Goal: Information Seeking & Learning: Learn about a topic

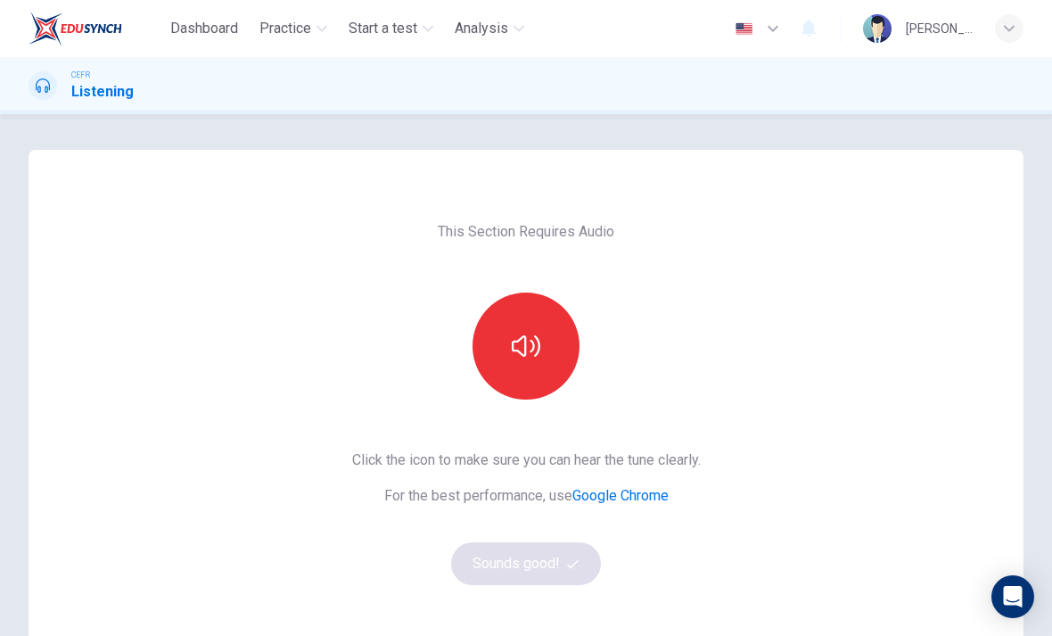
click at [538, 323] on button "button" at bounding box center [526, 346] width 107 height 107
click at [572, 550] on button "Sounds good!" at bounding box center [526, 563] width 150 height 43
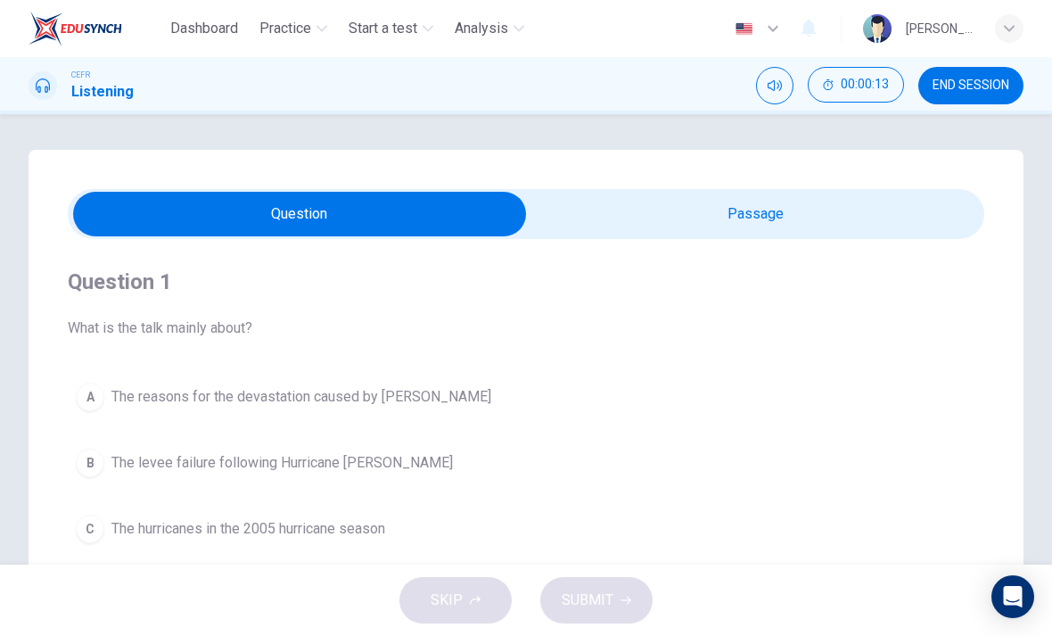
click at [774, 82] on icon "Mute" at bounding box center [775, 85] width 14 height 11
click at [780, 87] on icon "Unmute" at bounding box center [775, 85] width 14 height 11
click at [860, 211] on input "checkbox" at bounding box center [299, 214] width 1375 height 45
checkbox input "true"
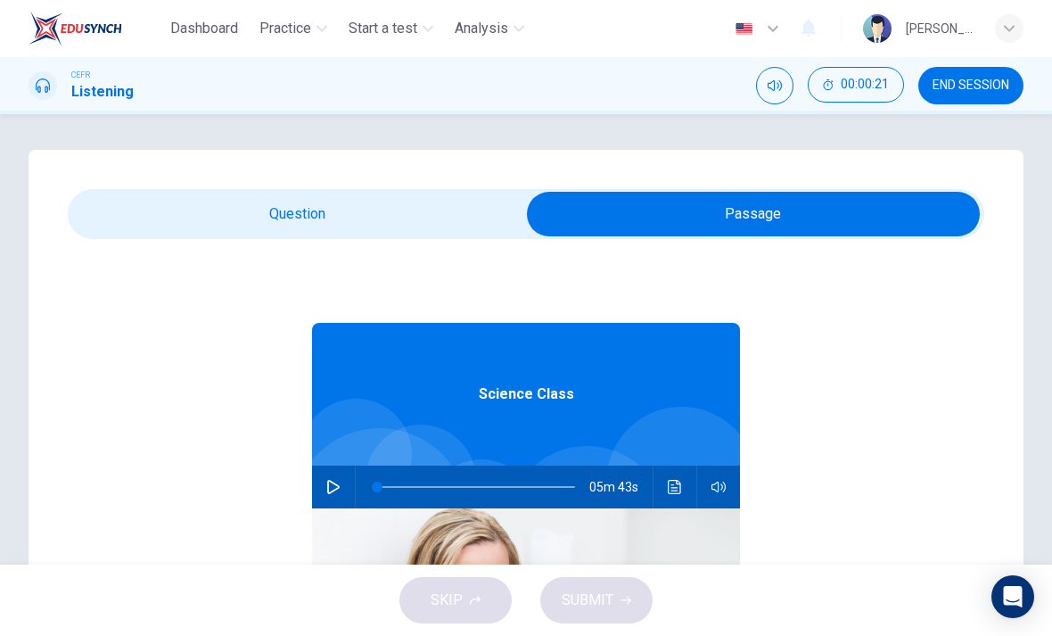
click at [333, 467] on button "button" at bounding box center [333, 487] width 29 height 43
click at [333, 476] on button "button" at bounding box center [333, 487] width 29 height 43
type input "40"
click at [359, 209] on input "checkbox" at bounding box center [753, 214] width 1375 height 45
checkbox input "false"
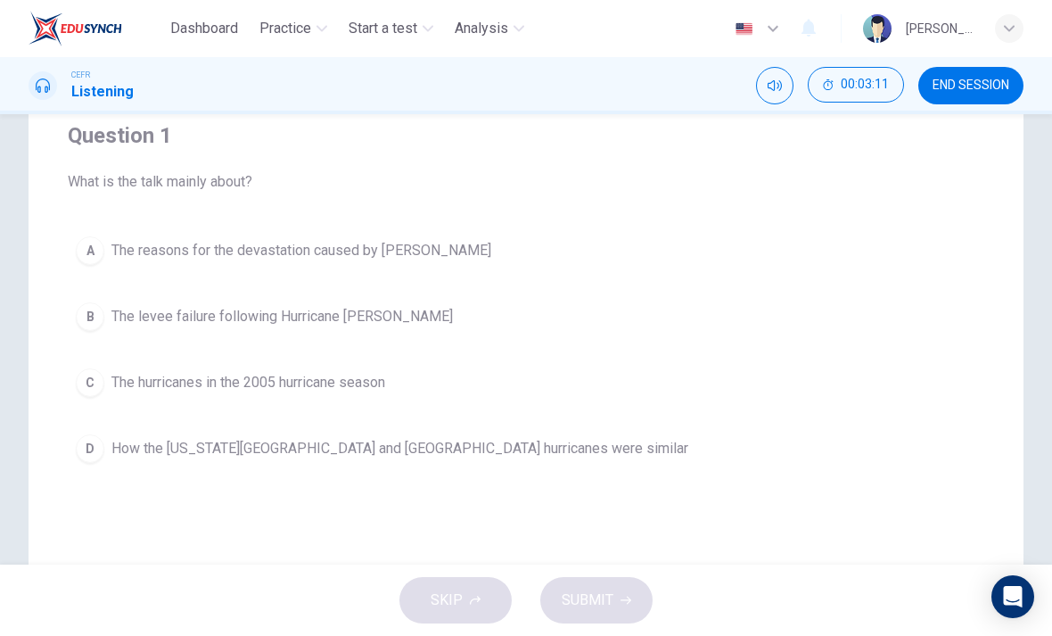
scroll to position [147, 0]
click at [686, 372] on button "C The hurricanes in the 2005 hurricane season" at bounding box center [526, 381] width 917 height 45
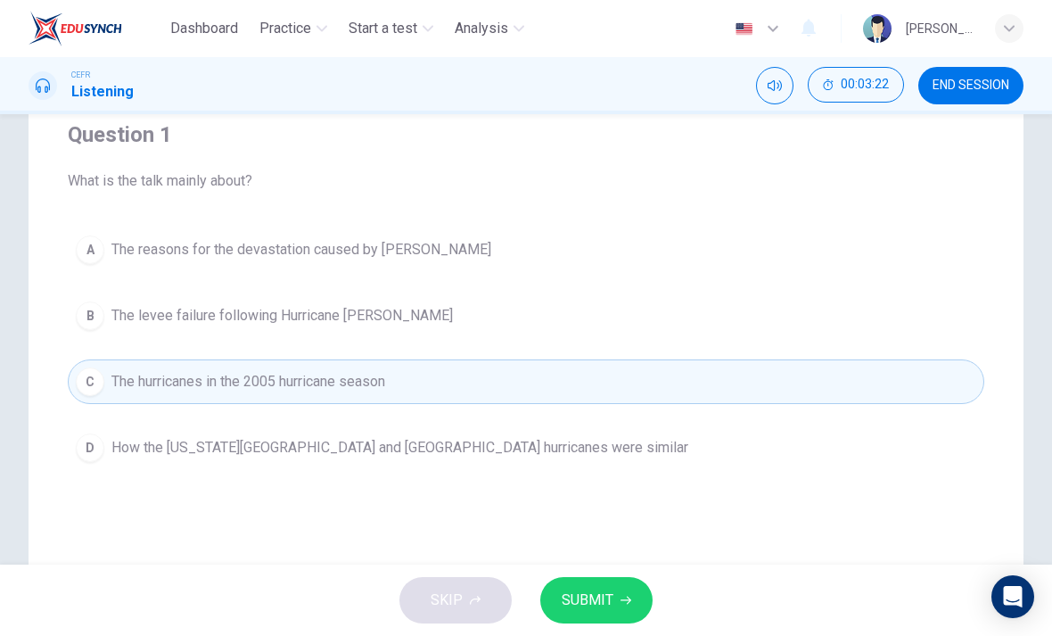
click at [792, 224] on div "Question 1 What is the talk mainly about? A The reasons for the devastation cau…" at bounding box center [526, 295] width 917 height 407
click at [807, 204] on div "Question 1 What is the talk mainly about? A The reasons for the devastation cau…" at bounding box center [526, 295] width 917 height 407
click at [766, 229] on button "A The reasons for the devastation caused by [PERSON_NAME]" at bounding box center [526, 249] width 917 height 45
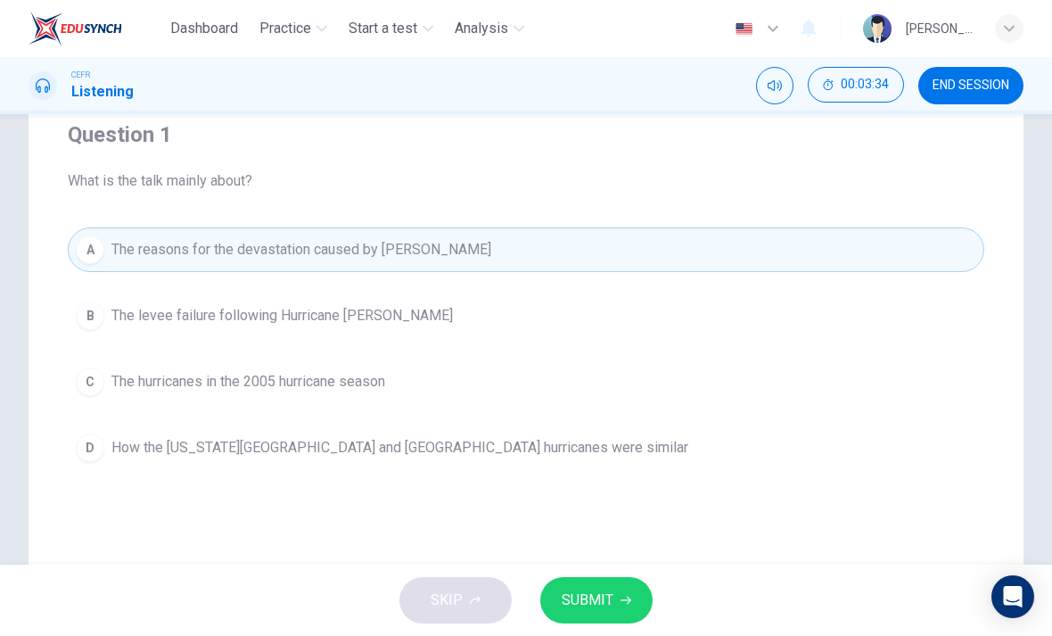
click at [774, 301] on button "B The levee failure following Hurricane [PERSON_NAME]" at bounding box center [526, 315] width 917 height 45
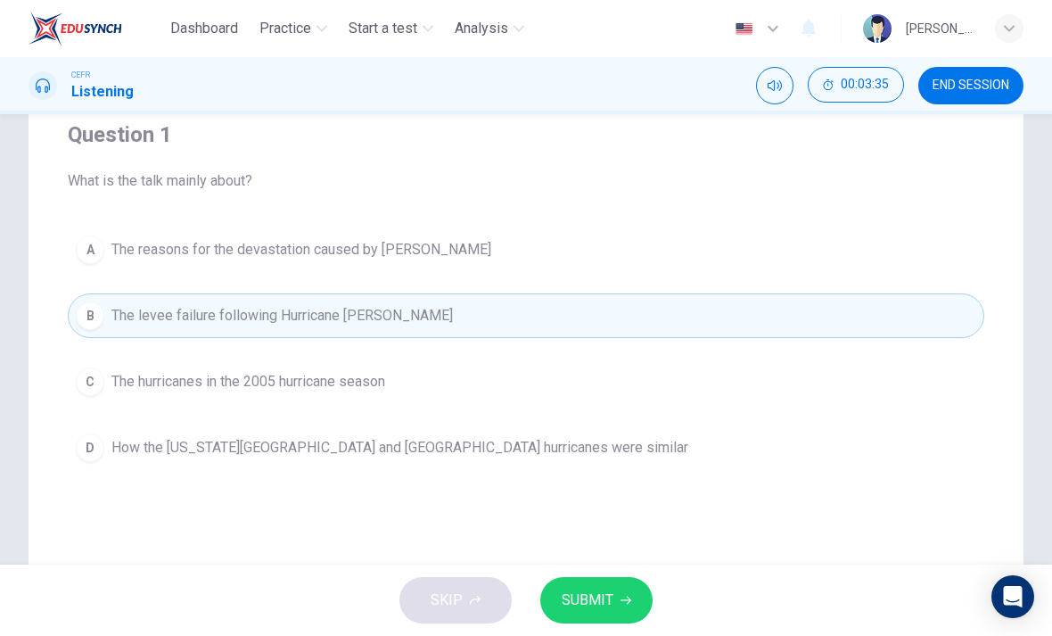
click at [1036, 241] on div "Question 1 What is the talk mainly about? A The reasons for the devastation cau…" at bounding box center [526, 361] width 1052 height 717
click at [772, 250] on button "A The reasons for the devastation caused by [PERSON_NAME]" at bounding box center [526, 249] width 917 height 45
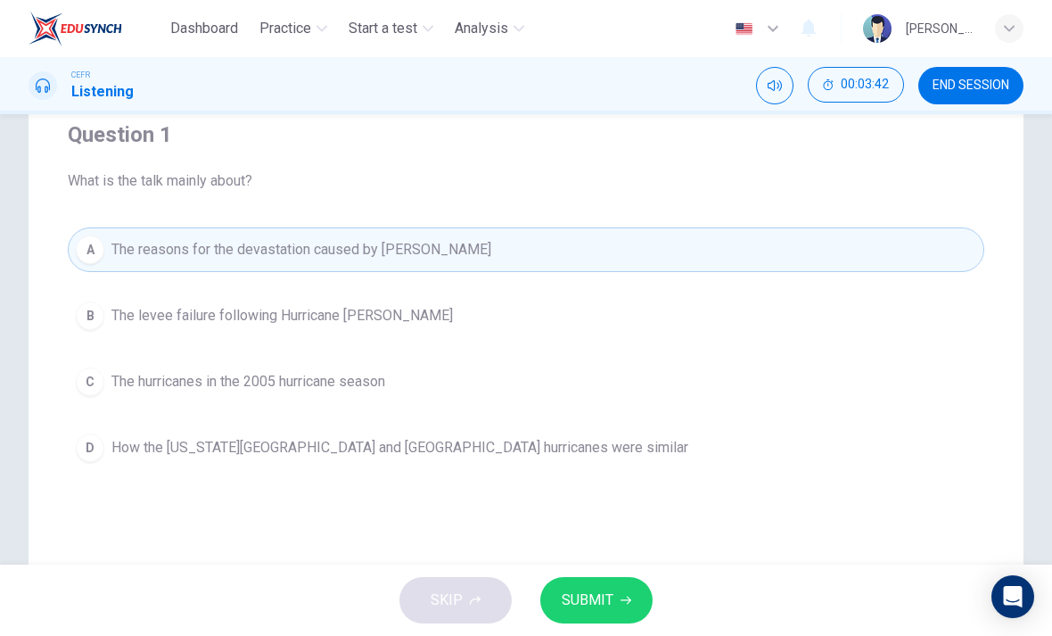
click at [617, 593] on button "SUBMIT" at bounding box center [596, 600] width 112 height 46
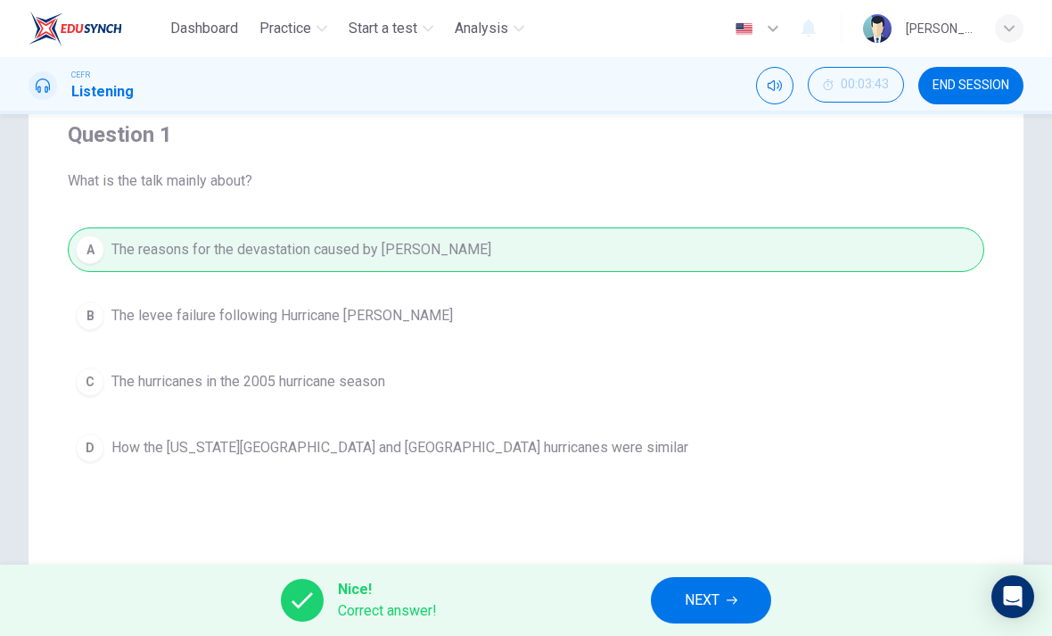
click at [714, 606] on span "NEXT" at bounding box center [702, 600] width 35 height 25
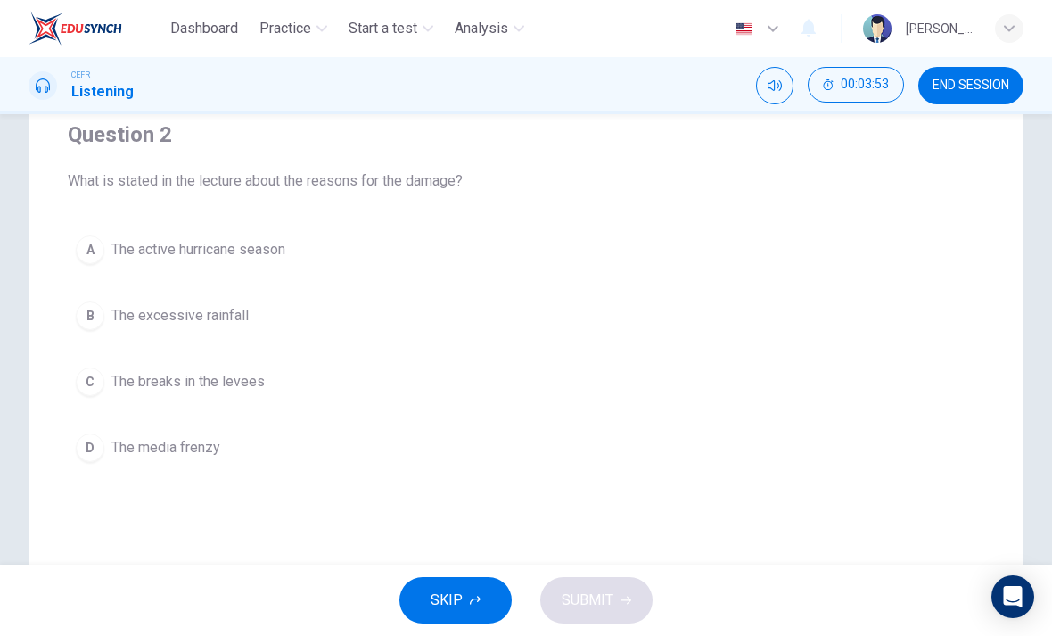
click at [815, 228] on button "A The active hurricane season" at bounding box center [526, 249] width 917 height 45
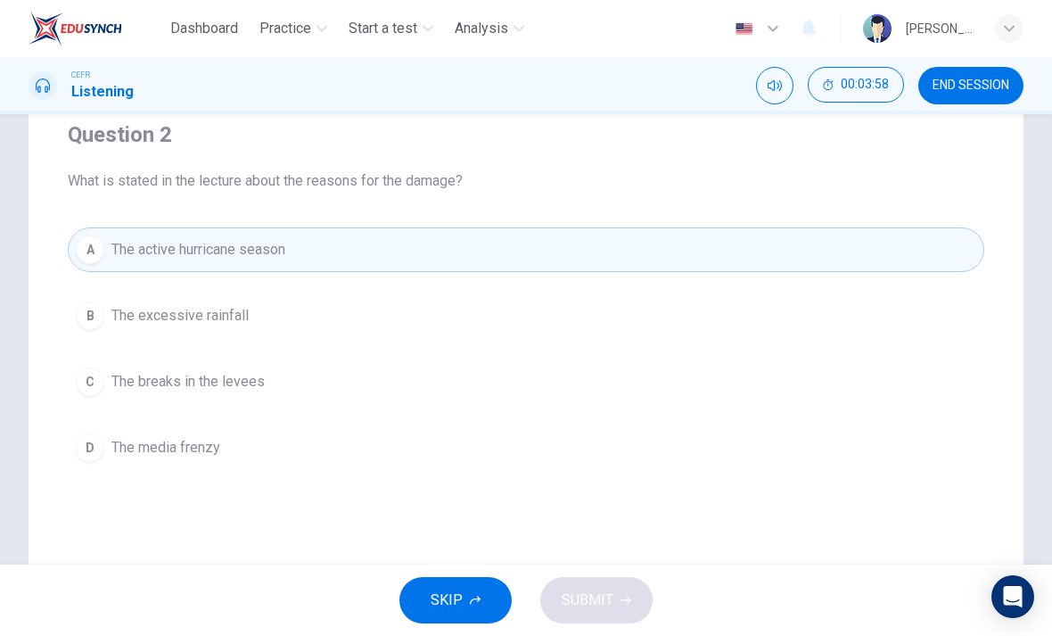
click at [799, 270] on button "A The active hurricane season" at bounding box center [526, 249] width 917 height 45
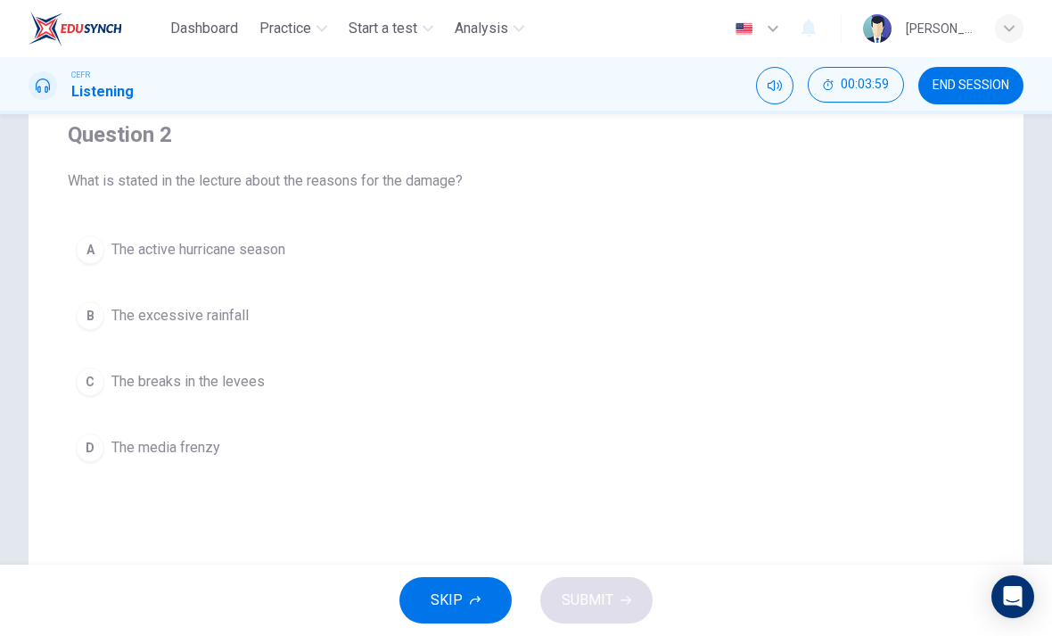
click at [854, 286] on div "A The active hurricane season B The excessive rainfall C The breaks in the leve…" at bounding box center [526, 348] width 917 height 243
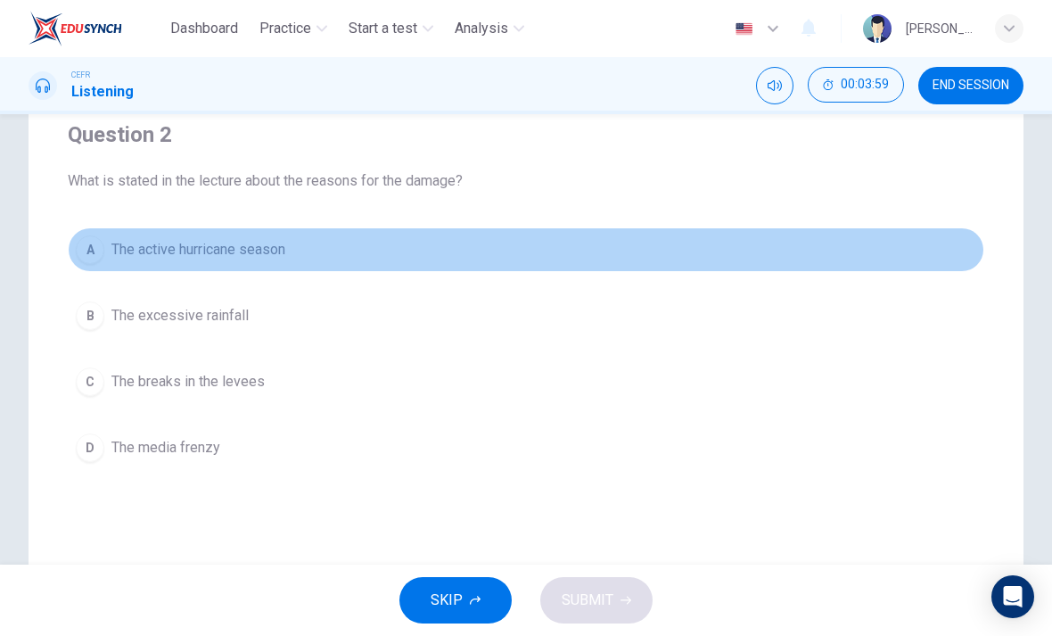
click at [836, 238] on button "A The active hurricane season" at bounding box center [526, 249] width 917 height 45
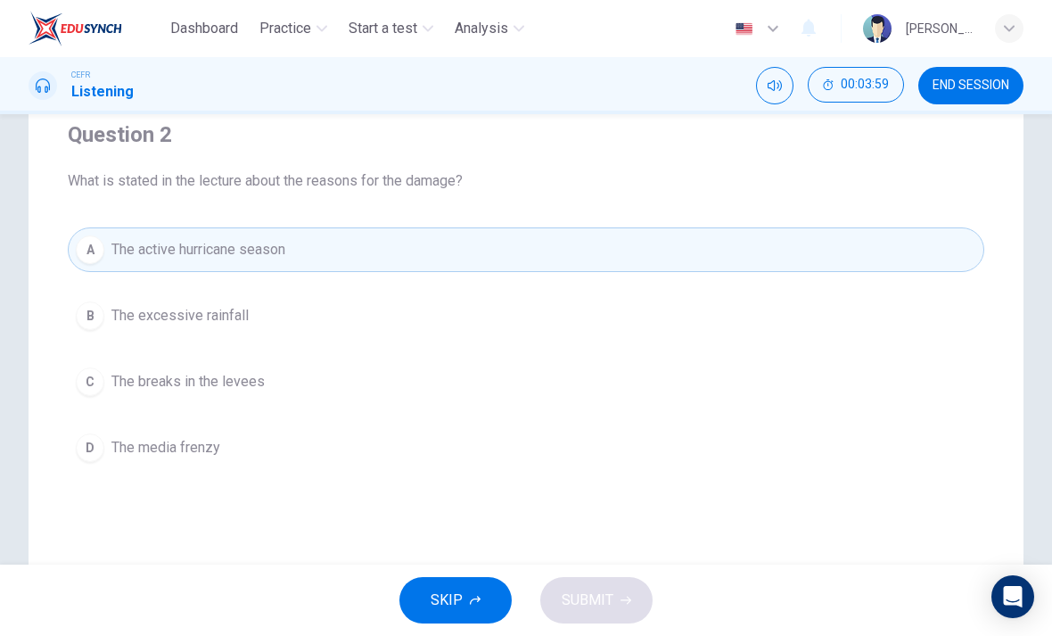
click at [757, 320] on button "B The excessive rainfall" at bounding box center [526, 315] width 917 height 45
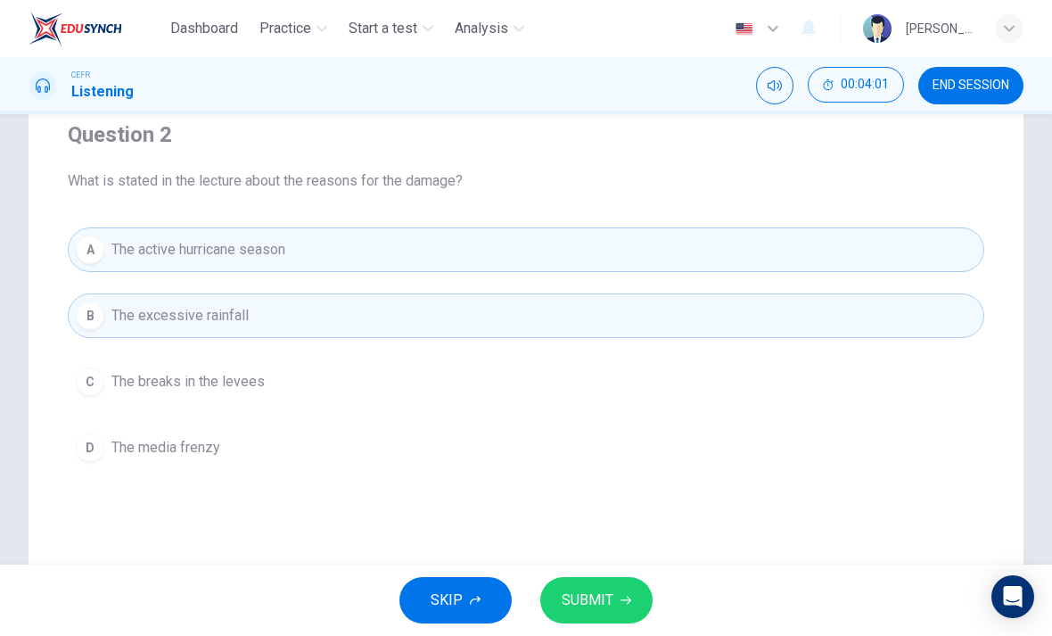
click at [746, 469] on button "D The media frenzy" at bounding box center [526, 447] width 917 height 45
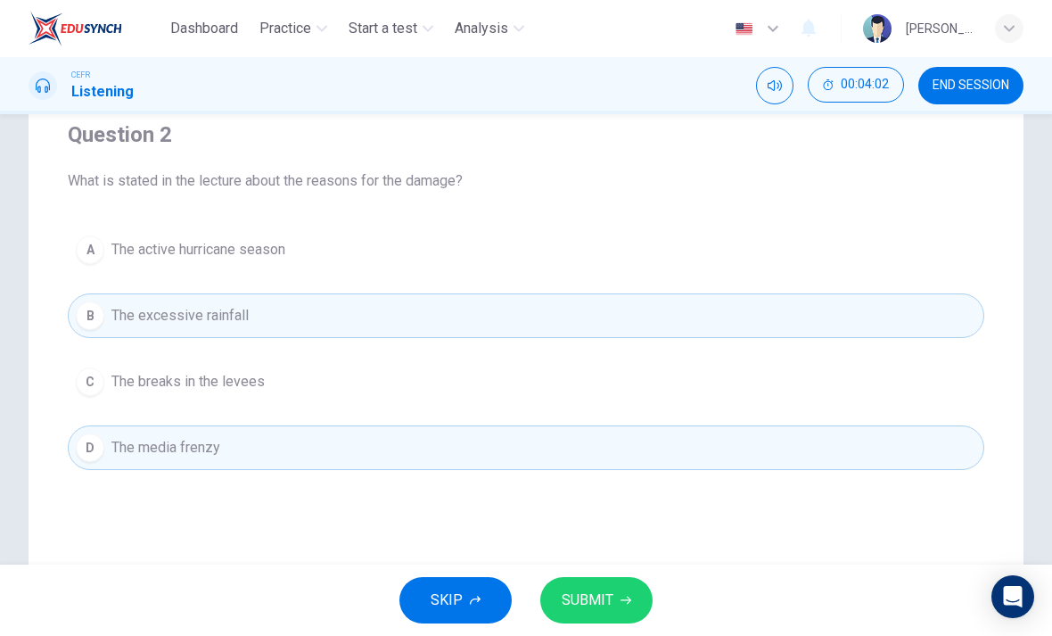
click at [770, 375] on button "C The breaks in the levees" at bounding box center [526, 381] width 917 height 45
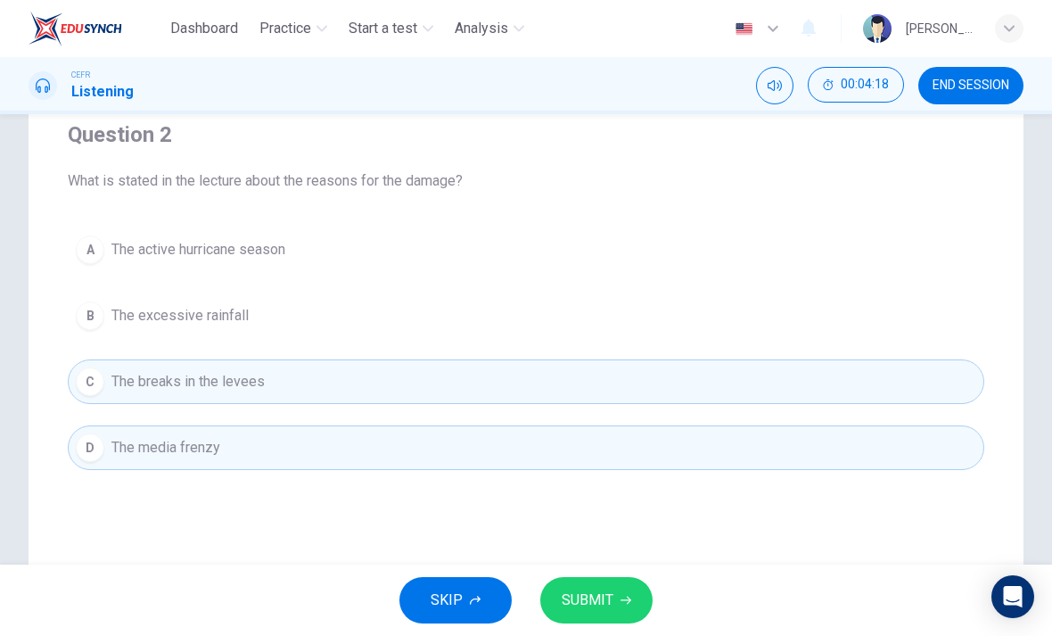
click at [144, 245] on span "The active hurricane season" at bounding box center [198, 249] width 174 height 21
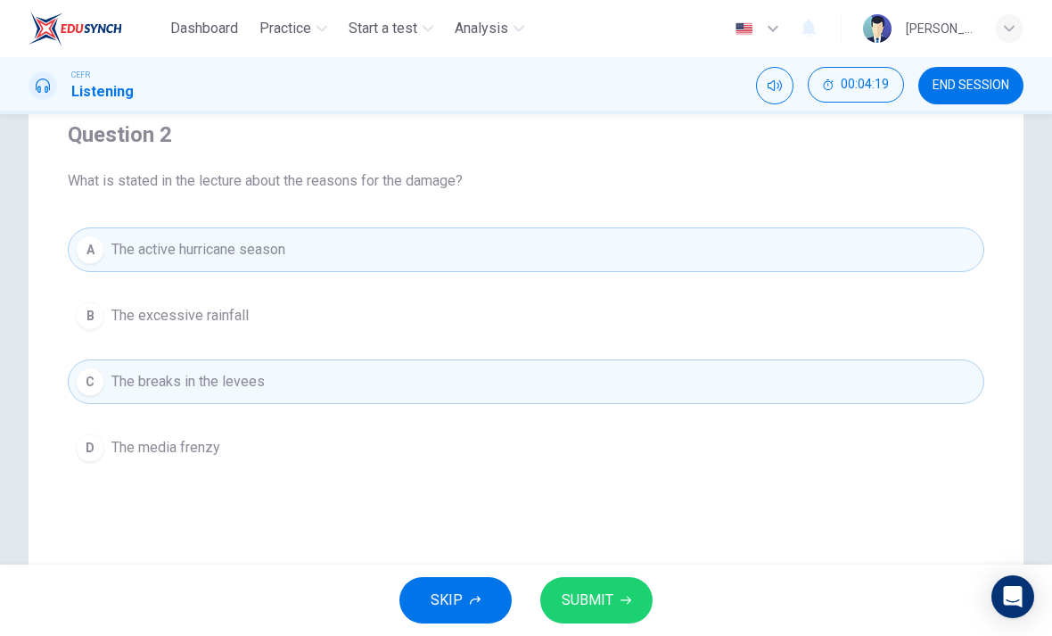
click at [895, 359] on button "C The breaks in the levees" at bounding box center [526, 381] width 917 height 45
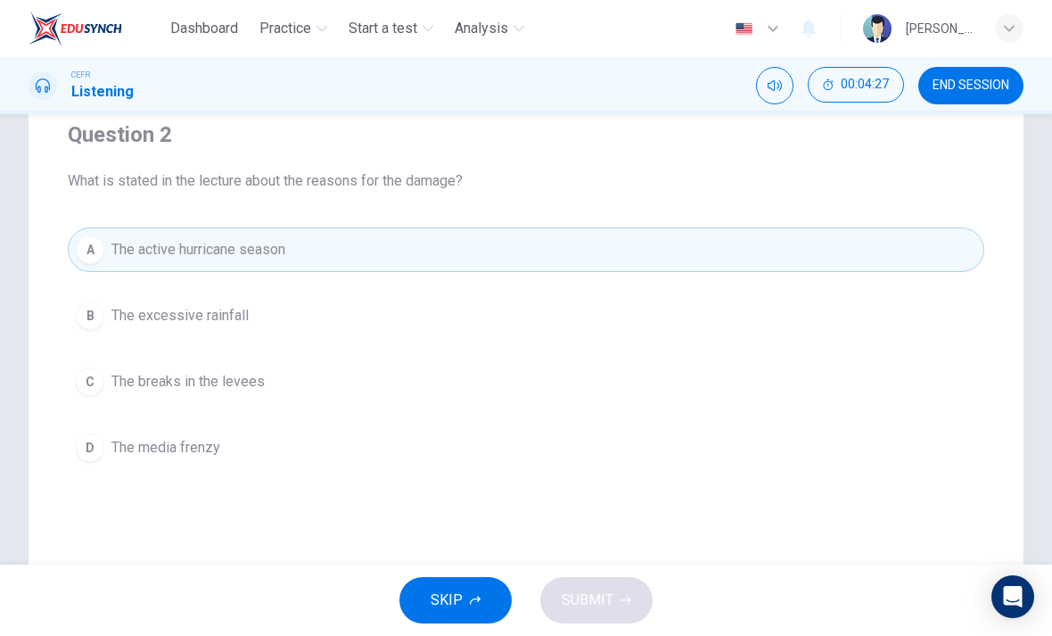
click at [888, 297] on button "B The excessive rainfall" at bounding box center [526, 315] width 917 height 45
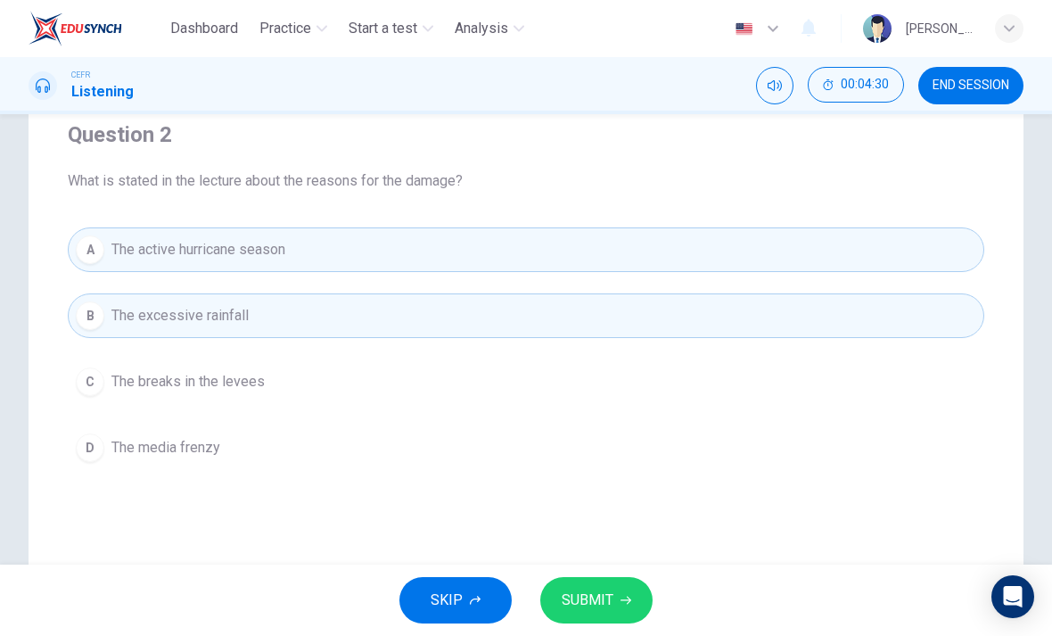
click at [148, 391] on span "The breaks in the levees" at bounding box center [187, 381] width 153 height 21
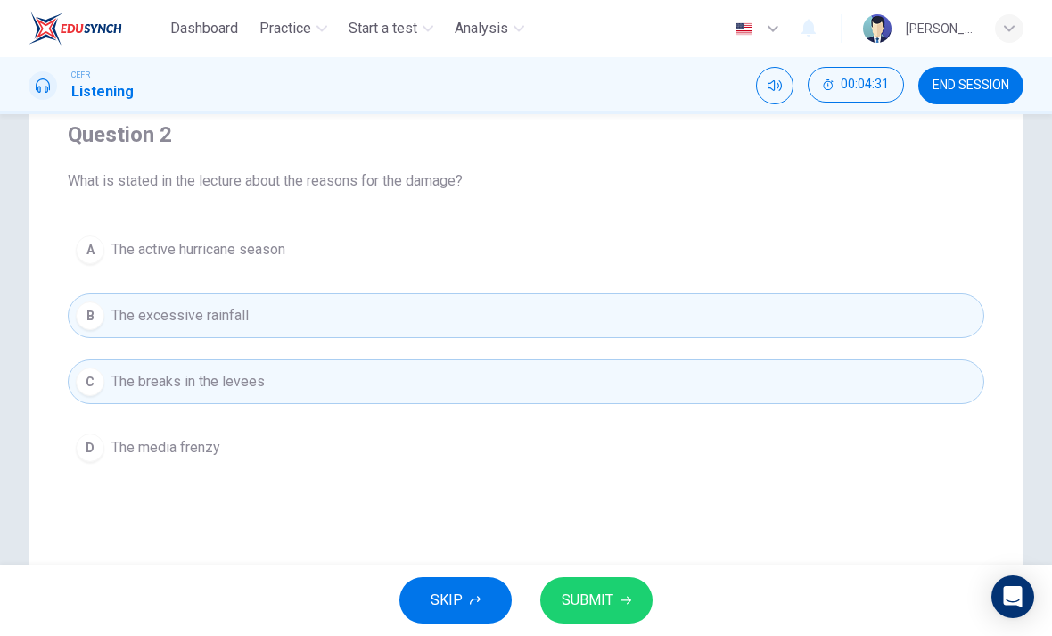
click at [149, 312] on span "The excessive rainfall" at bounding box center [179, 315] width 137 height 21
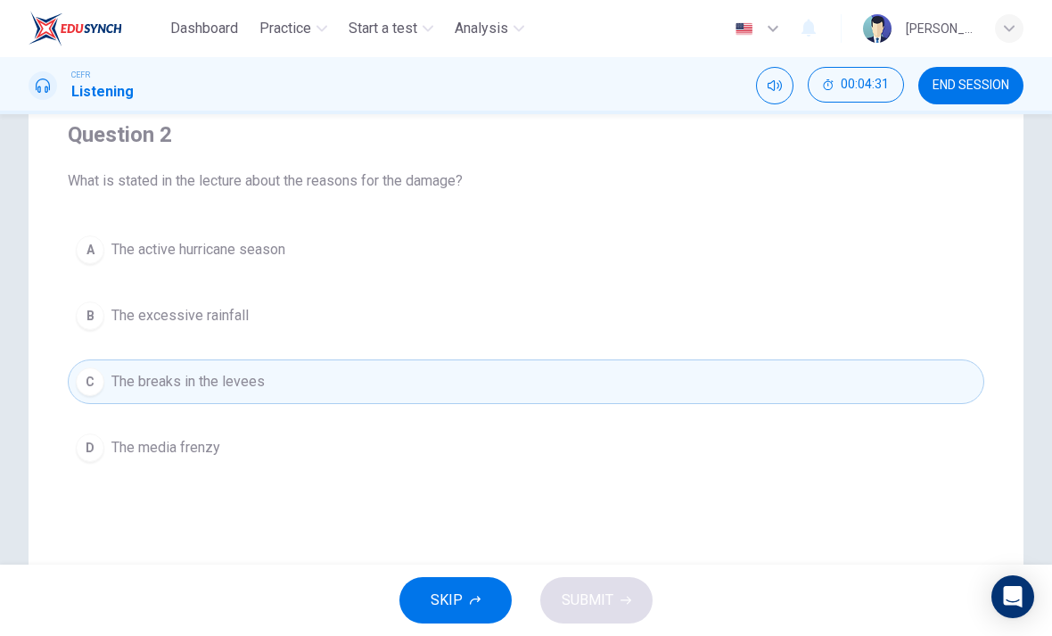
click at [164, 229] on button "A The active hurricane season" at bounding box center [526, 249] width 917 height 45
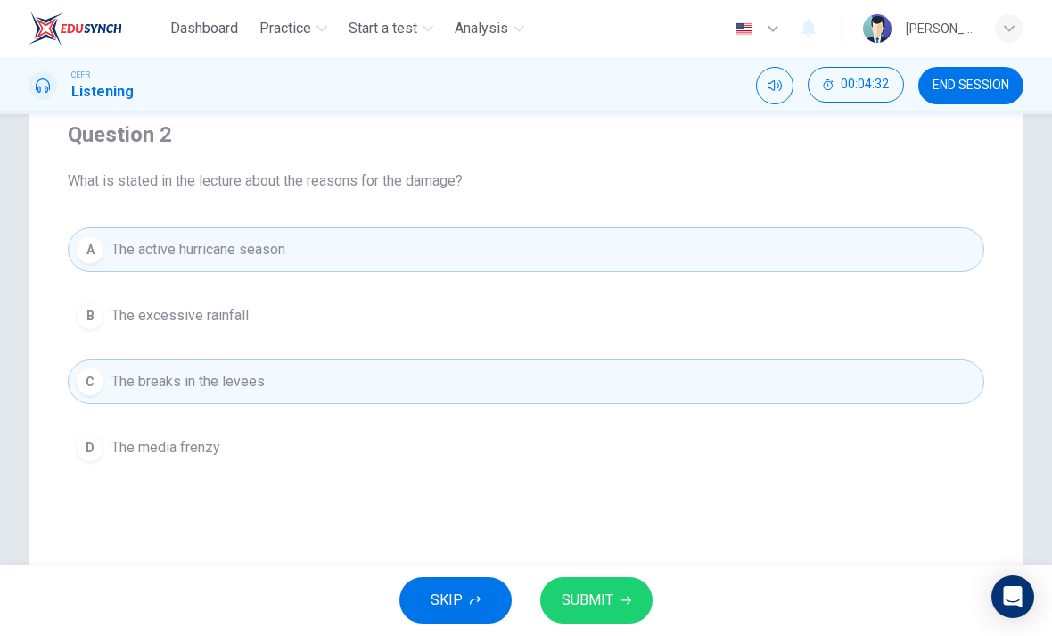
click at [631, 586] on button "SUBMIT" at bounding box center [596, 600] width 112 height 46
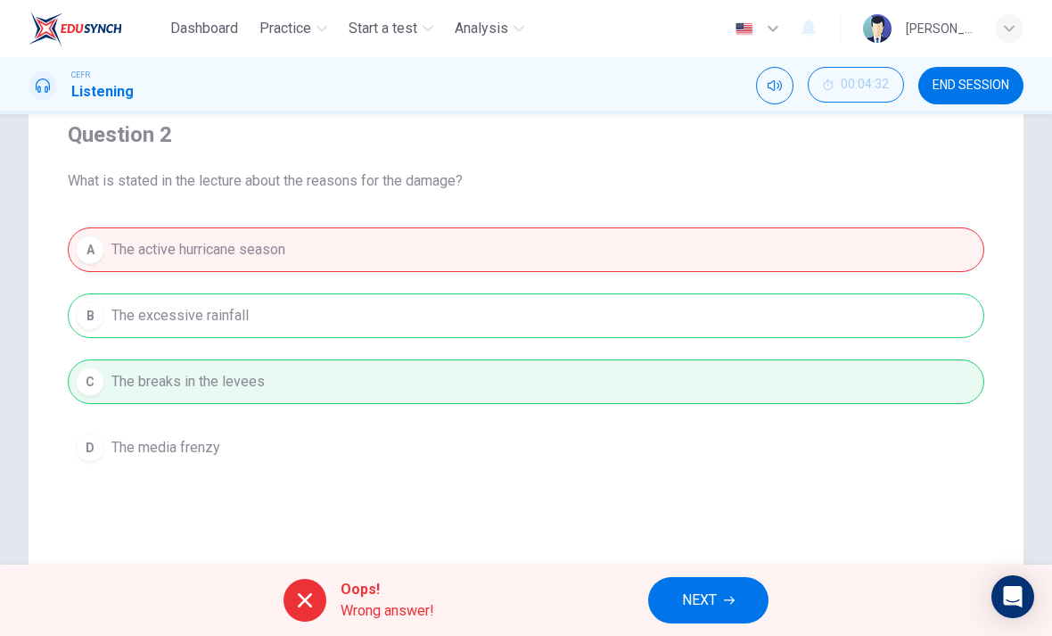
click at [733, 593] on button "NEXT" at bounding box center [708, 600] width 120 height 46
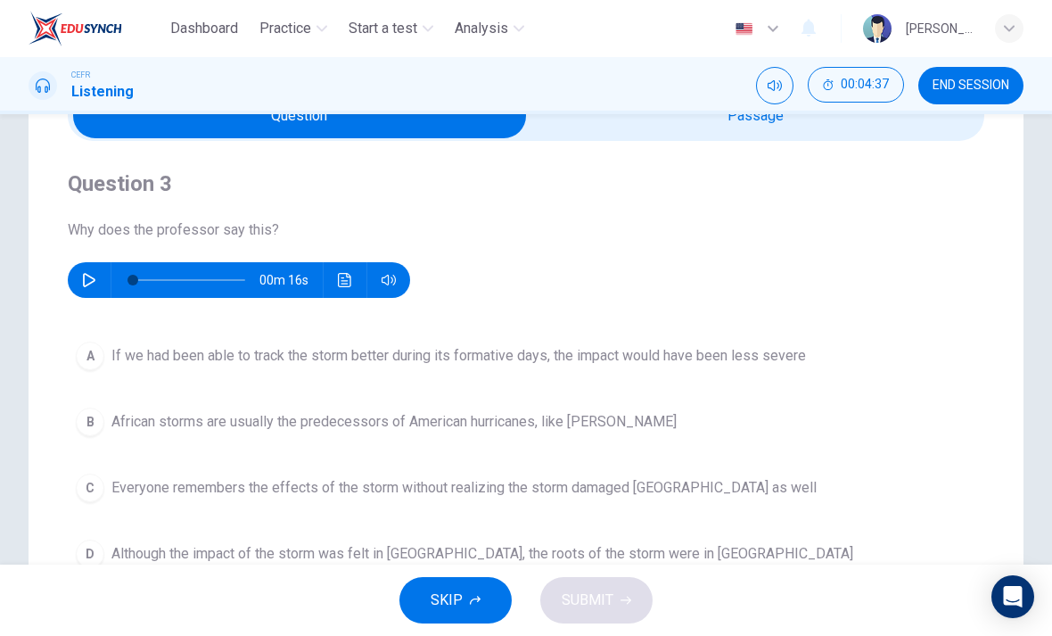
scroll to position [124, 0]
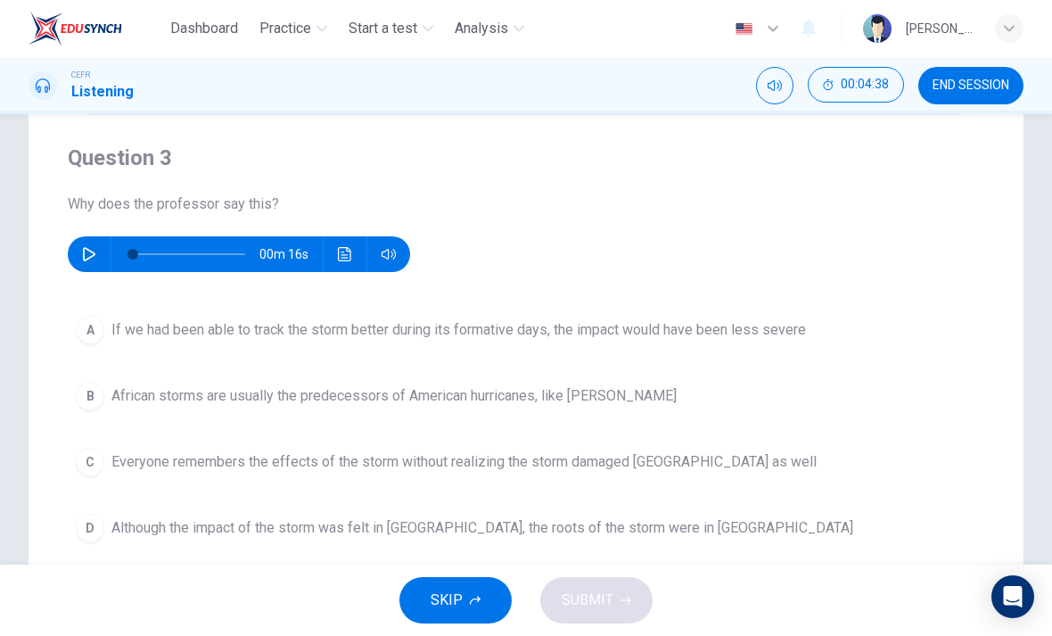
click at [90, 253] on icon "button" at bounding box center [89, 254] width 14 height 14
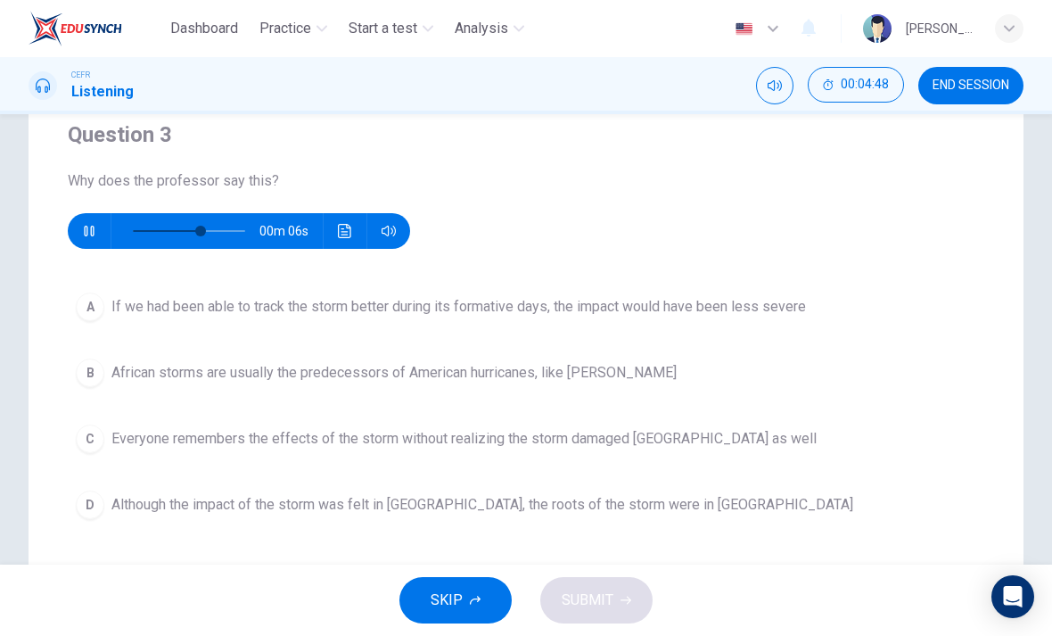
scroll to position [146, 0]
type input "0"
click at [108, 294] on button "A If we had been able to track the storm better during its formative days, the …" at bounding box center [526, 307] width 917 height 45
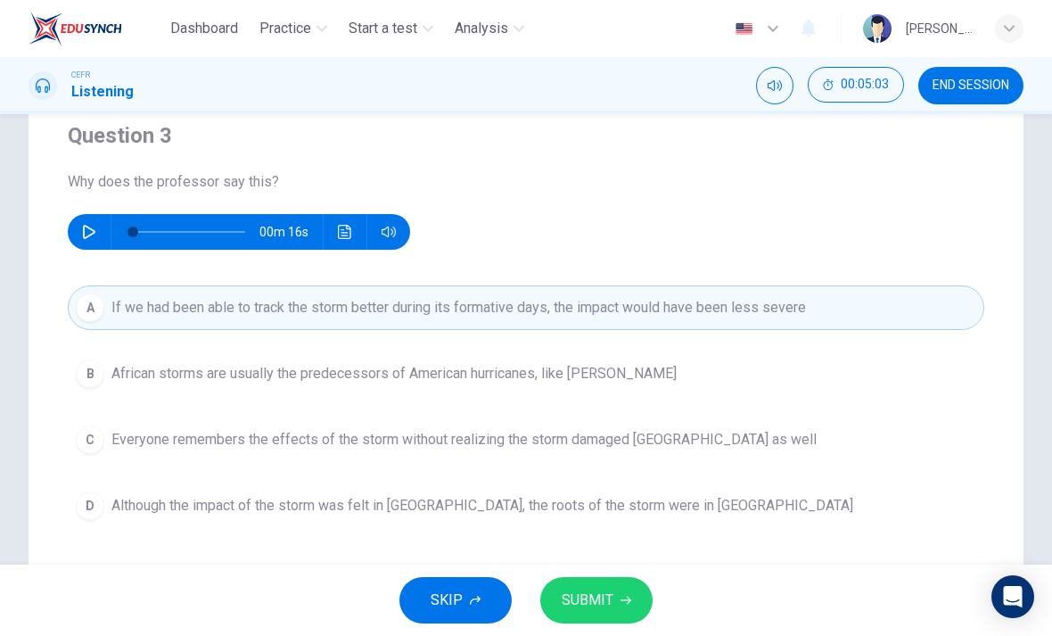
click at [623, 586] on button "SUBMIT" at bounding box center [596, 600] width 112 height 46
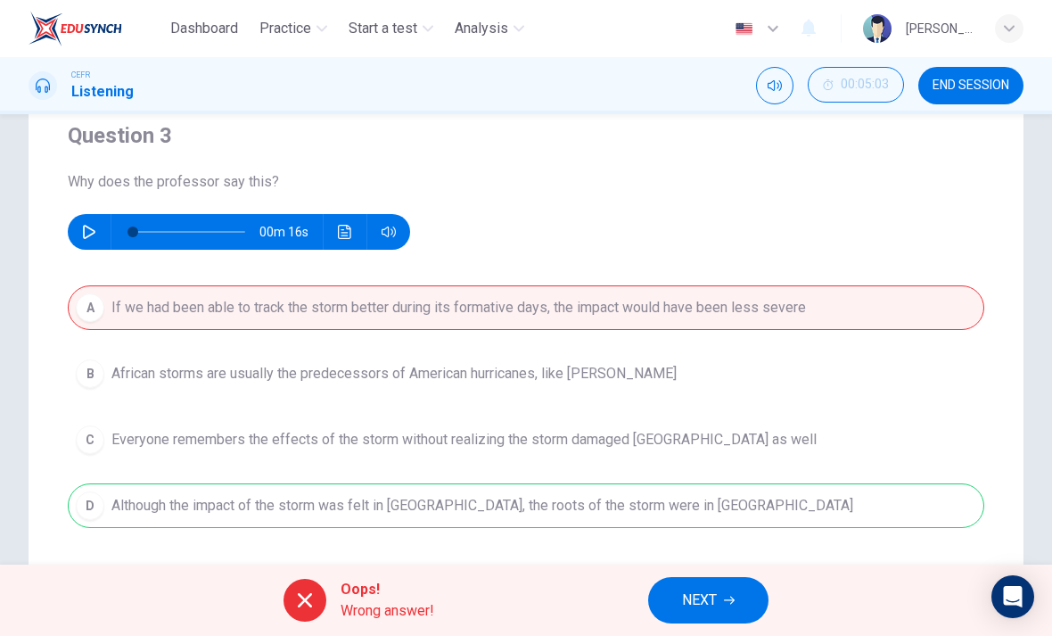
click at [735, 589] on button "NEXT" at bounding box center [708, 600] width 120 height 46
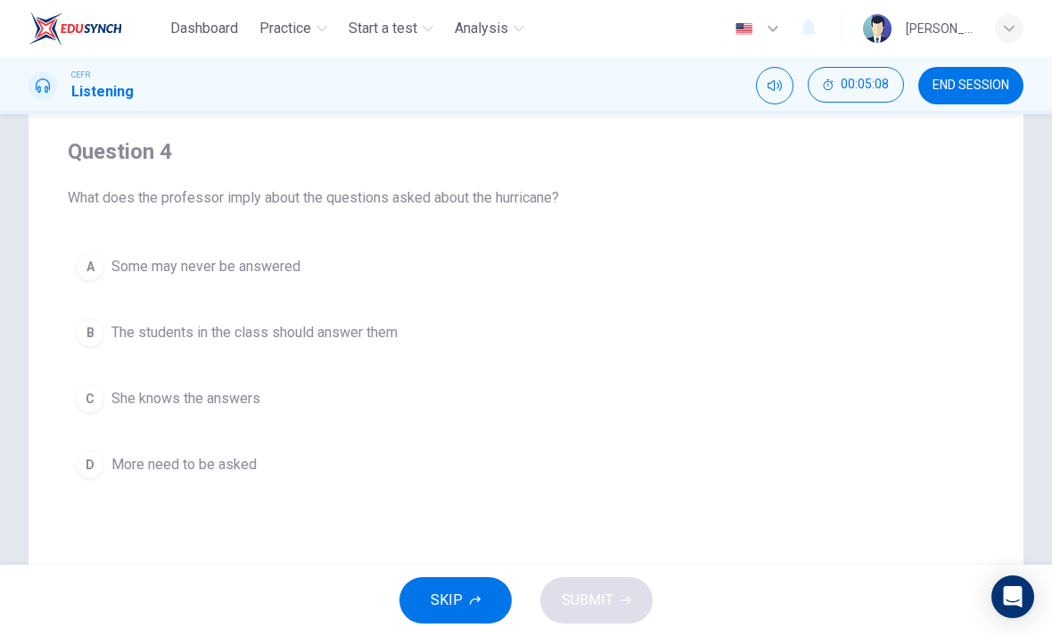
scroll to position [131, 0]
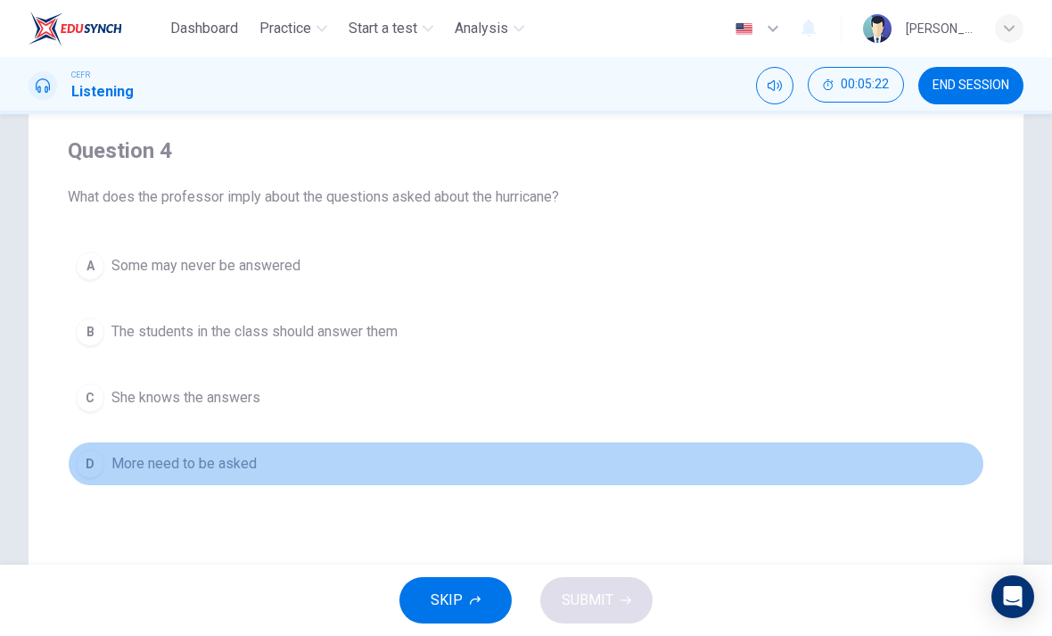
click at [84, 465] on div "D" at bounding box center [90, 463] width 29 height 29
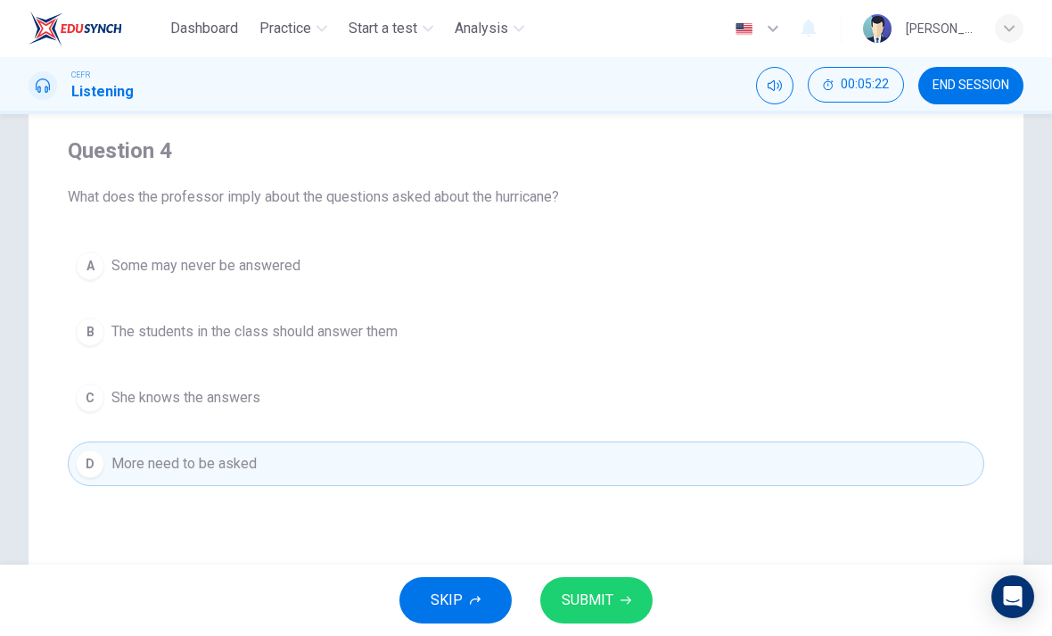
click at [155, 260] on span "Some may never be answered" at bounding box center [205, 265] width 189 height 21
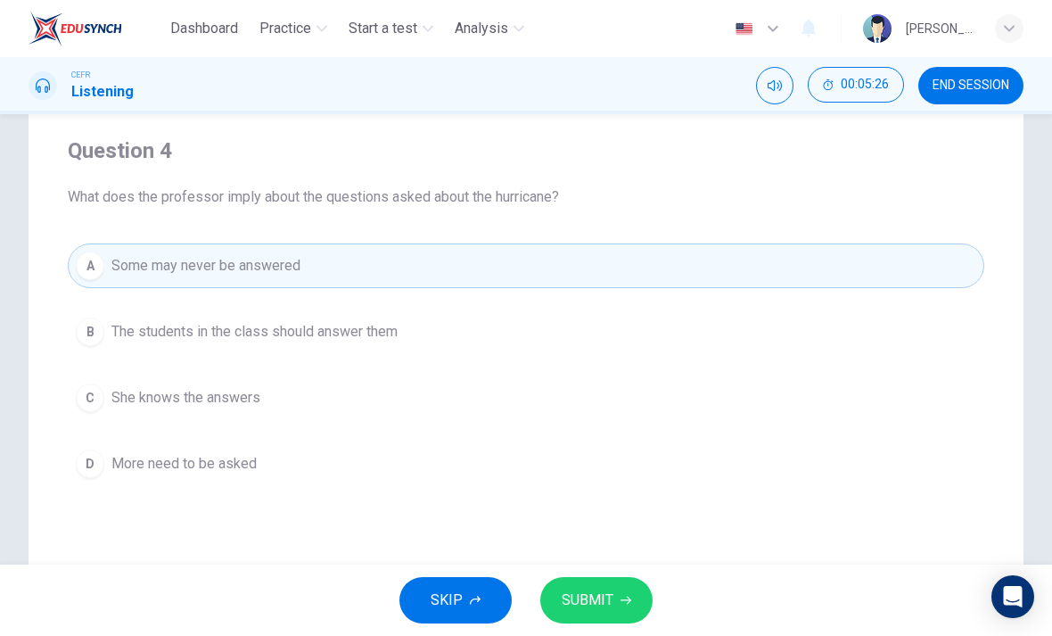
click at [626, 598] on icon "button" at bounding box center [626, 600] width 11 height 11
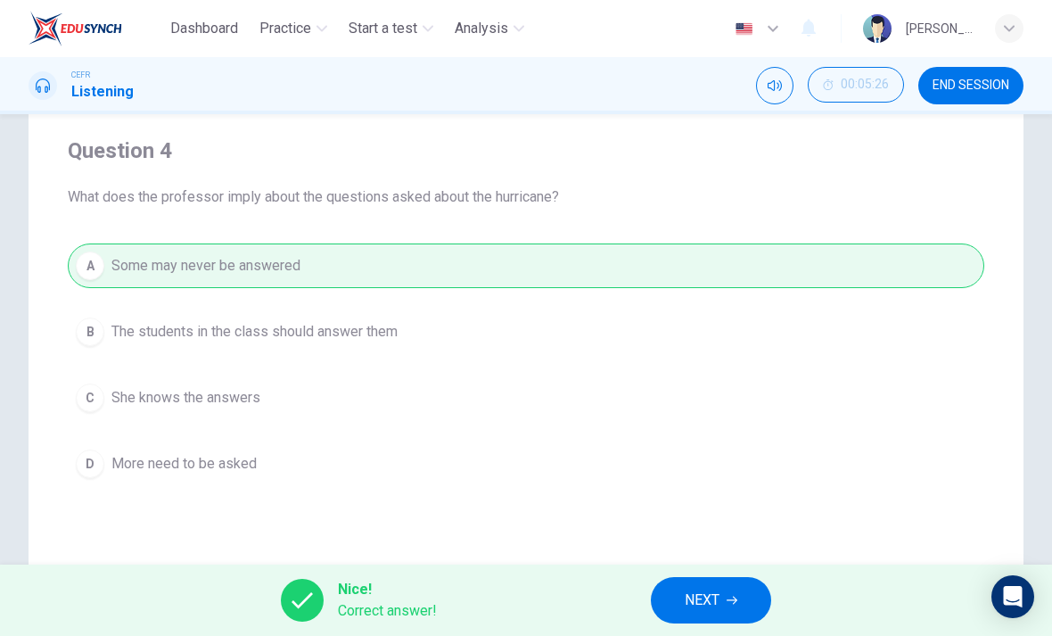
click at [742, 584] on button "NEXT" at bounding box center [711, 600] width 120 height 46
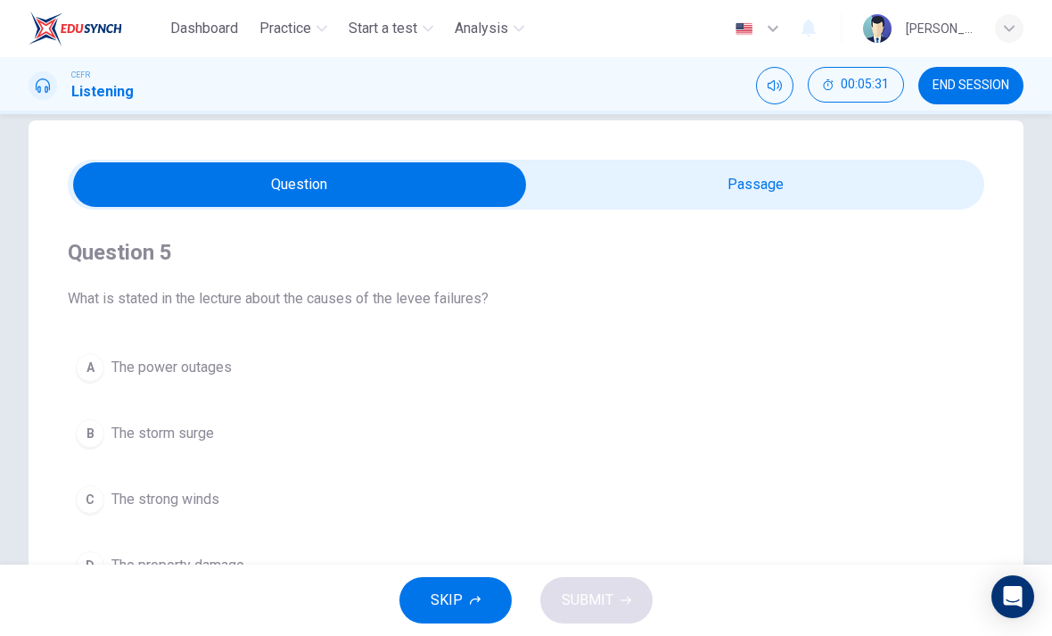
scroll to position [21, 0]
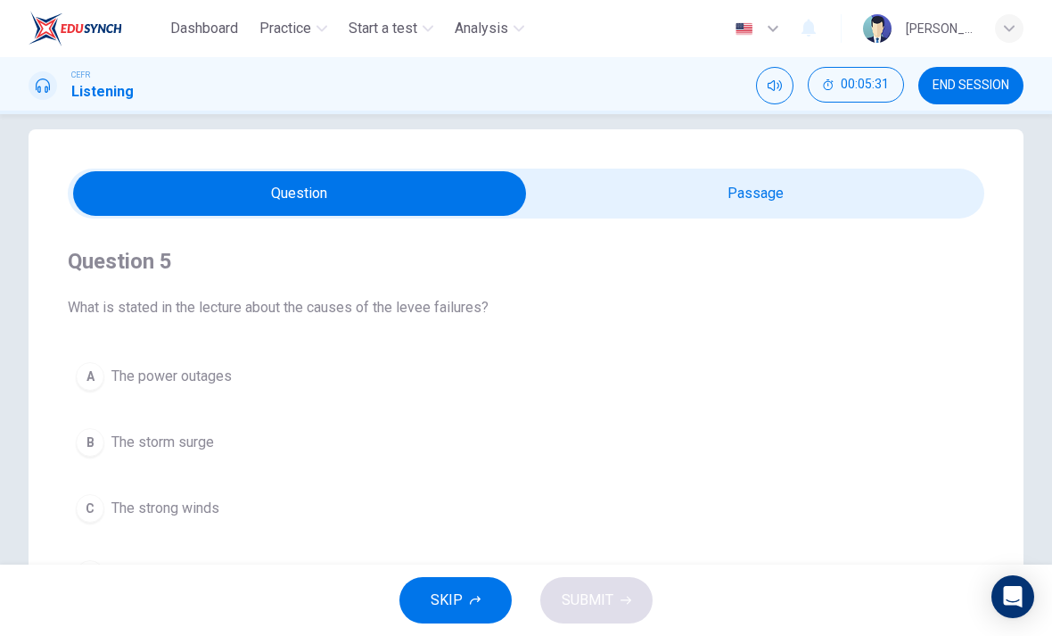
click at [794, 181] on input "checkbox" at bounding box center [299, 193] width 1375 height 45
checkbox input "true"
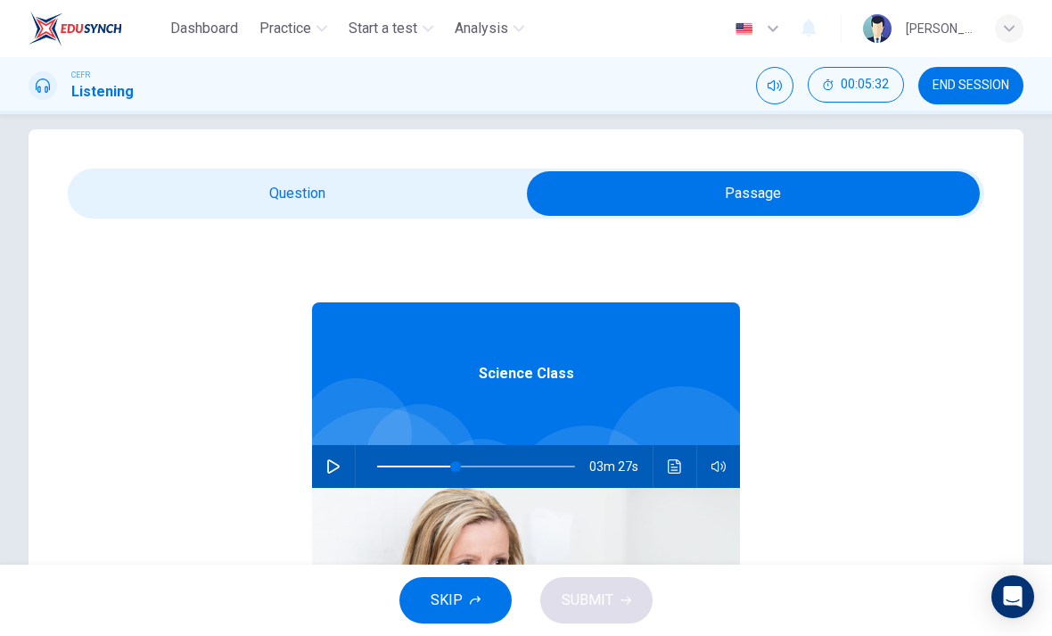
click at [337, 453] on button "button" at bounding box center [333, 466] width 29 height 43
click at [336, 462] on icon "button" at bounding box center [333, 466] width 10 height 11
type input "54"
click at [374, 201] on input "checkbox" at bounding box center [753, 193] width 1375 height 45
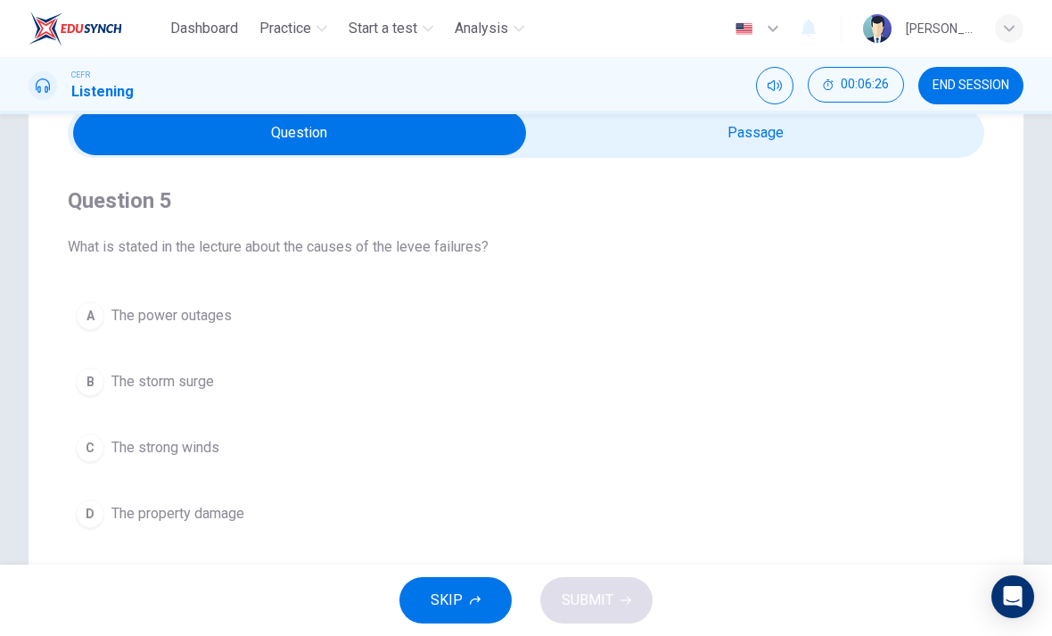
scroll to position [80, 0]
click at [909, 153] on input "checkbox" at bounding box center [299, 133] width 1375 height 45
checkbox input "true"
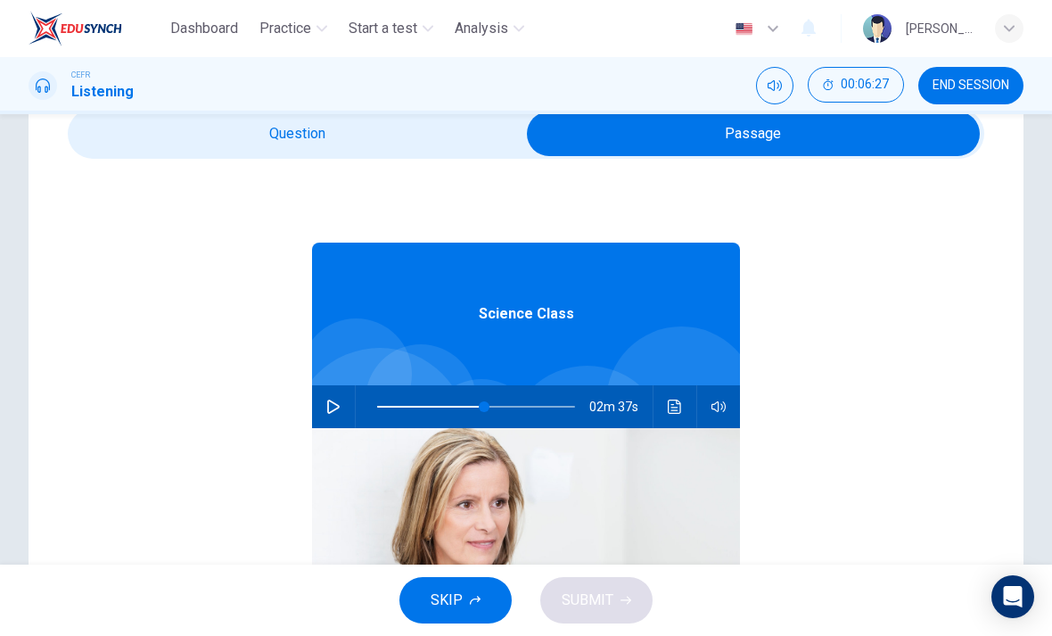
click at [341, 408] on button "button" at bounding box center [333, 406] width 29 height 43
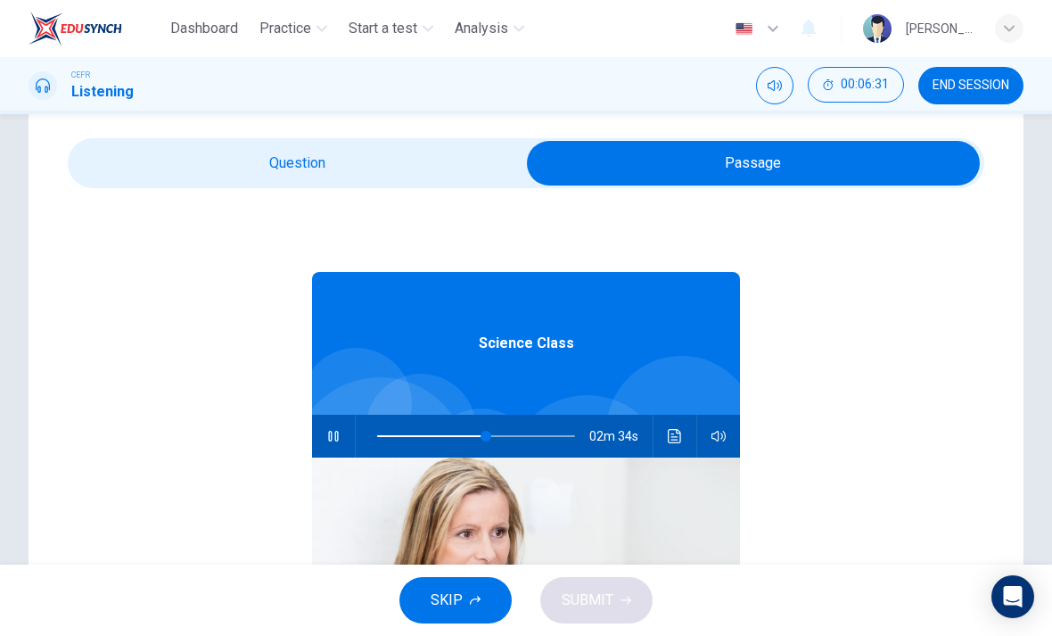
scroll to position [52, 0]
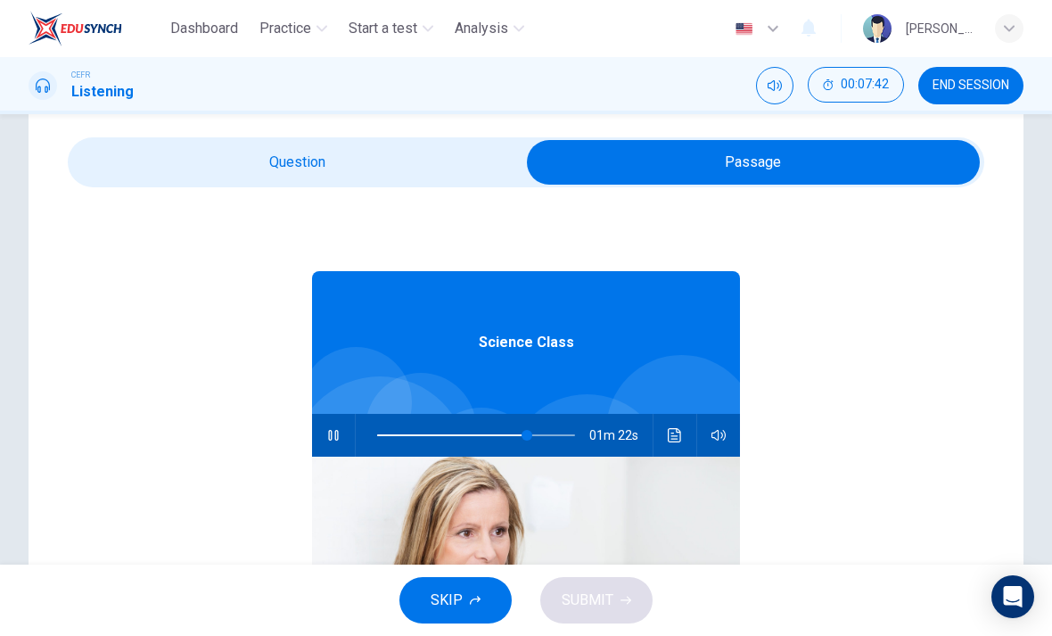
type input "76"
click at [470, 184] on input "checkbox" at bounding box center [753, 162] width 1375 height 45
checkbox input "false"
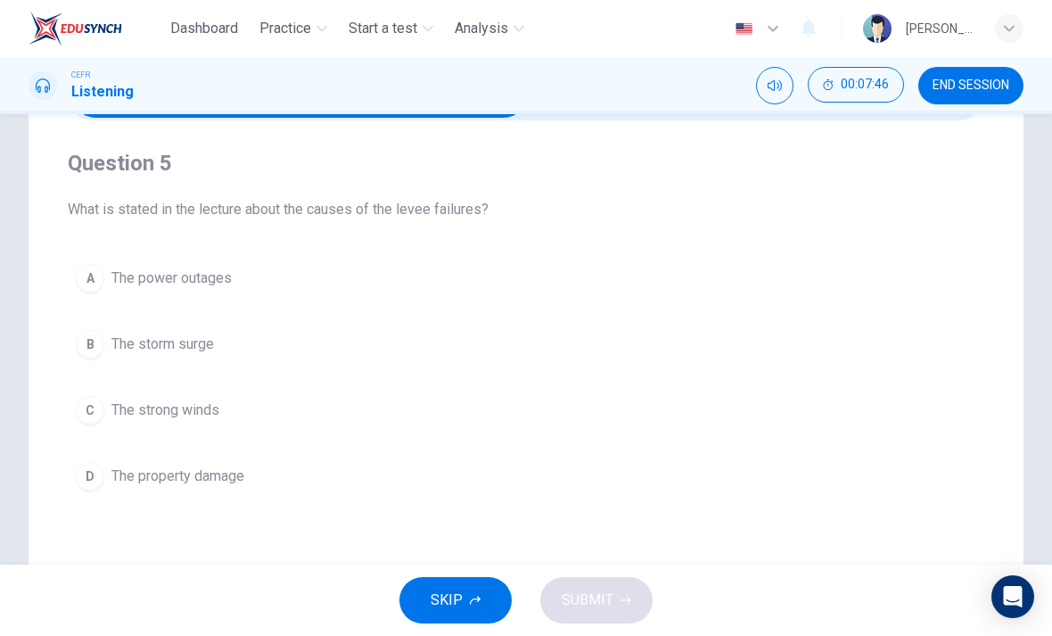
scroll to position [123, 0]
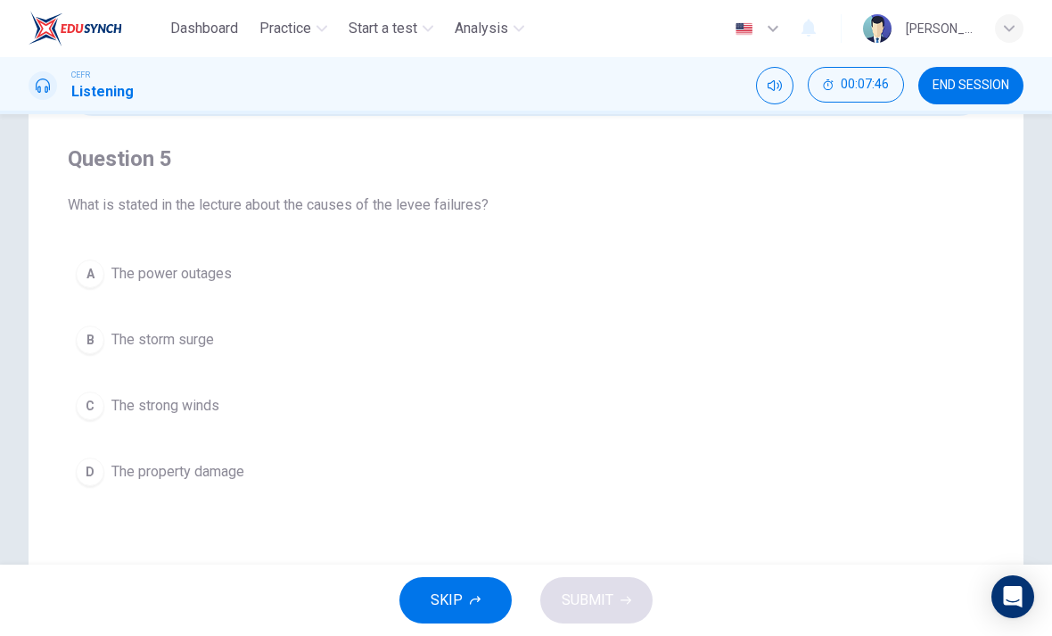
click at [838, 360] on button "B The storm surge" at bounding box center [526, 340] width 917 height 45
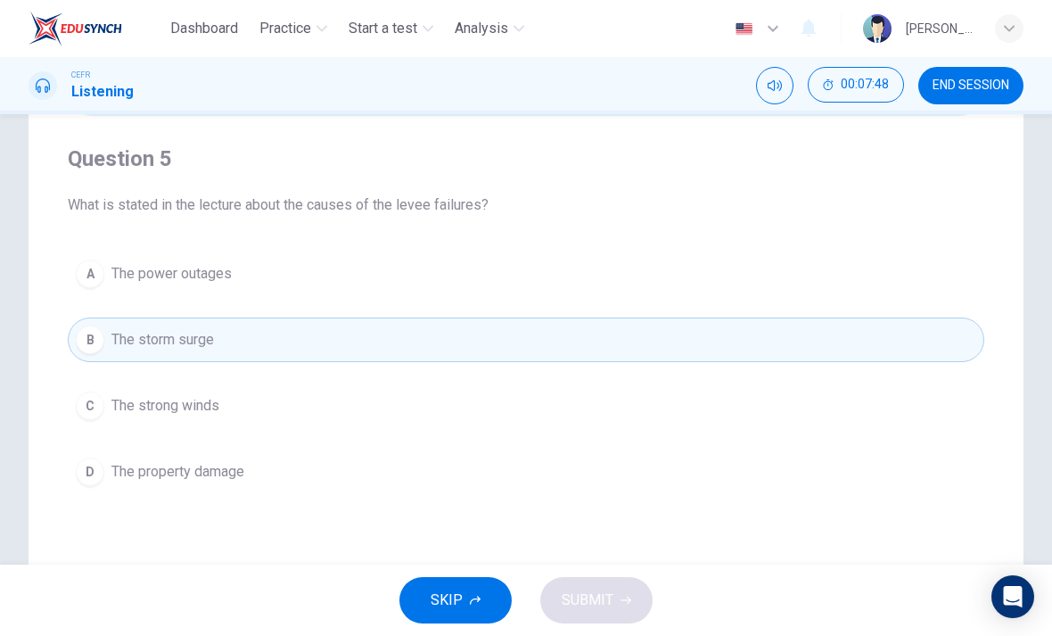
click at [658, 413] on button "C The strong winds" at bounding box center [526, 405] width 917 height 45
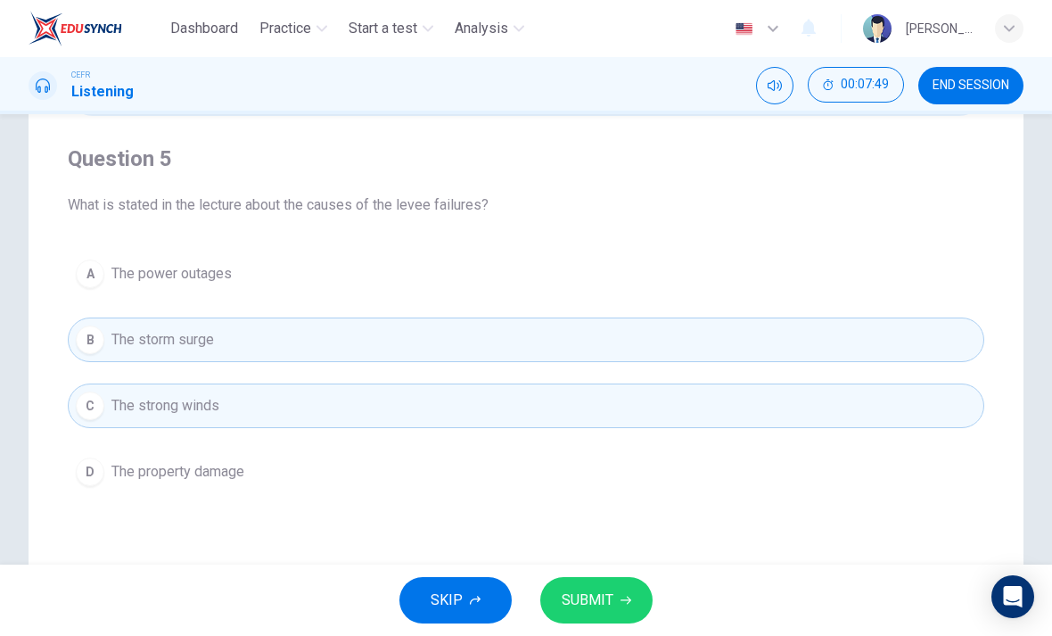
click at [631, 594] on button "SUBMIT" at bounding box center [596, 600] width 112 height 46
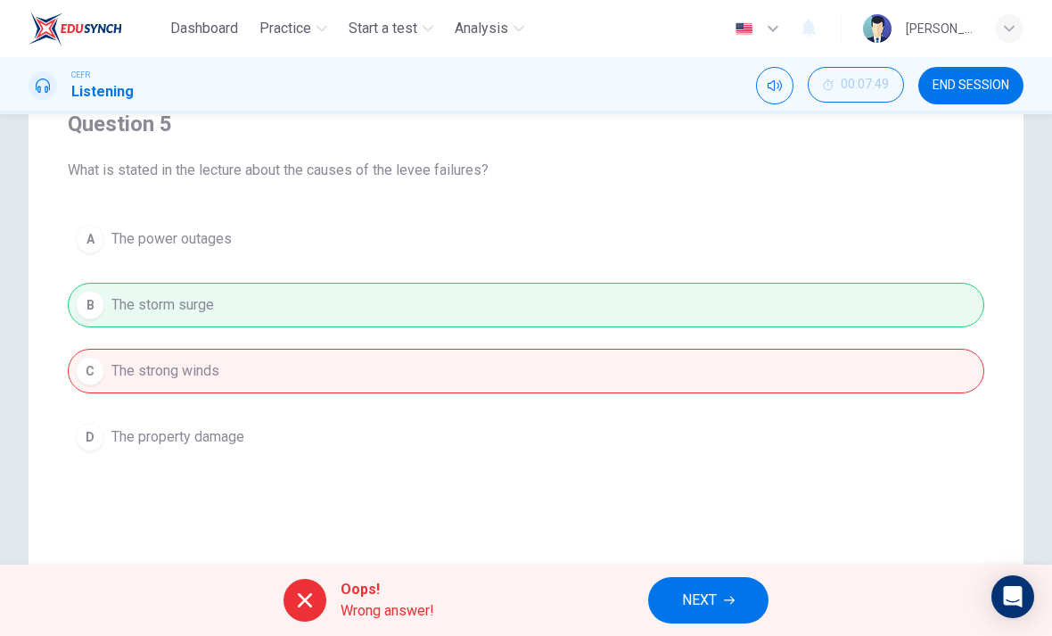
scroll to position [156, 0]
click at [768, 383] on div "A The power outages B The storm surge C The strong winds D The property damage" at bounding box center [526, 340] width 917 height 243
click at [805, 295] on div "A The power outages B The storm surge C The strong winds D The property damage" at bounding box center [526, 340] width 917 height 243
click at [730, 446] on div "A The power outages B The storm surge C The strong winds D The property damage" at bounding box center [526, 340] width 917 height 243
click at [811, 229] on div "A The power outages B The storm surge C The strong winds D The property damage" at bounding box center [526, 340] width 917 height 243
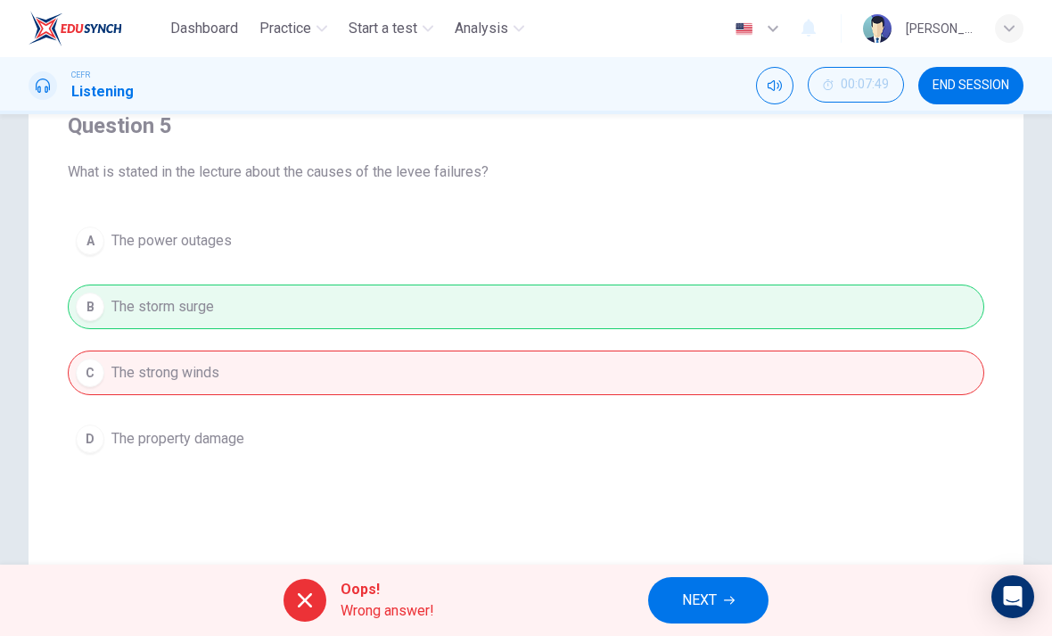
click at [746, 595] on button "NEXT" at bounding box center [708, 600] width 120 height 46
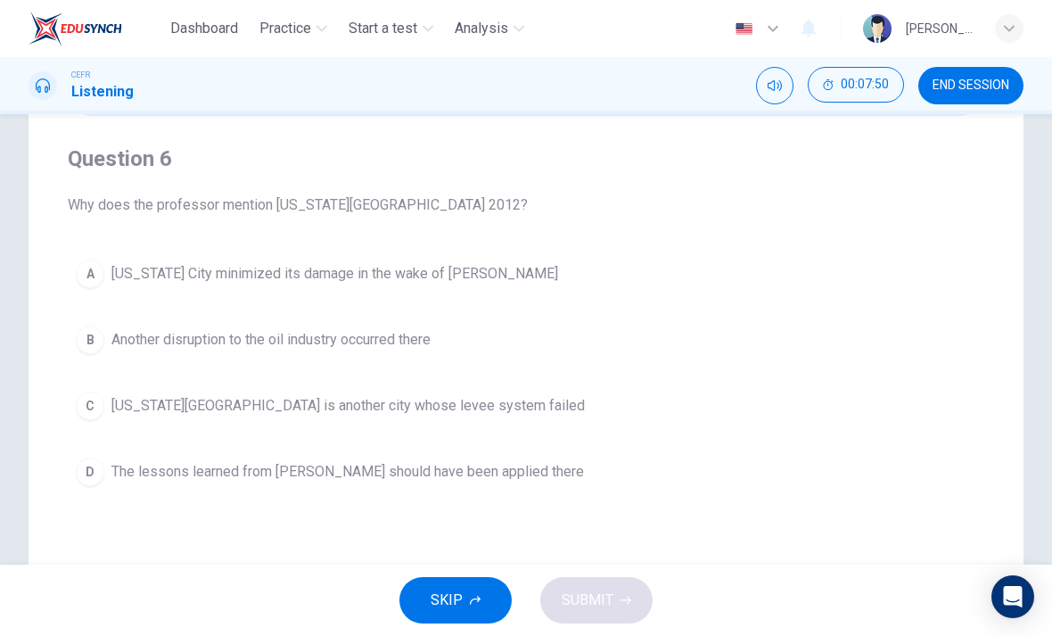
scroll to position [121, 0]
click at [723, 405] on button "C [US_STATE][GEOGRAPHIC_DATA] is another city whose levee system failed" at bounding box center [526, 407] width 917 height 45
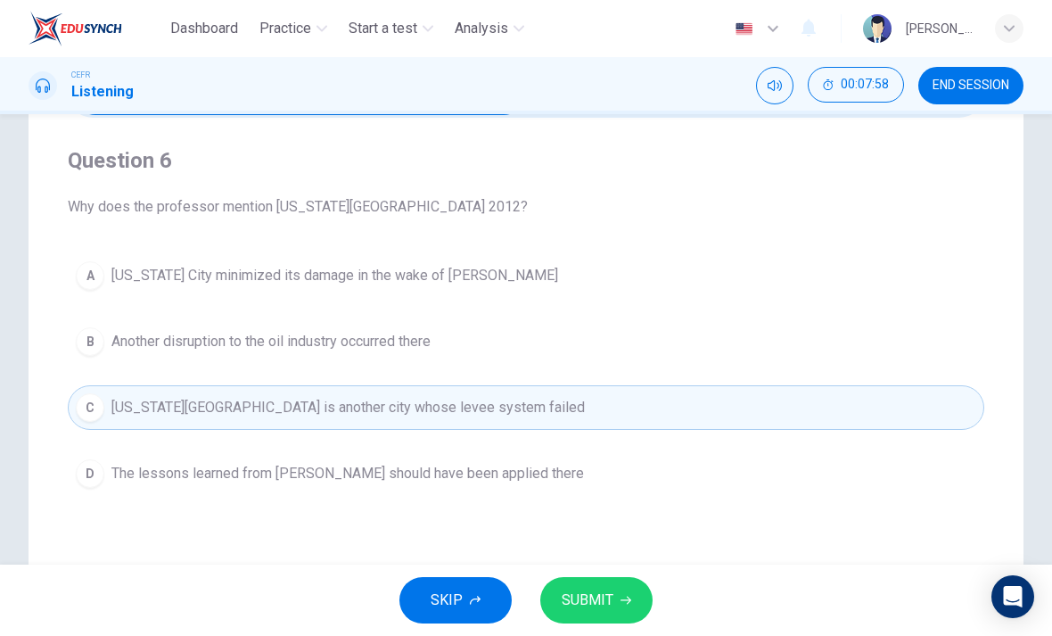
click at [630, 600] on icon "button" at bounding box center [626, 601] width 11 height 8
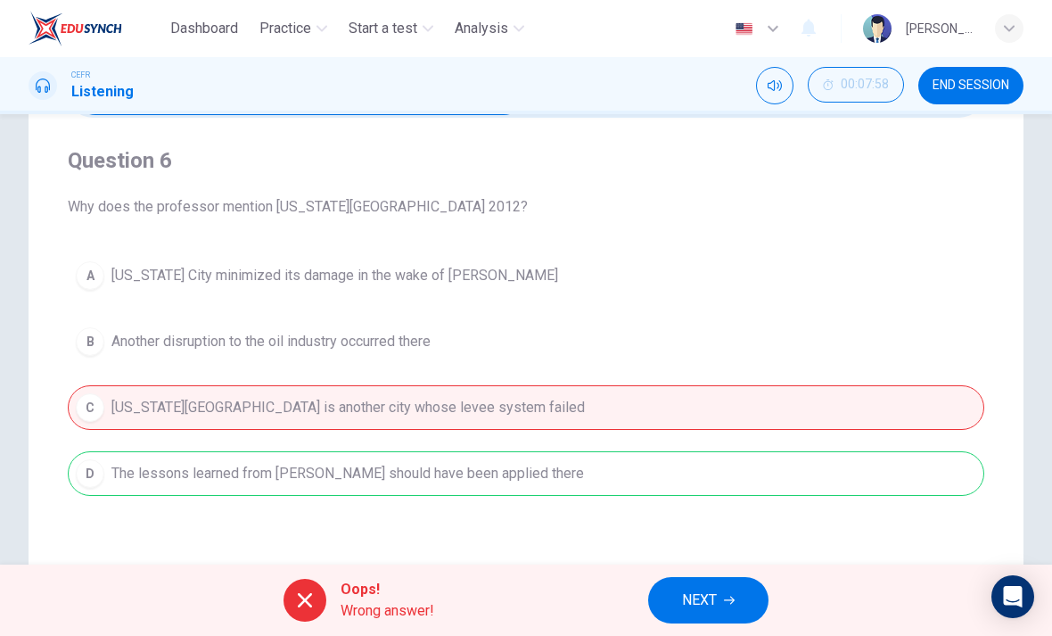
click at [723, 612] on button "NEXT" at bounding box center [708, 600] width 120 height 46
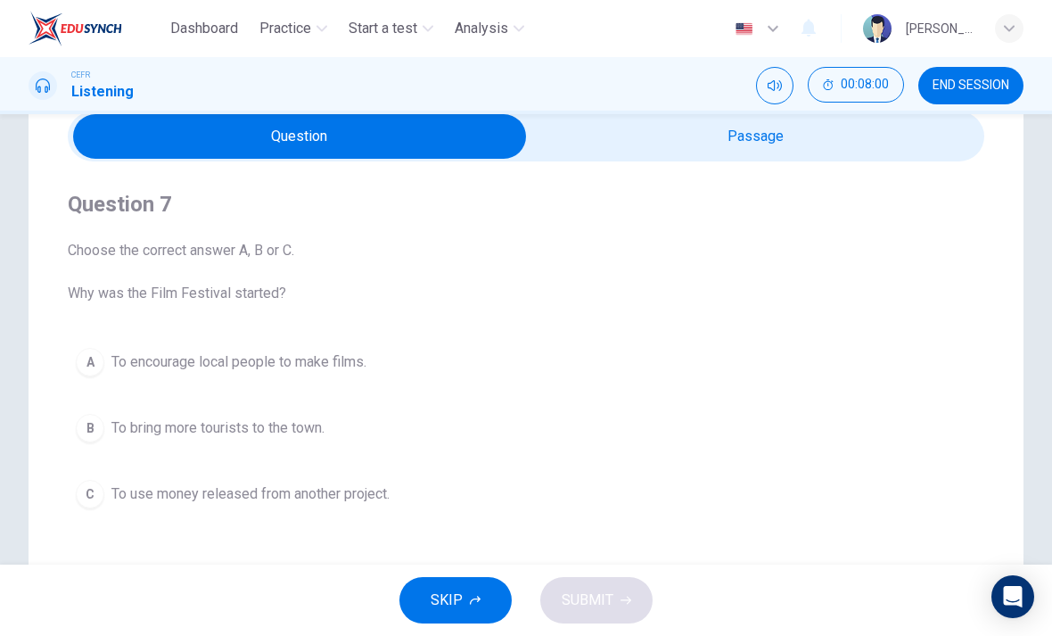
scroll to position [76, 0]
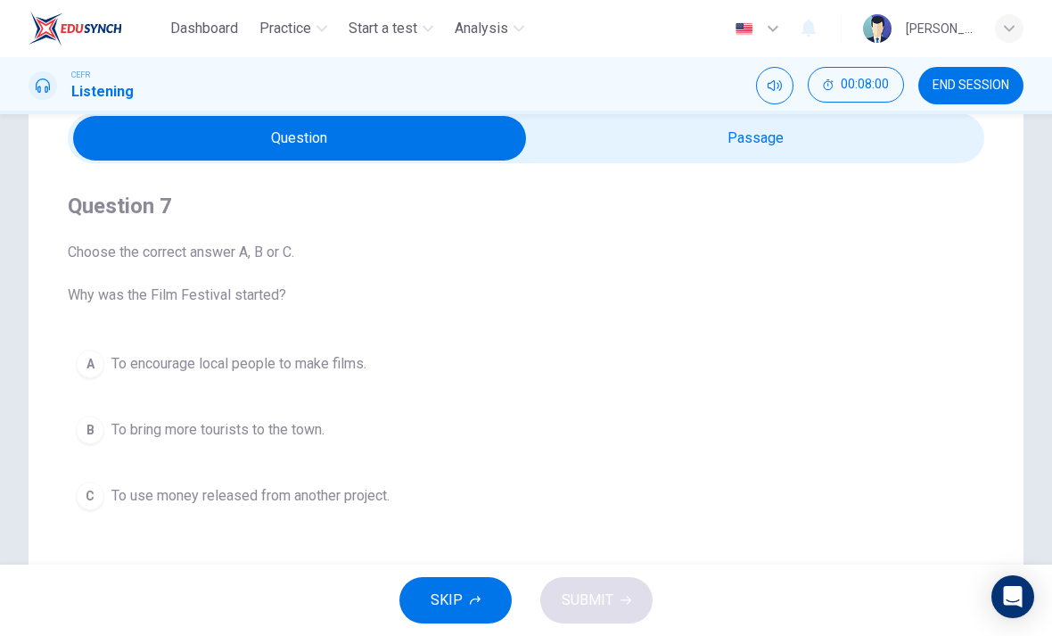
click at [909, 144] on input "checkbox" at bounding box center [299, 138] width 1375 height 45
checkbox input "true"
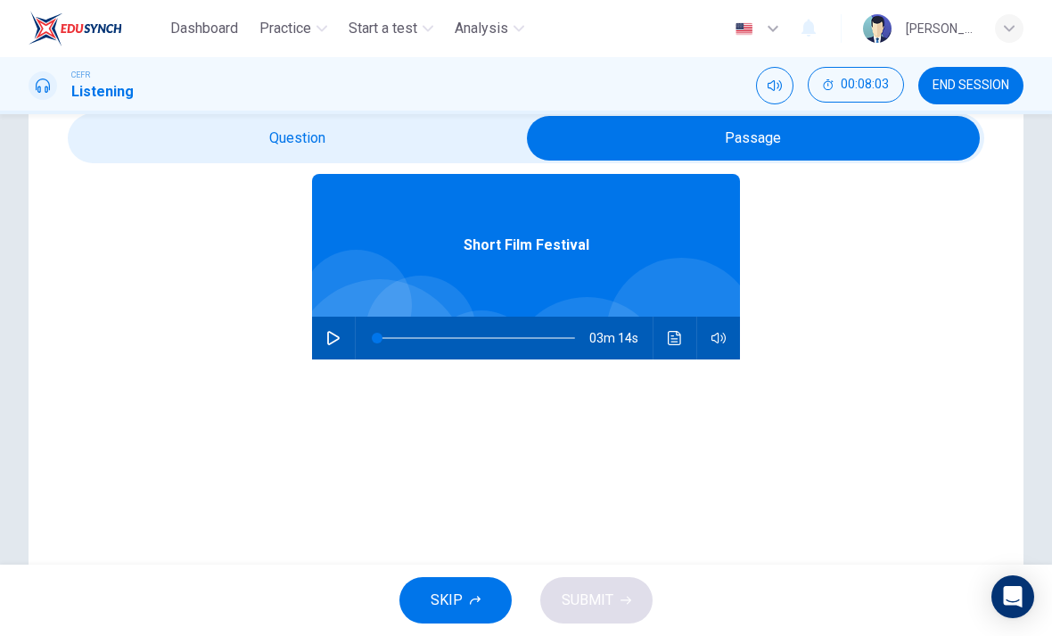
scroll to position [72, 0]
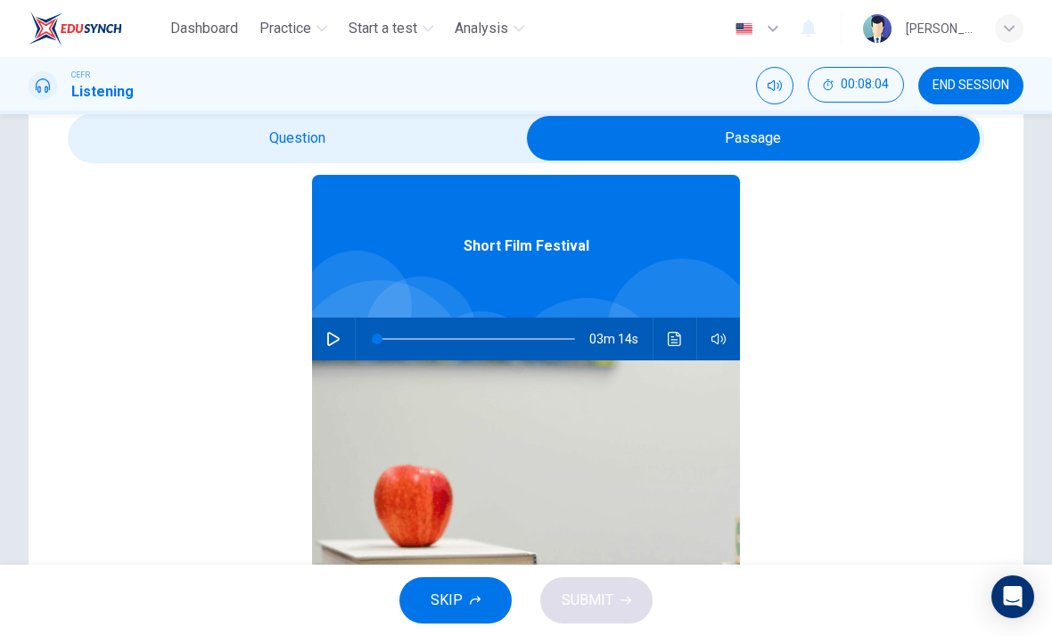
click at [330, 335] on icon "button" at bounding box center [333, 339] width 14 height 14
type input "0"
click at [225, 144] on input "checkbox" at bounding box center [753, 138] width 1375 height 45
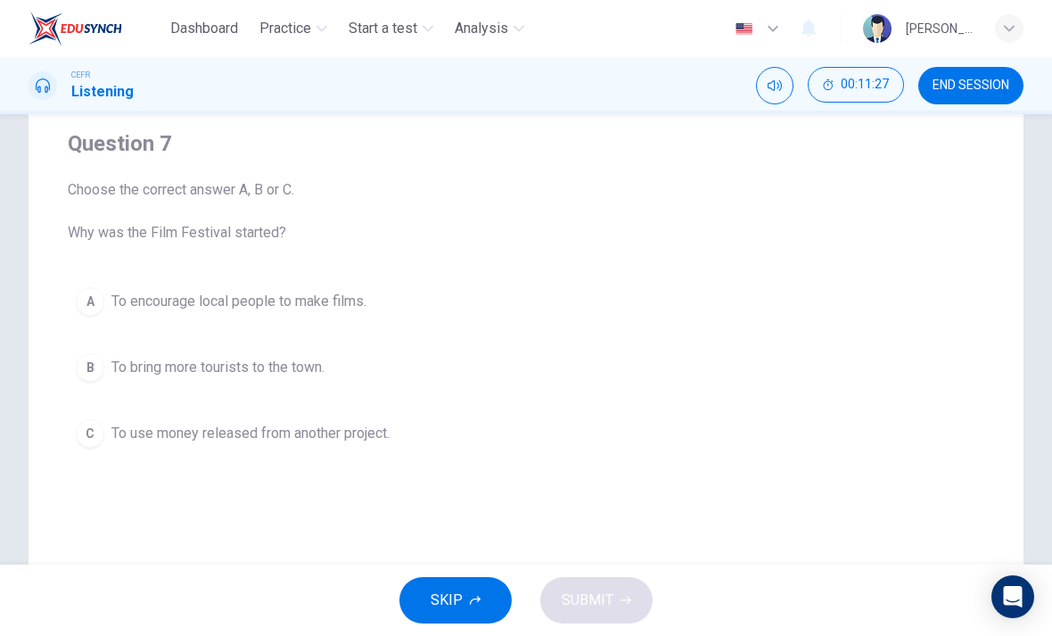
scroll to position [144, 0]
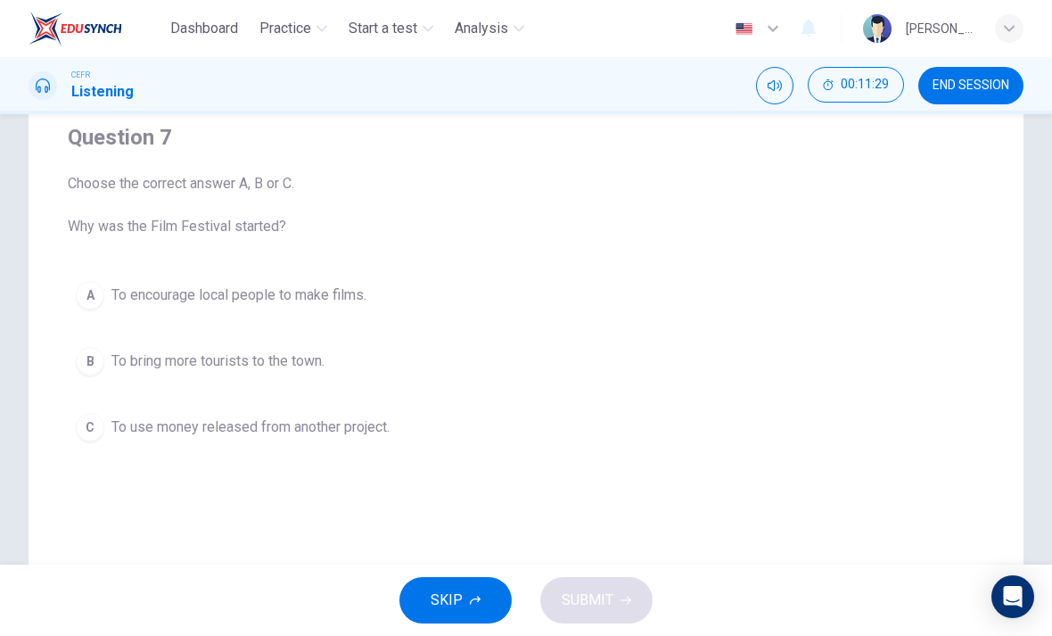
click at [863, 367] on button "B To bring more tourists to the town." at bounding box center [526, 361] width 917 height 45
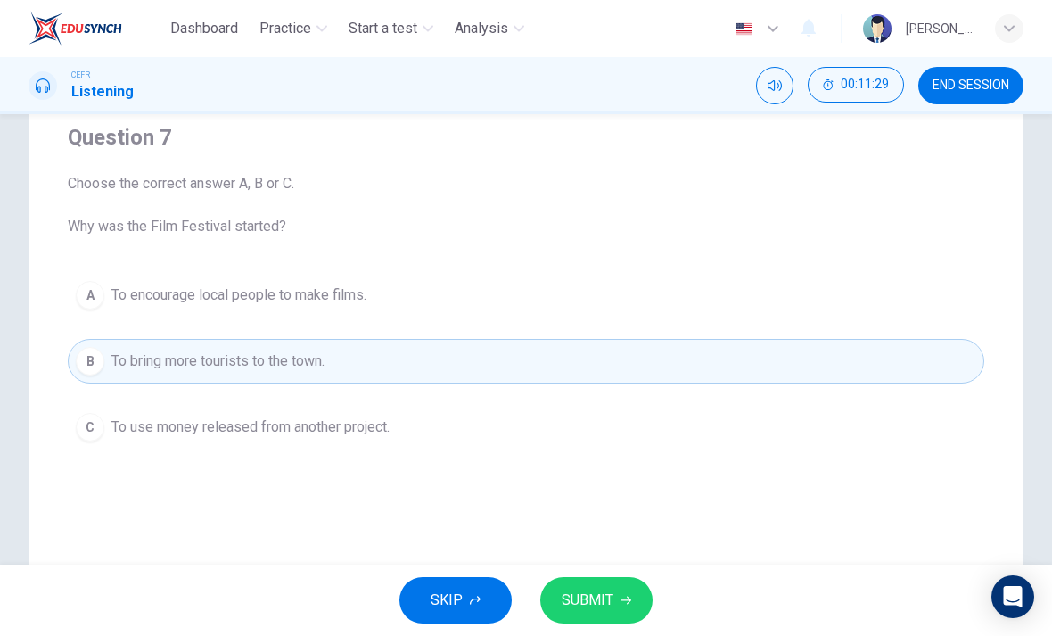
click at [641, 584] on button "SUBMIT" at bounding box center [596, 600] width 112 height 46
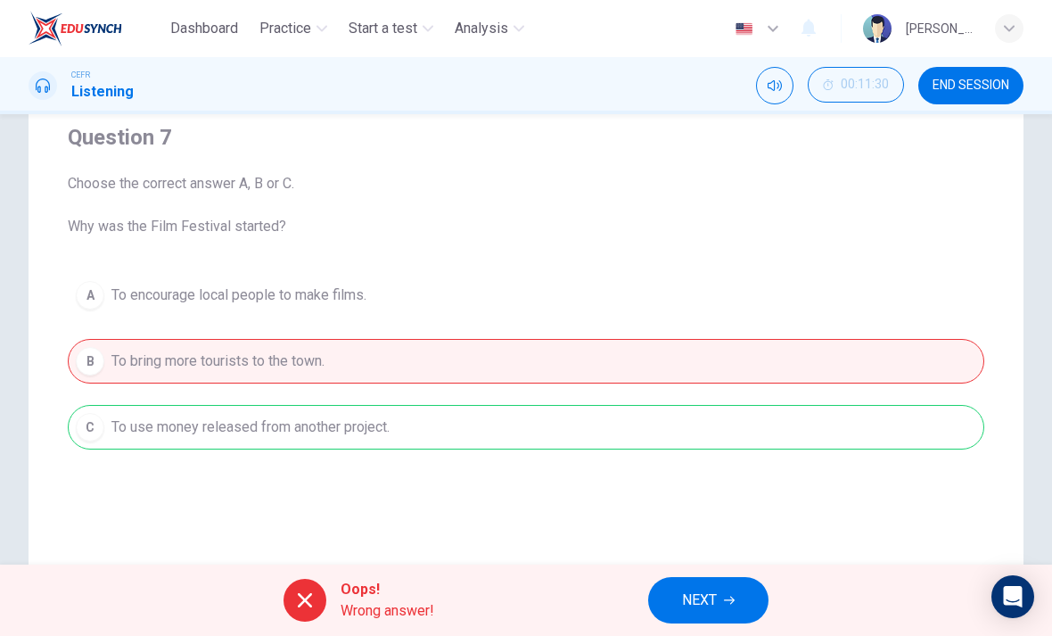
click at [719, 586] on button "NEXT" at bounding box center [708, 600] width 120 height 46
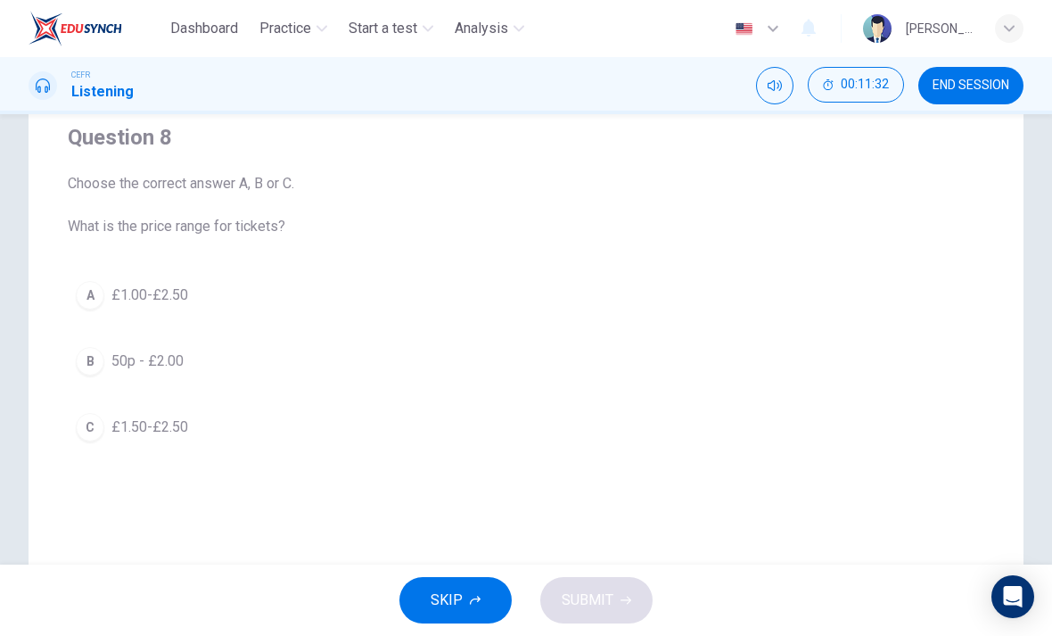
click at [803, 280] on button "A £1.00-£2.50" at bounding box center [526, 295] width 917 height 45
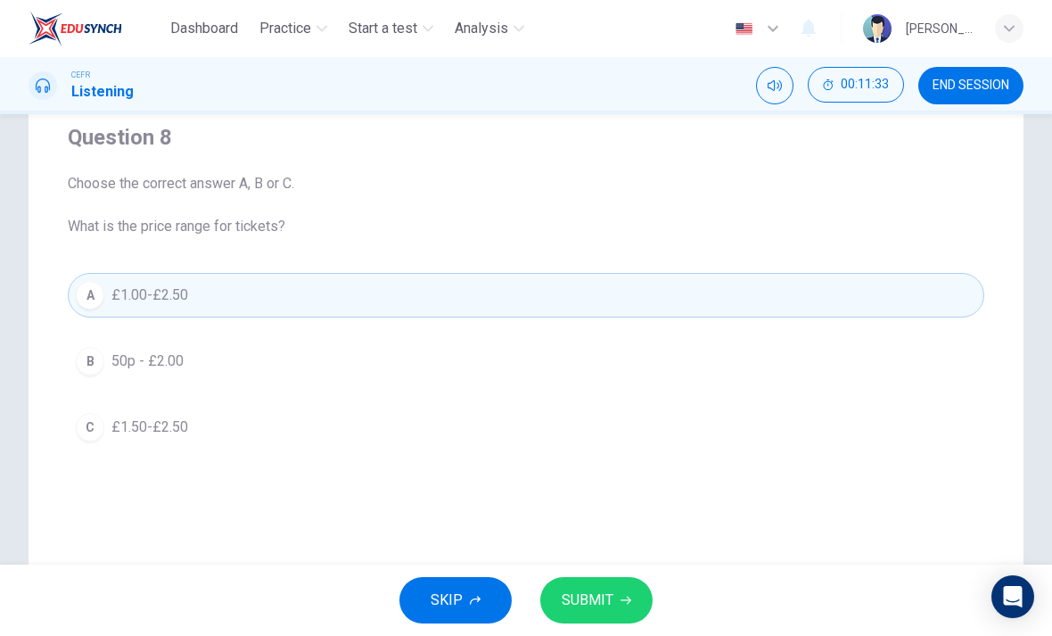
click at [635, 589] on button "SUBMIT" at bounding box center [596, 600] width 112 height 46
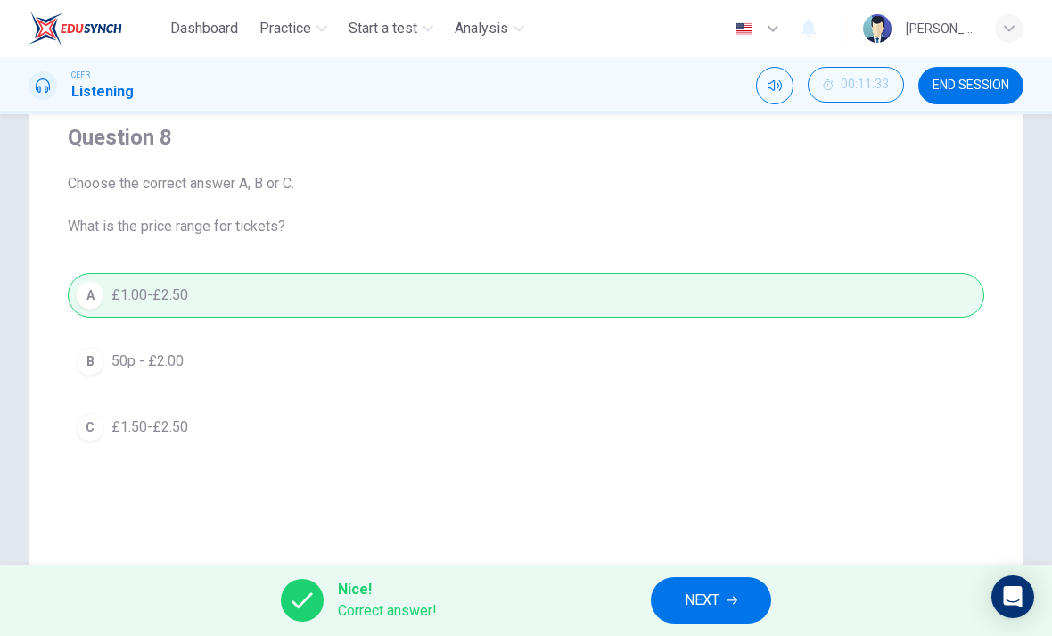
click at [722, 594] on button "NEXT" at bounding box center [711, 600] width 120 height 46
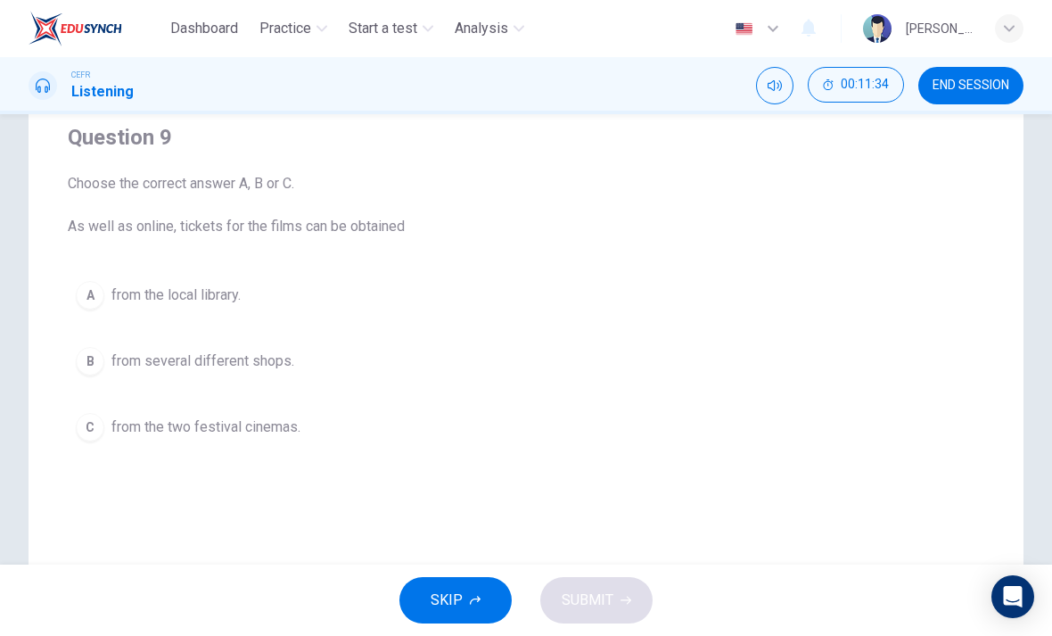
click at [825, 281] on button "A from the local library." at bounding box center [526, 295] width 917 height 45
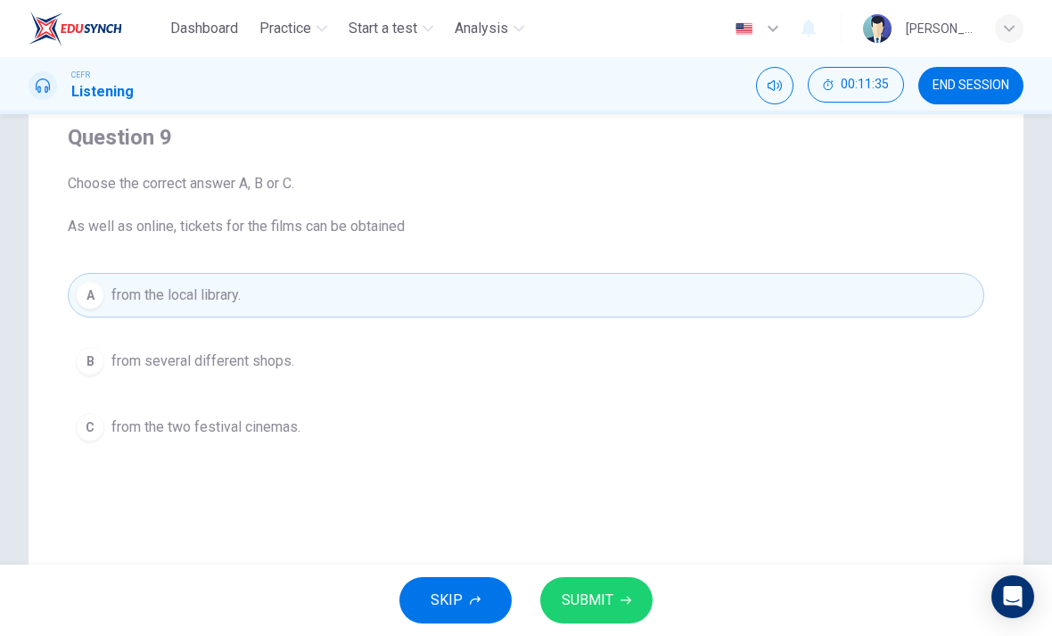
click at [633, 579] on button "SUBMIT" at bounding box center [596, 600] width 112 height 46
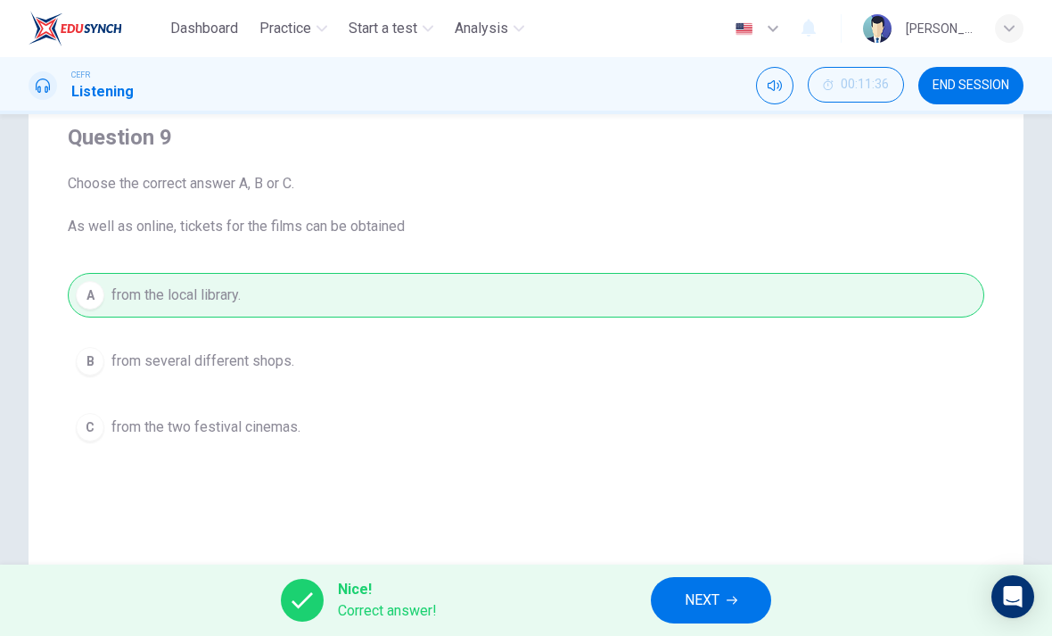
click at [740, 605] on button "NEXT" at bounding box center [711, 600] width 120 height 46
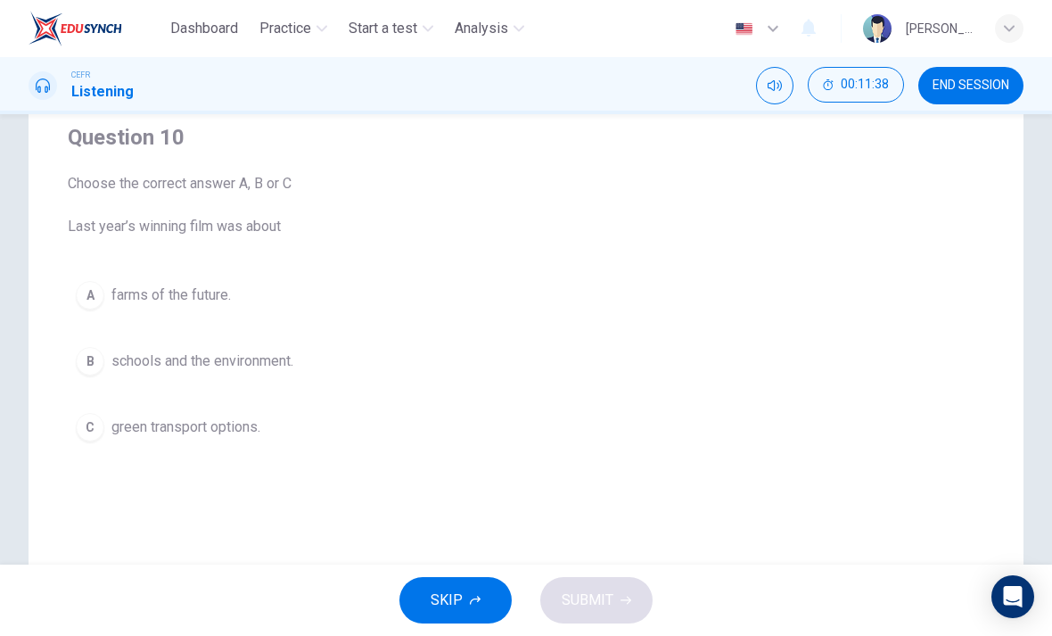
click at [780, 373] on button "B schools and the environment." at bounding box center [526, 361] width 917 height 45
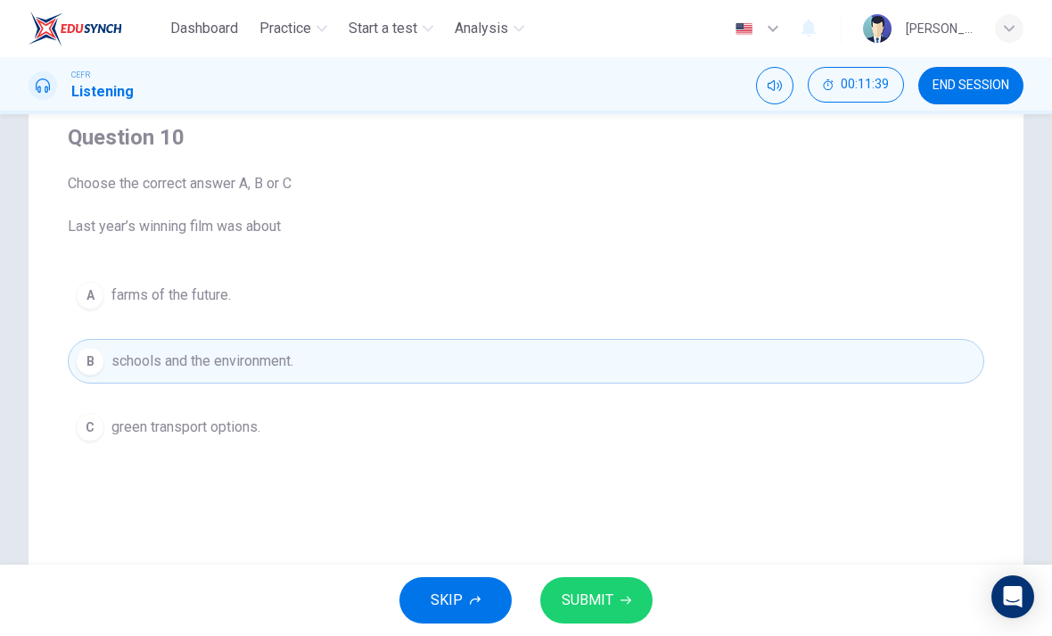
click at [738, 448] on button "C green transport options." at bounding box center [526, 427] width 917 height 45
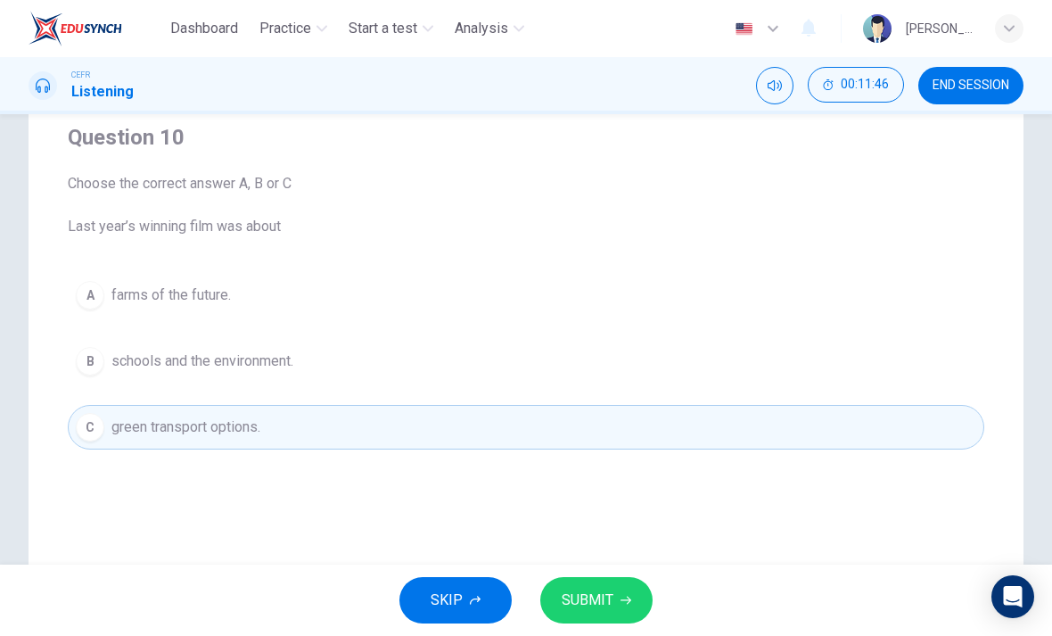
click at [630, 598] on icon "button" at bounding box center [626, 600] width 11 height 11
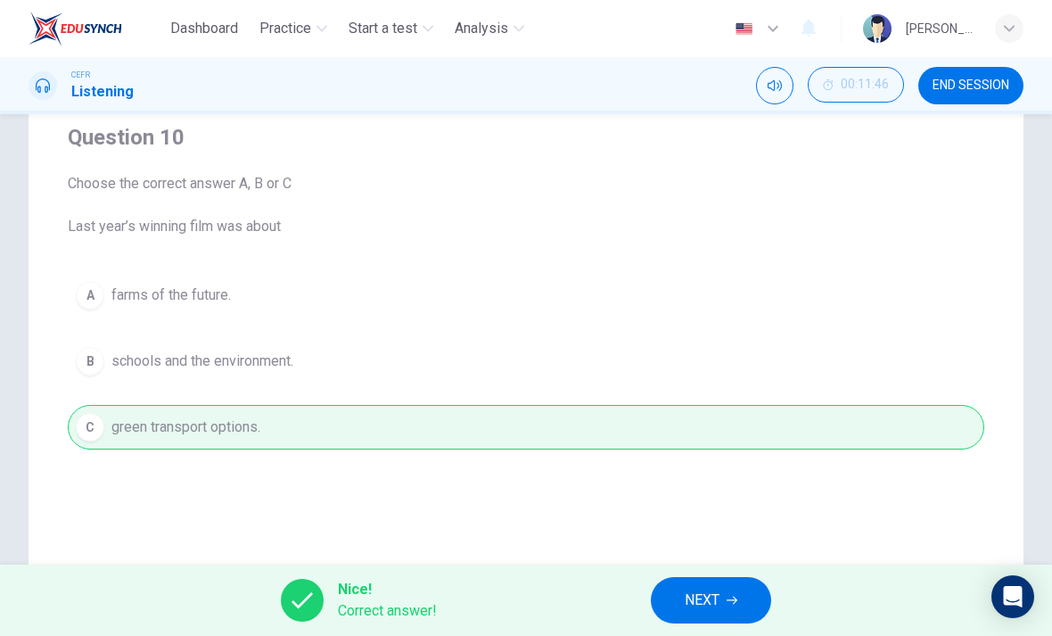
click at [687, 586] on button "NEXT" at bounding box center [711, 600] width 120 height 46
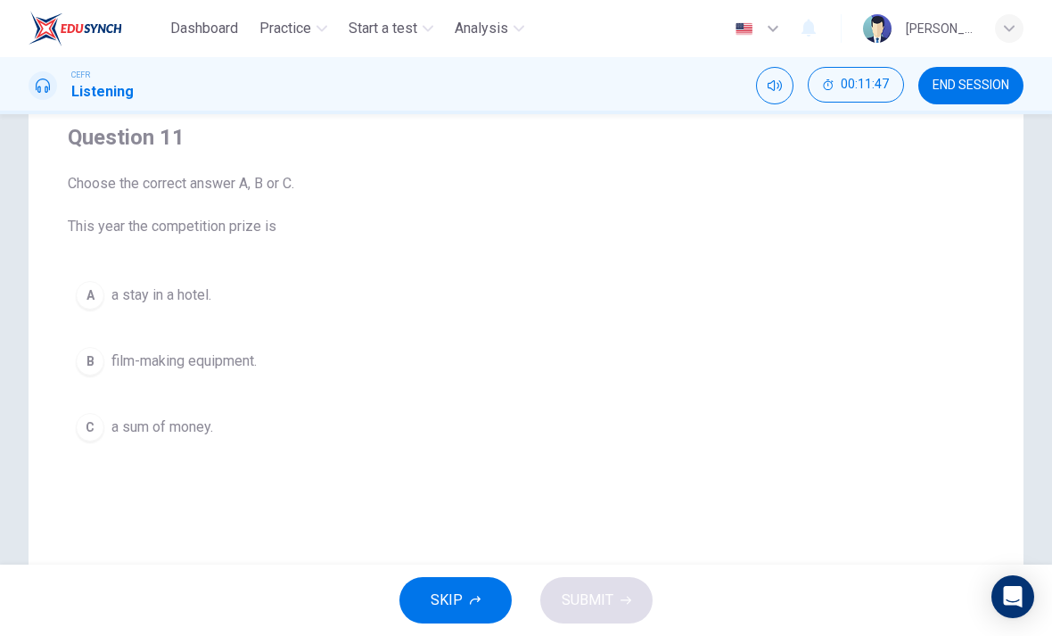
click at [741, 358] on button "B film-making equipment." at bounding box center [526, 361] width 917 height 45
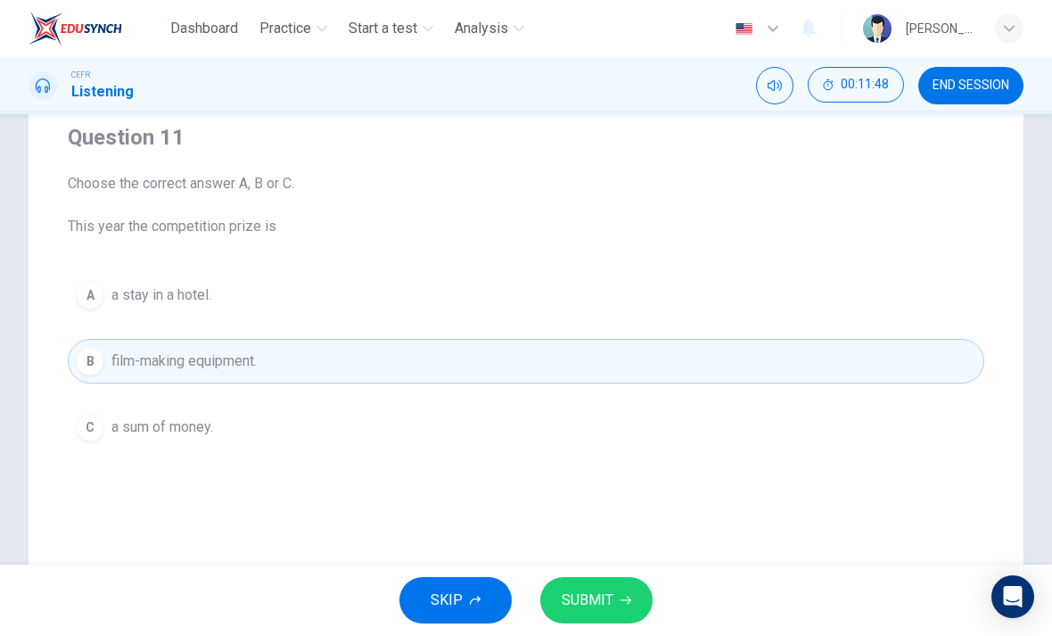
click at [639, 596] on button "SUBMIT" at bounding box center [596, 600] width 112 height 46
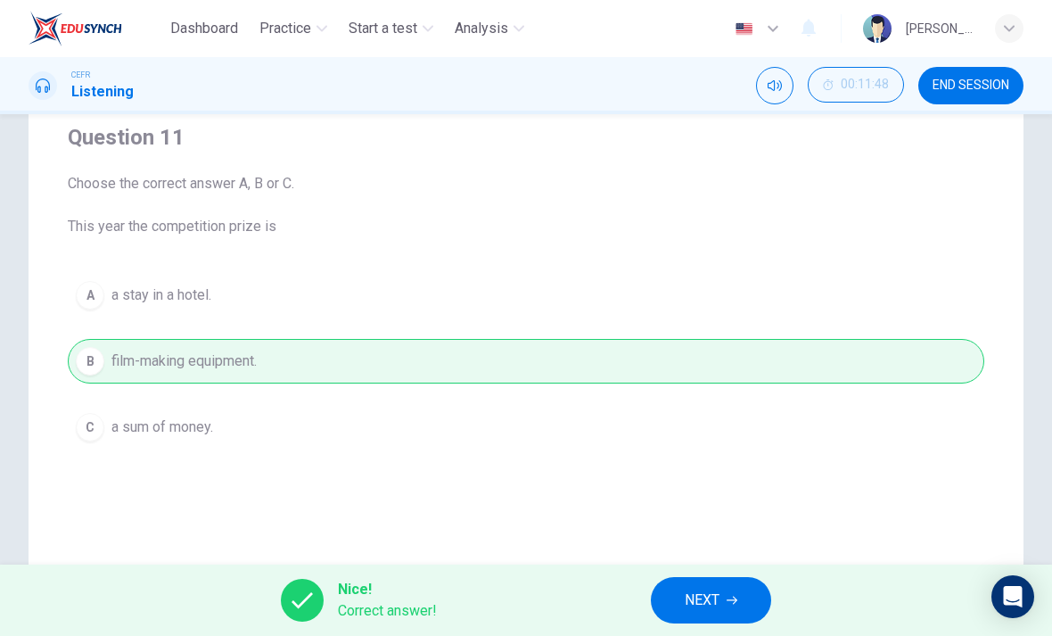
click at [714, 605] on span "NEXT" at bounding box center [702, 600] width 35 height 25
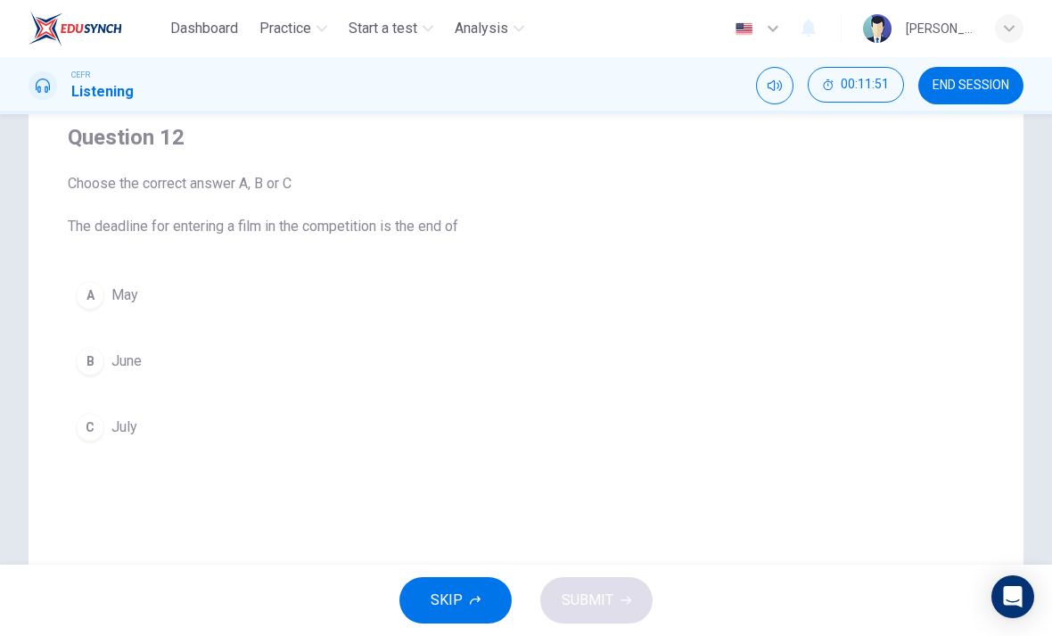
click at [708, 448] on button "C July" at bounding box center [526, 427] width 917 height 45
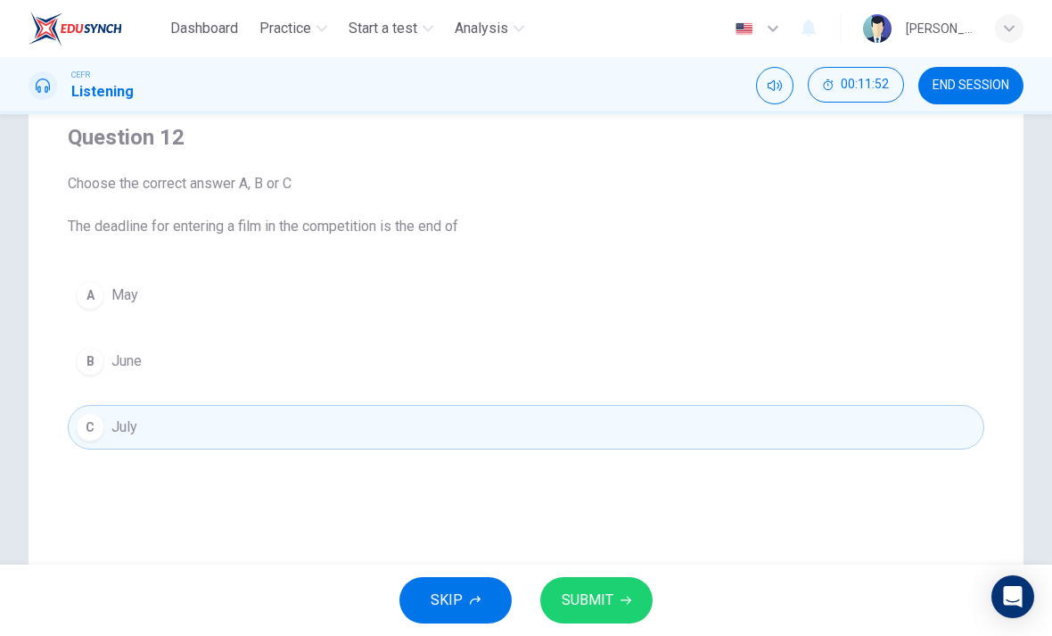
click at [643, 598] on button "SUBMIT" at bounding box center [596, 600] width 112 height 46
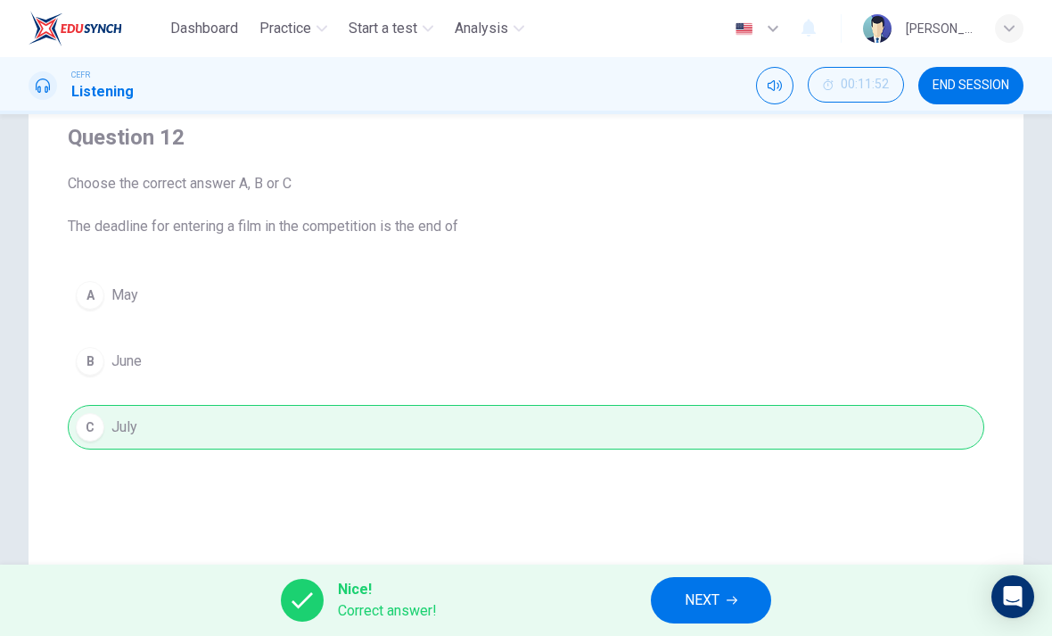
click at [694, 598] on span "NEXT" at bounding box center [702, 600] width 35 height 25
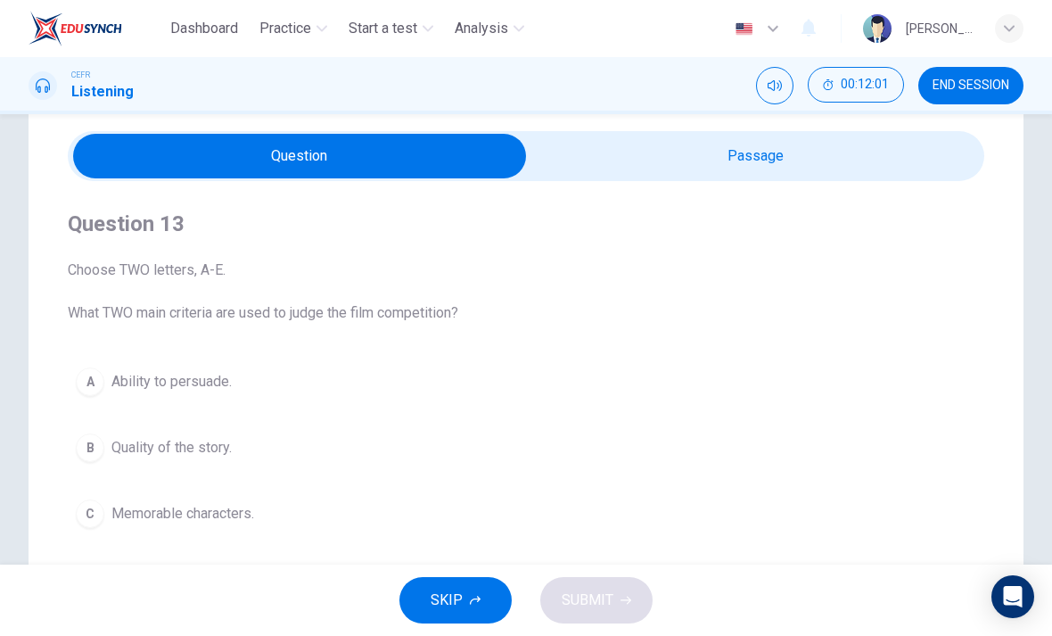
scroll to position [59, 0]
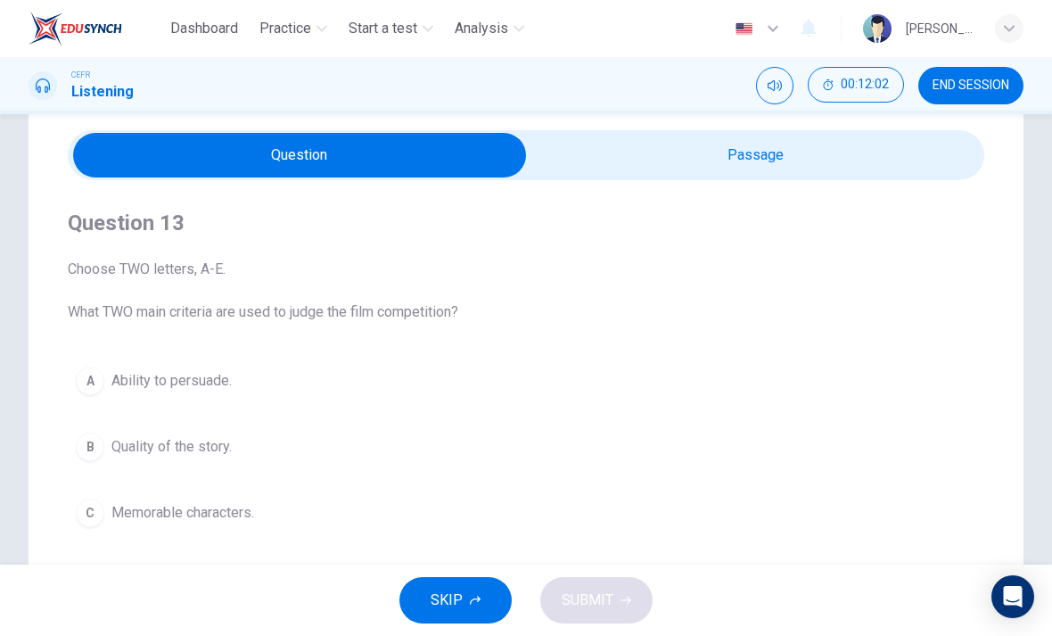
click at [926, 162] on input "checkbox" at bounding box center [299, 155] width 1375 height 45
checkbox input "true"
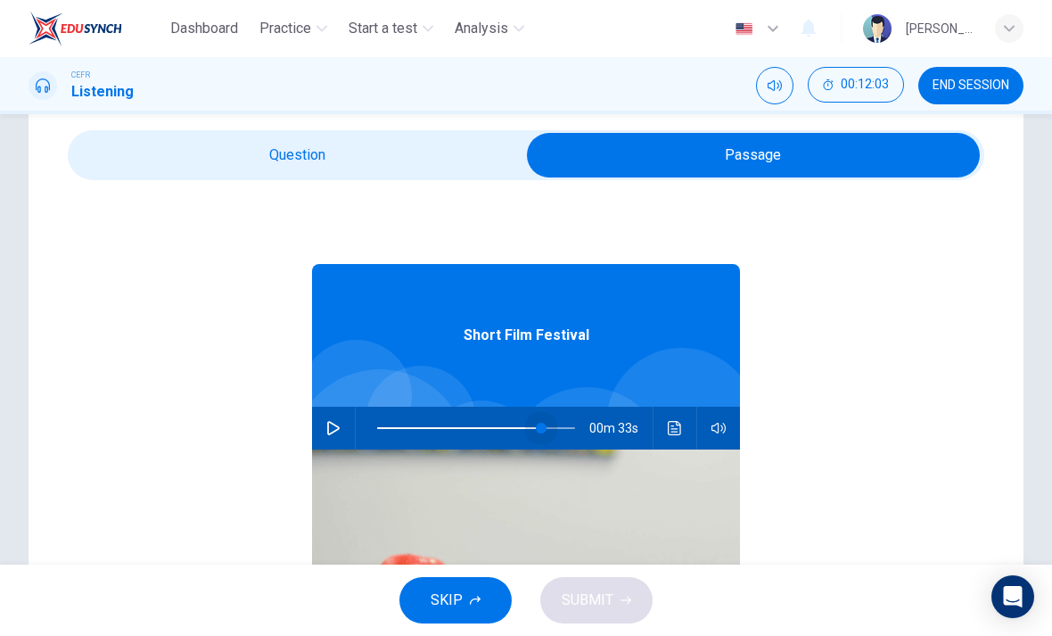
click at [543, 424] on span at bounding box center [541, 428] width 11 height 11
click at [331, 424] on icon "button" at bounding box center [333, 428] width 12 height 14
click at [511, 425] on span at bounding box center [510, 428] width 11 height 11
click at [457, 428] on span at bounding box center [456, 428] width 11 height 11
click at [407, 424] on span at bounding box center [406, 428] width 11 height 11
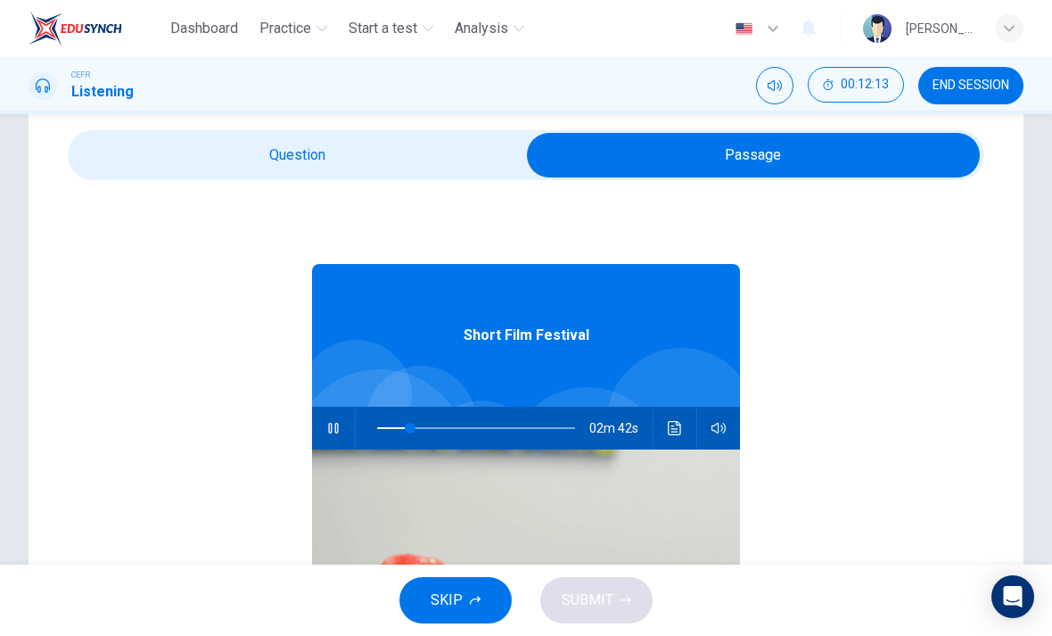
click at [671, 443] on button "Click to see the audio transcription" at bounding box center [675, 428] width 29 height 43
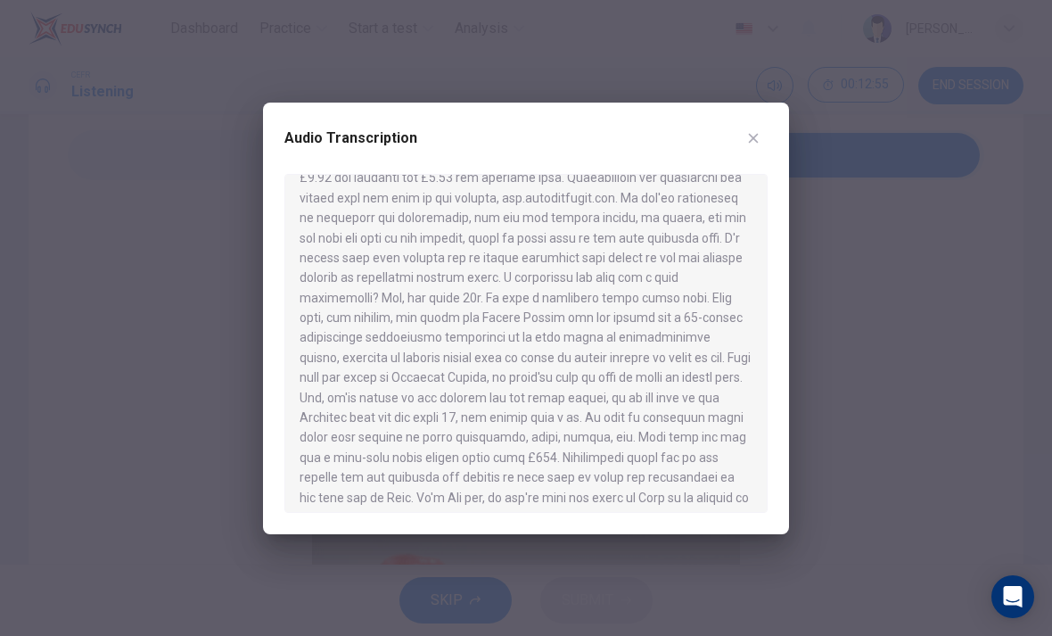
scroll to position [319, 0]
click at [846, 218] on div at bounding box center [526, 318] width 1052 height 636
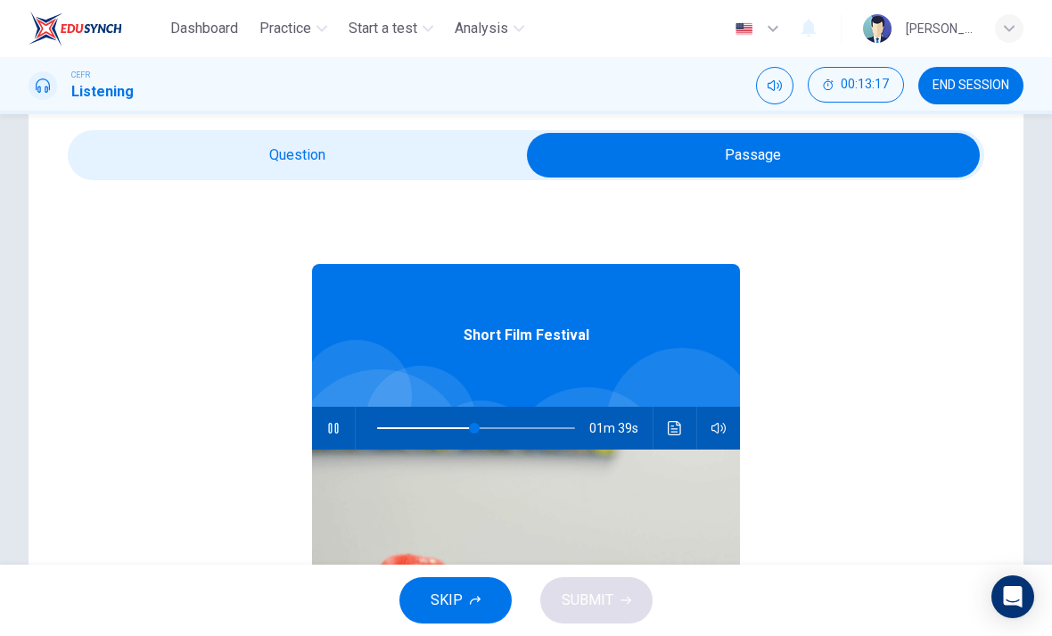
type input "50"
click at [408, 159] on input "checkbox" at bounding box center [753, 155] width 1375 height 45
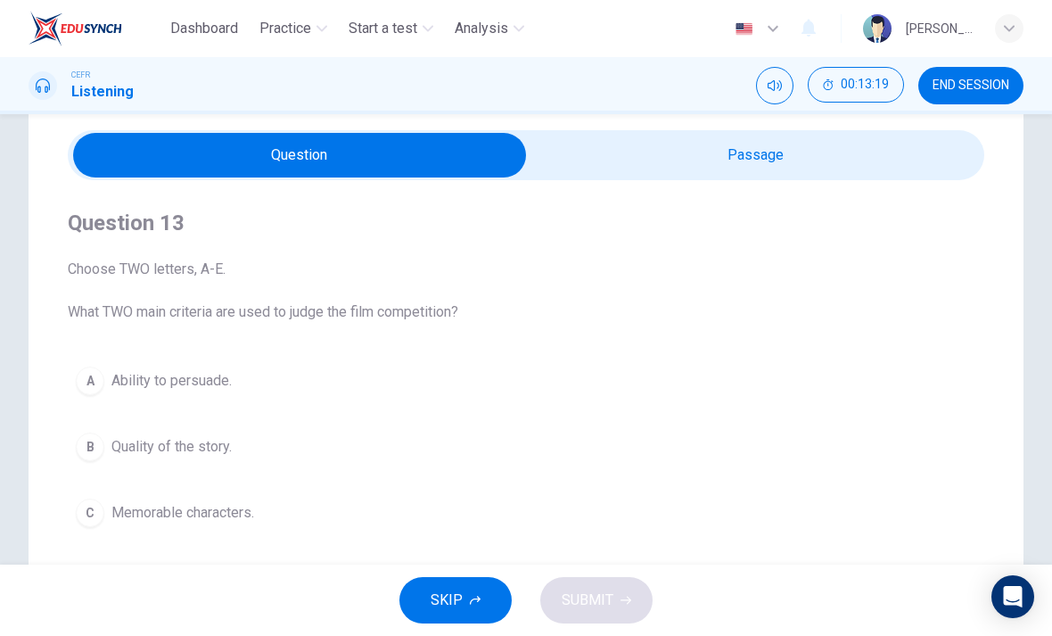
click at [934, 160] on input "checkbox" at bounding box center [299, 155] width 1375 height 45
checkbox input "true"
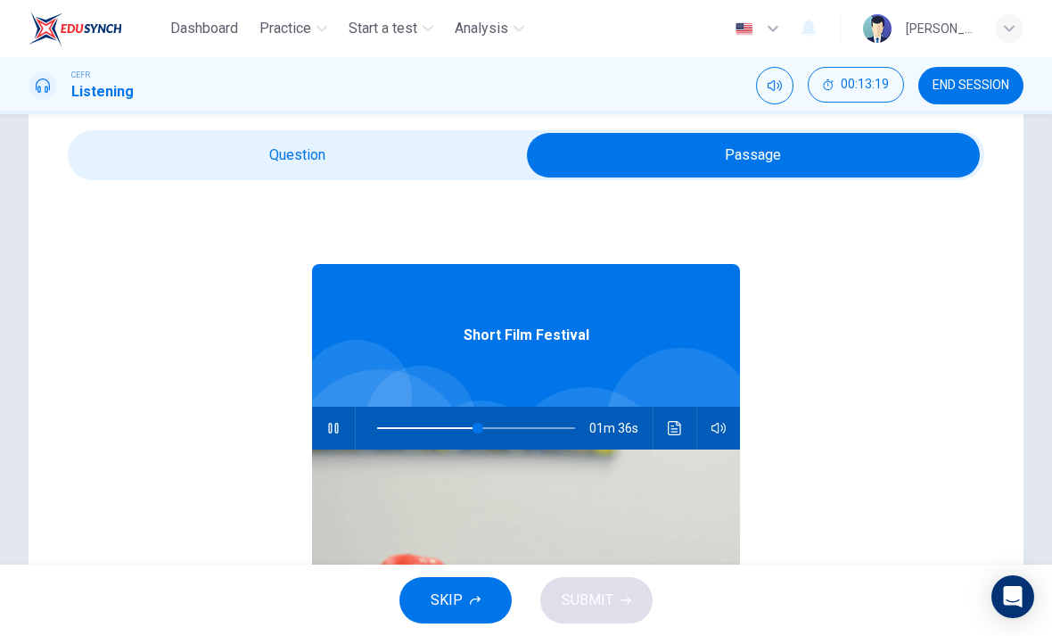
click at [335, 415] on button "button" at bounding box center [333, 428] width 29 height 43
type input "51"
click at [408, 163] on input "checkbox" at bounding box center [753, 155] width 1375 height 45
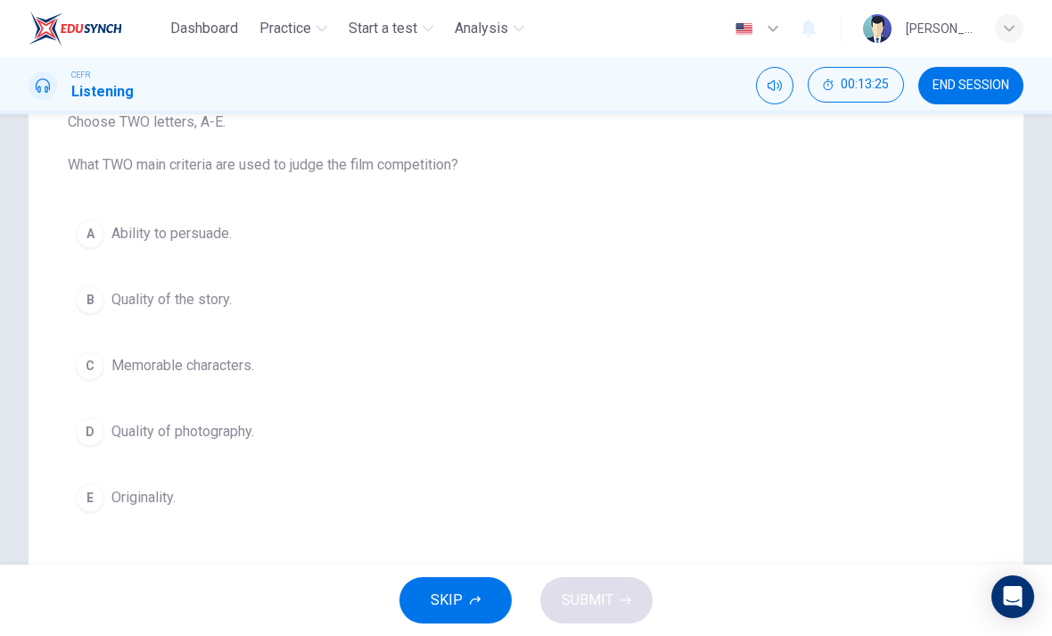
scroll to position [211, 0]
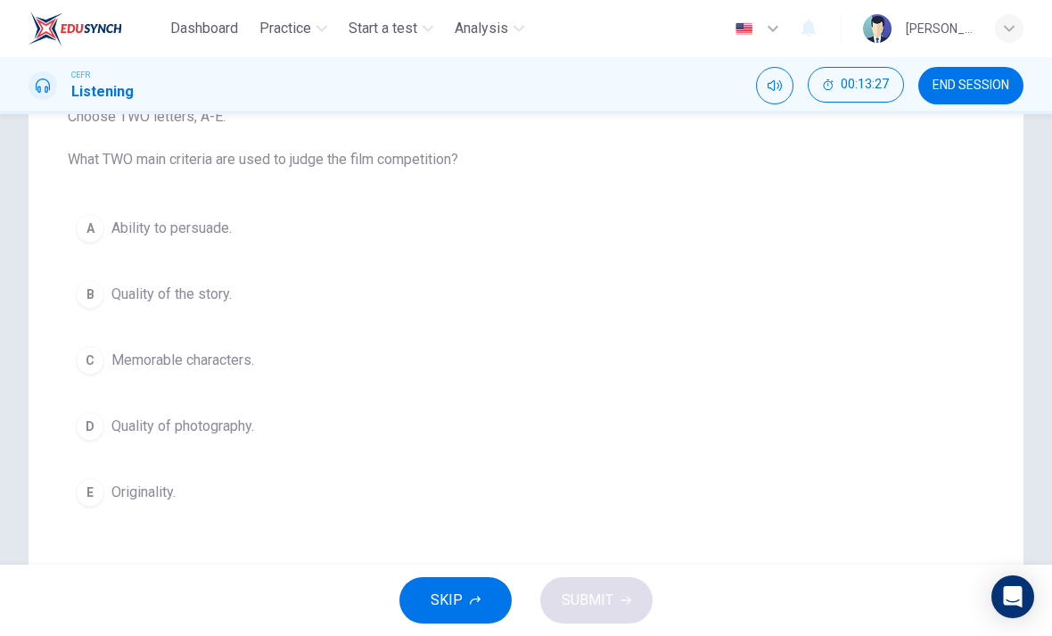
click at [796, 447] on button "D Quality of photography." at bounding box center [526, 426] width 917 height 45
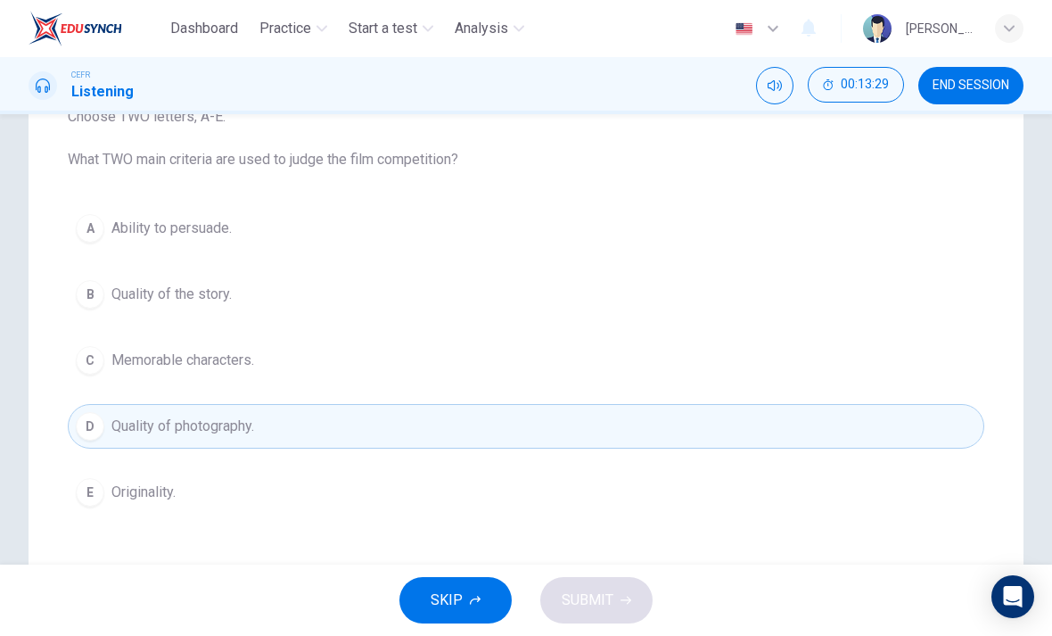
click at [813, 286] on button "B Quality of the story." at bounding box center [526, 294] width 917 height 45
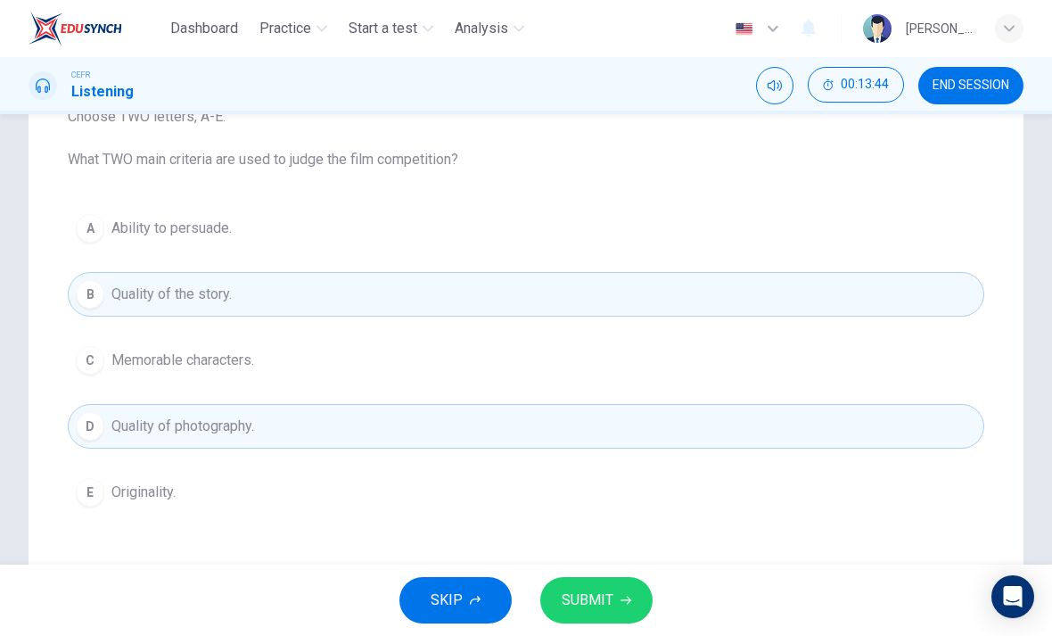
click at [652, 500] on button "E Originality." at bounding box center [526, 492] width 917 height 45
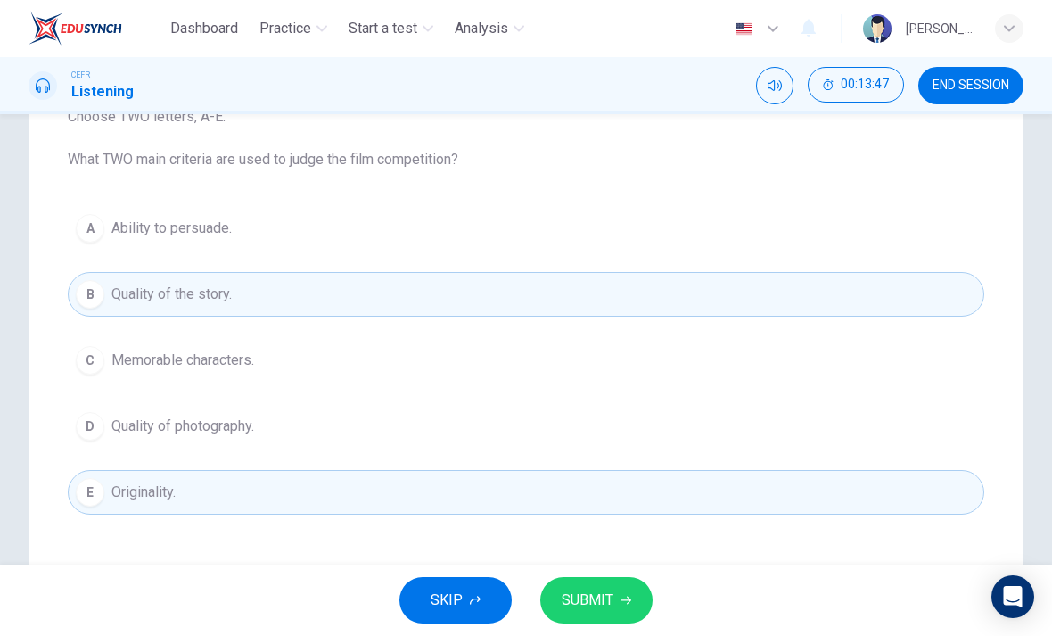
click at [672, 447] on button "D Quality of photography." at bounding box center [526, 426] width 917 height 45
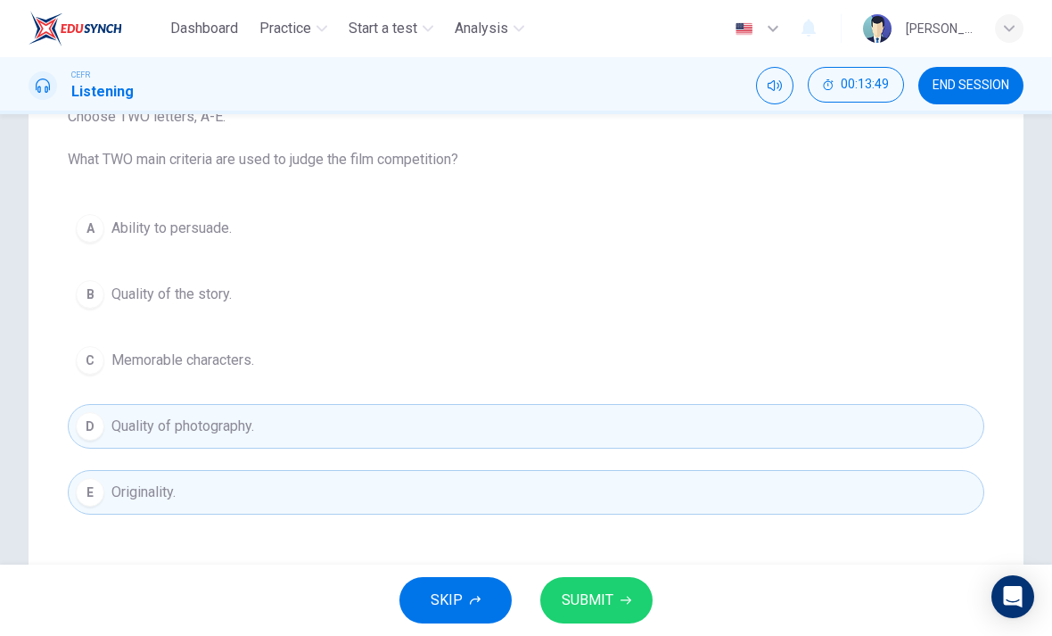
click at [620, 586] on button "SUBMIT" at bounding box center [596, 600] width 112 height 46
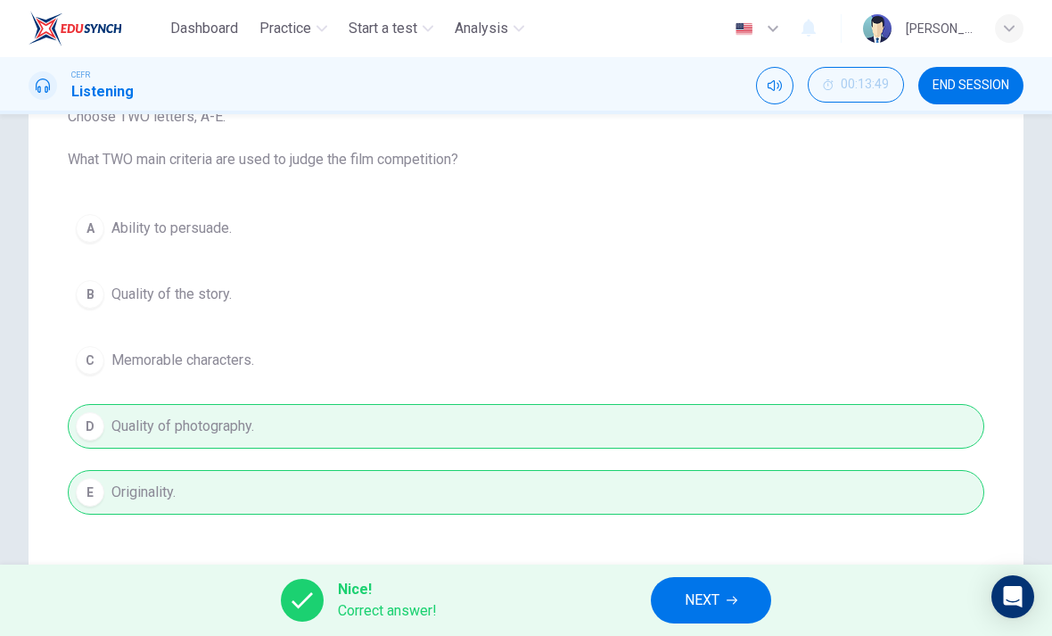
click at [698, 594] on span "NEXT" at bounding box center [702, 600] width 35 height 25
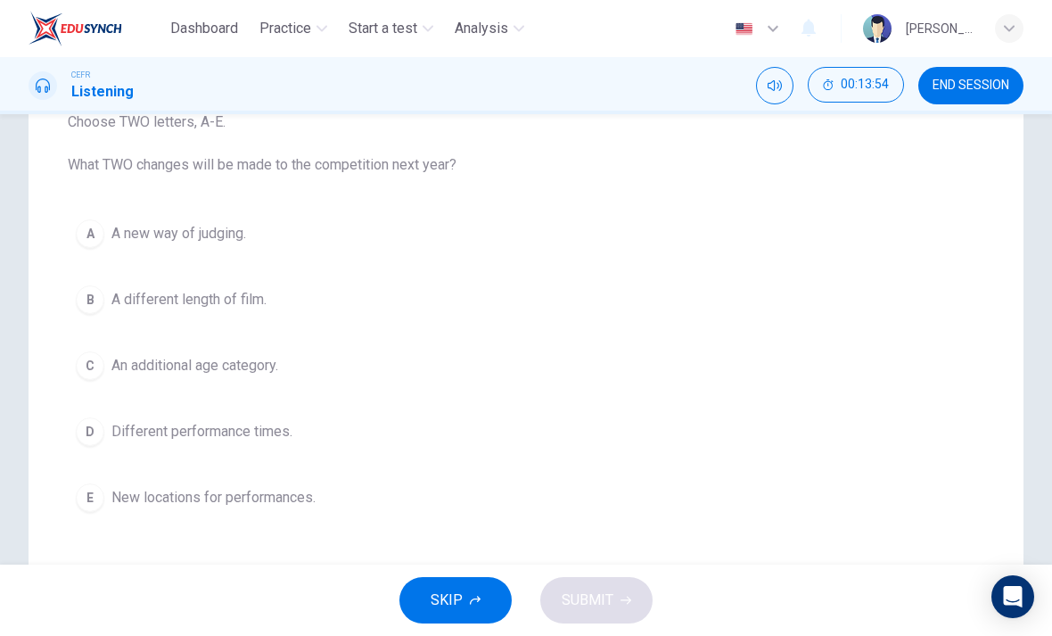
scroll to position [204, 0]
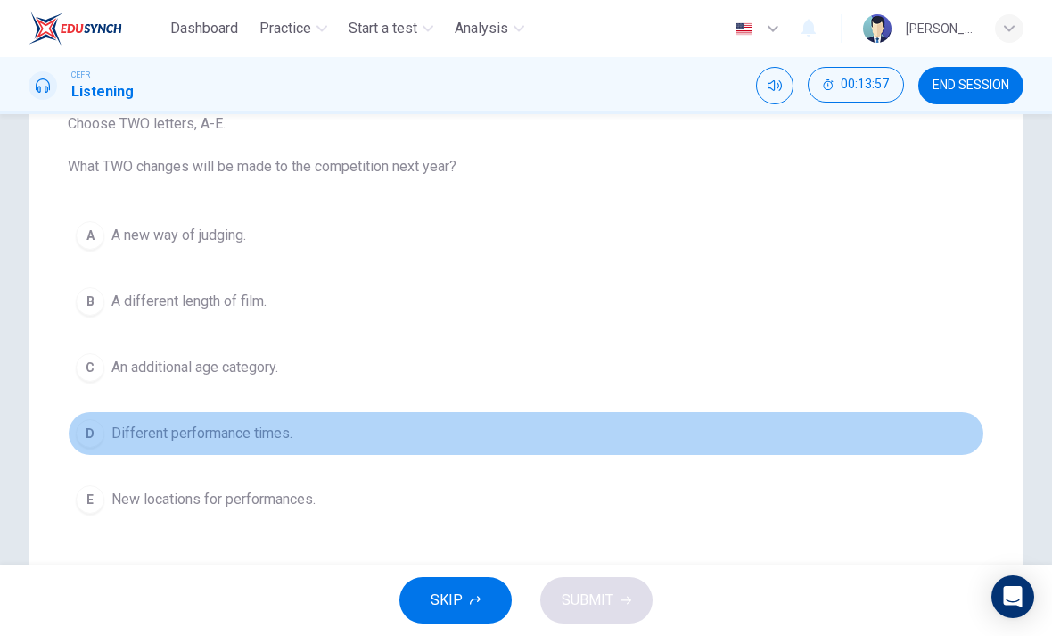
click at [806, 447] on button "D Different performance times." at bounding box center [526, 433] width 917 height 45
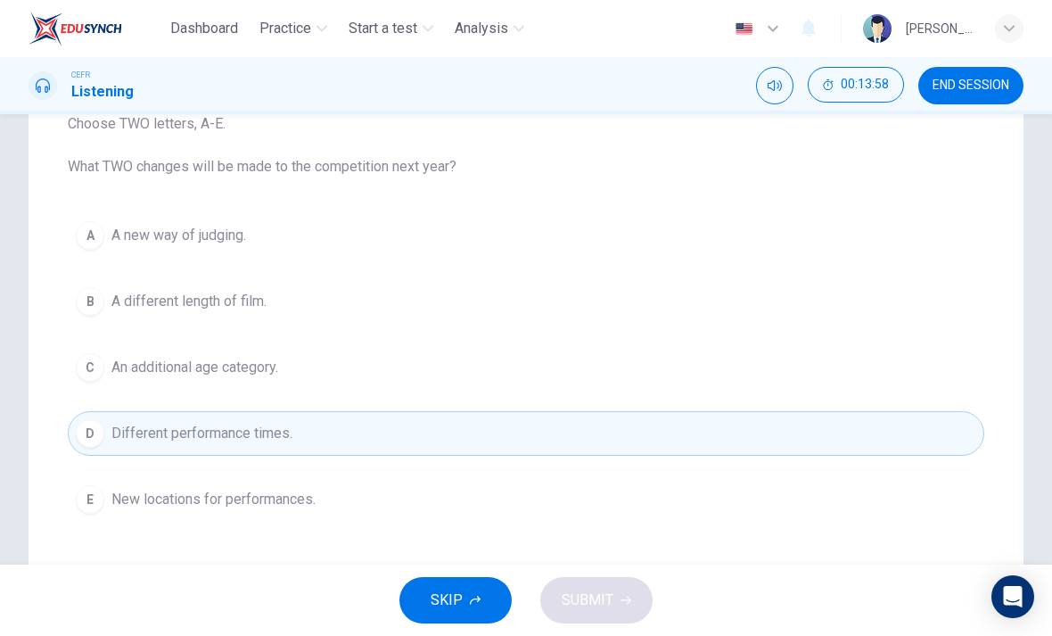
click at [808, 304] on button "B A different length of film." at bounding box center [526, 301] width 917 height 45
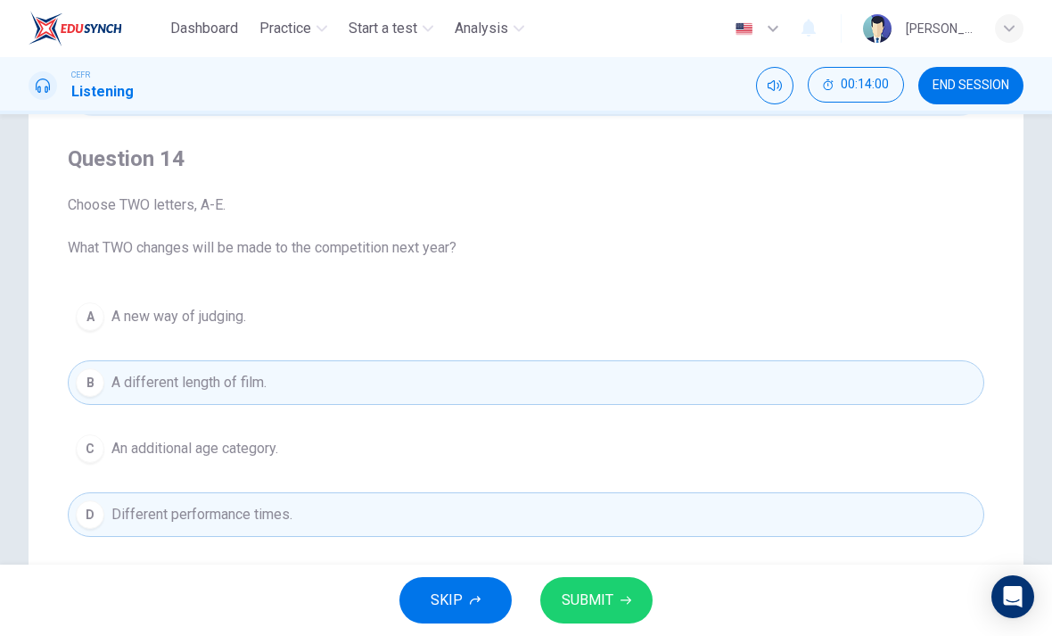
scroll to position [100, 0]
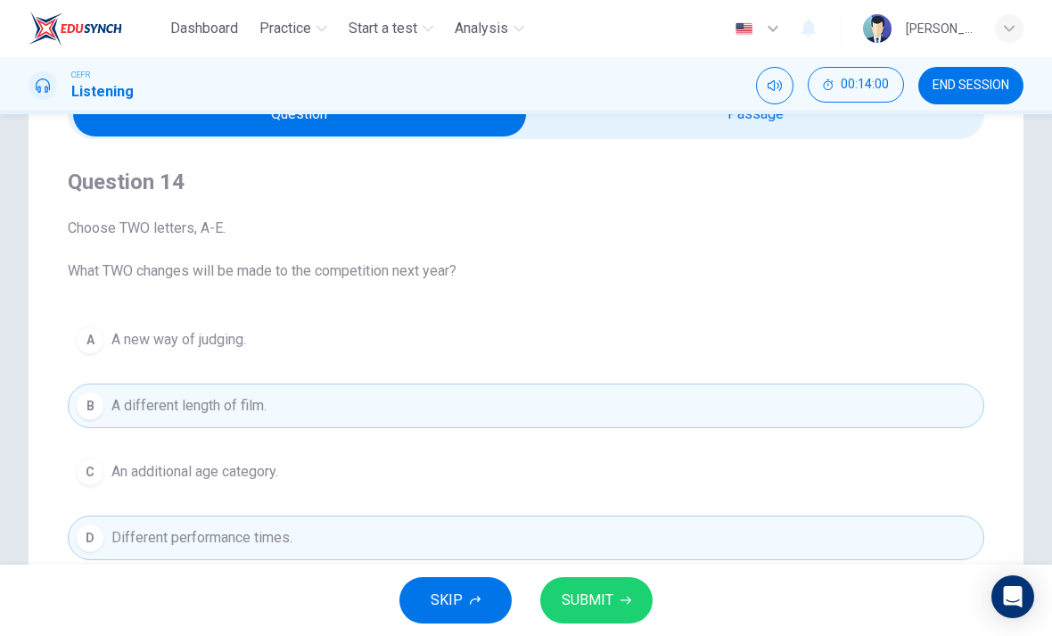
click at [846, 135] on input "checkbox" at bounding box center [299, 114] width 1375 height 45
checkbox input "true"
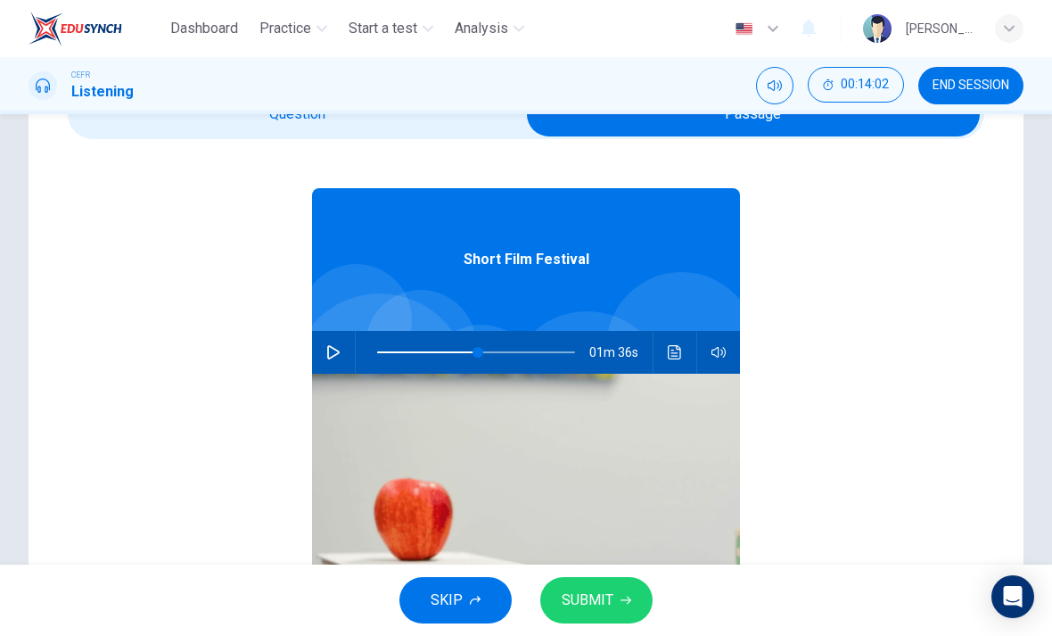
scroll to position [33, 0]
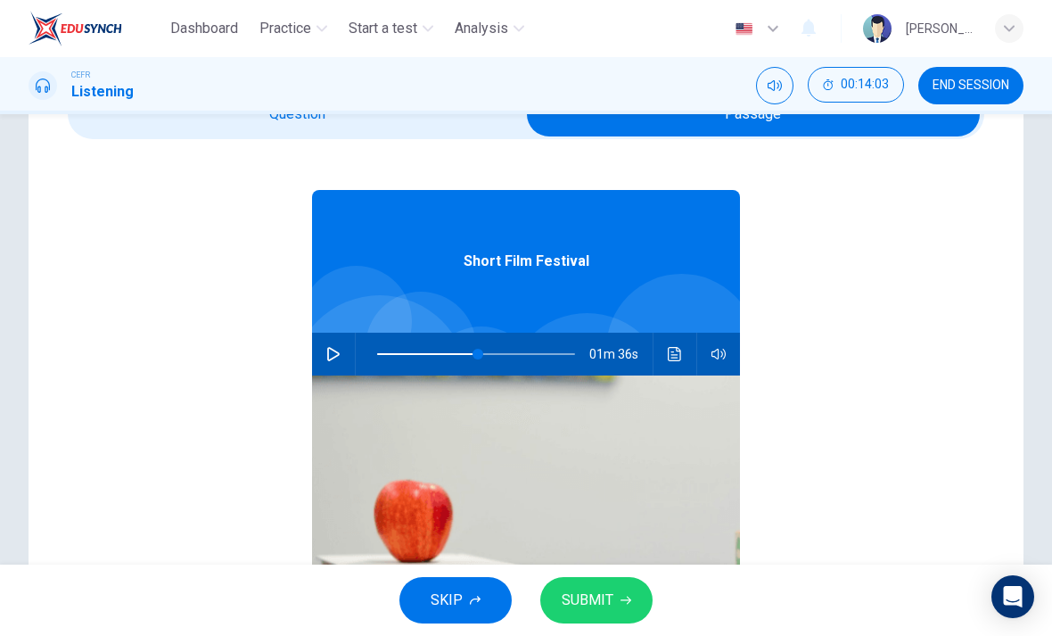
type input "56"
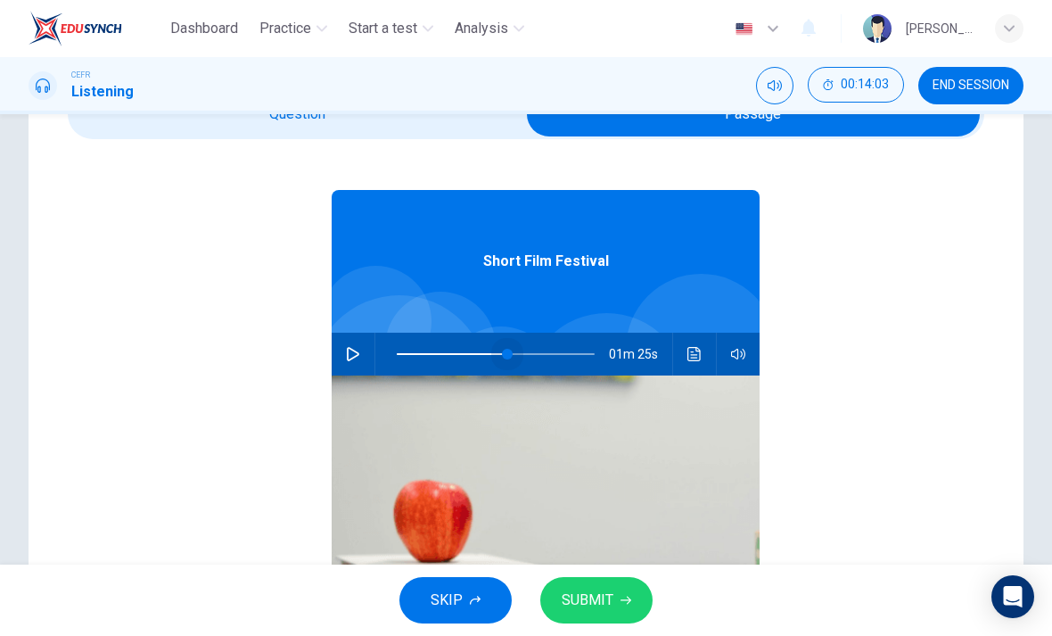
checkbox input "false"
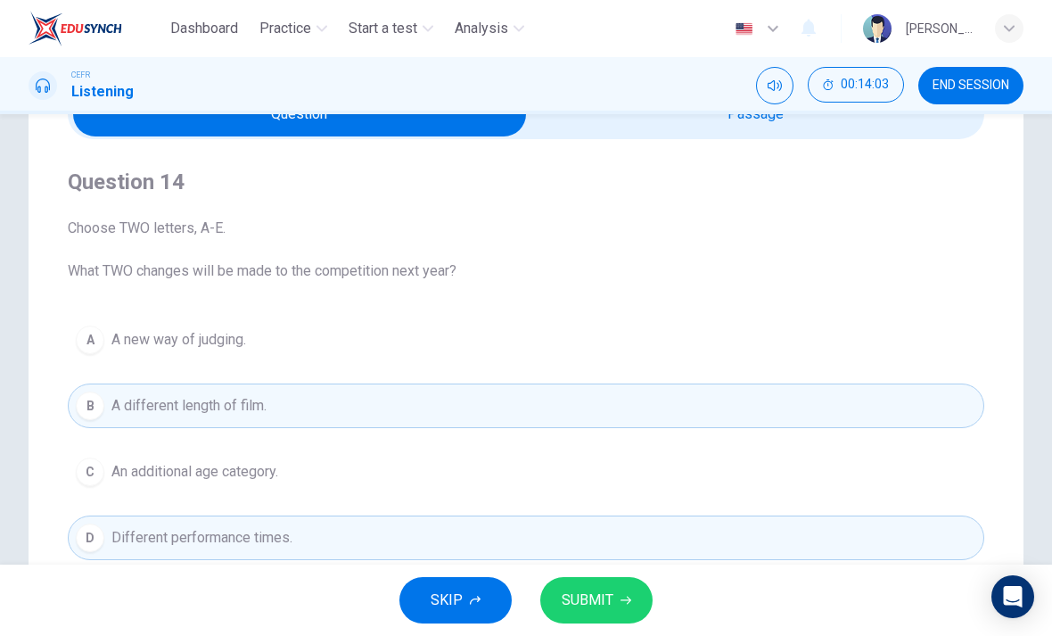
scroll to position [0, 0]
click at [631, 595] on button "SUBMIT" at bounding box center [596, 600] width 112 height 46
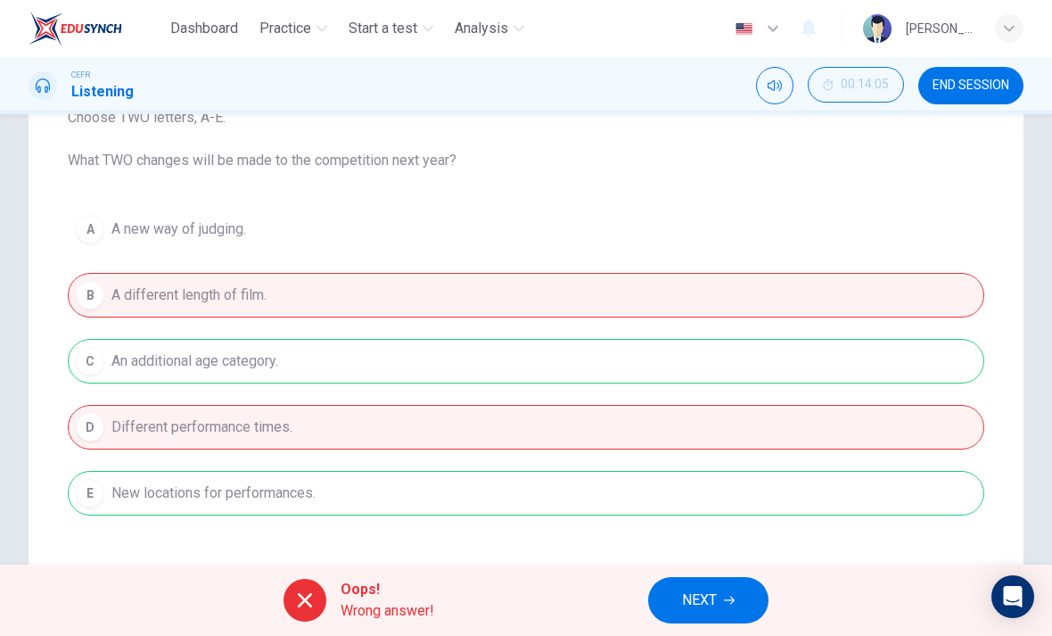
scroll to position [211, 0]
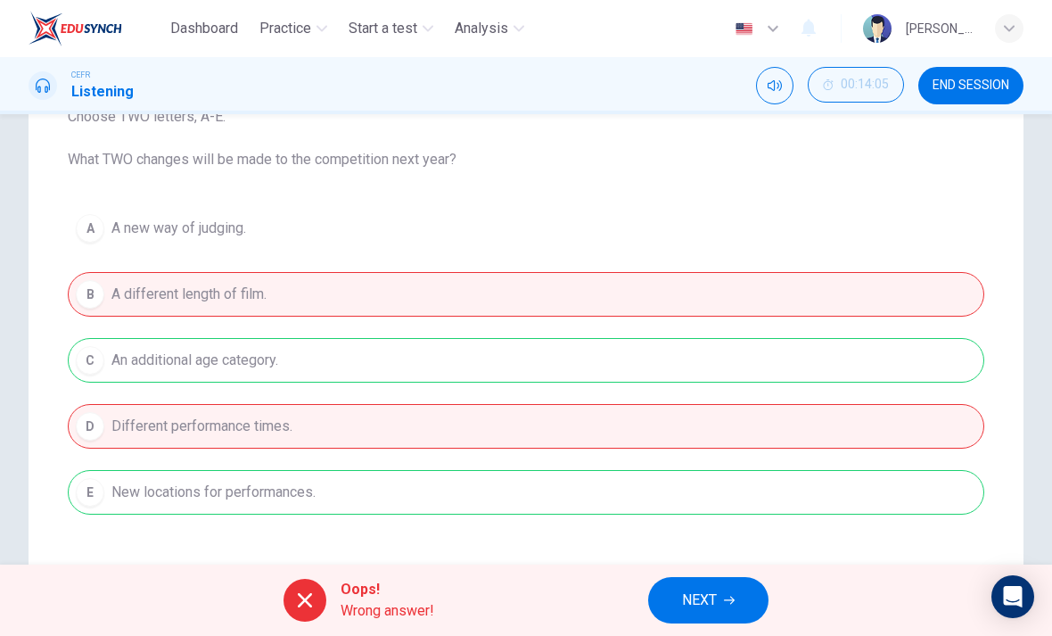
click at [715, 595] on span "NEXT" at bounding box center [699, 600] width 35 height 25
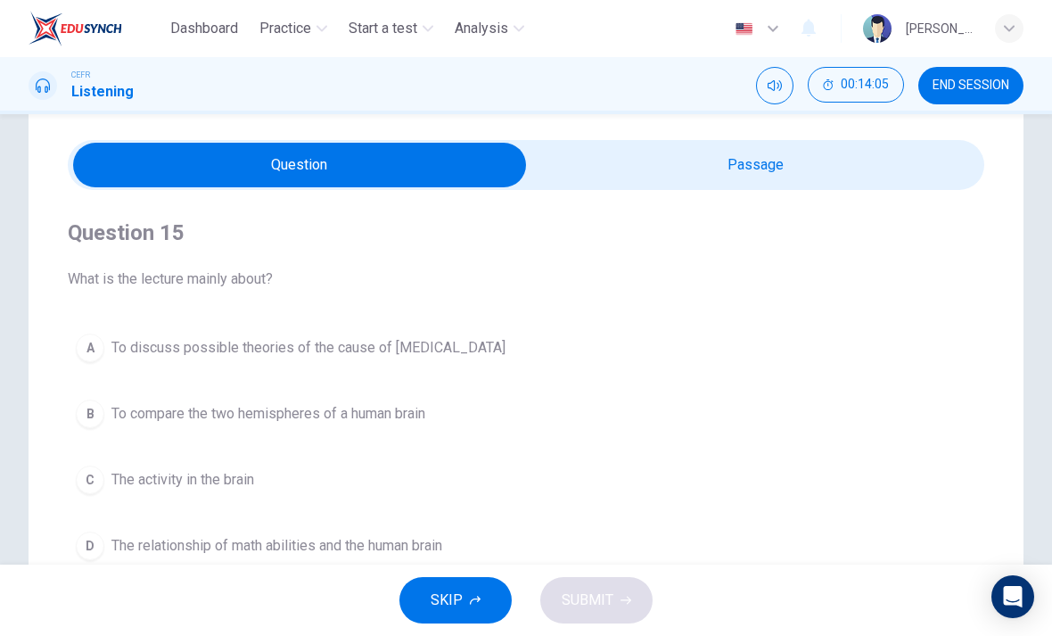
scroll to position [52, 0]
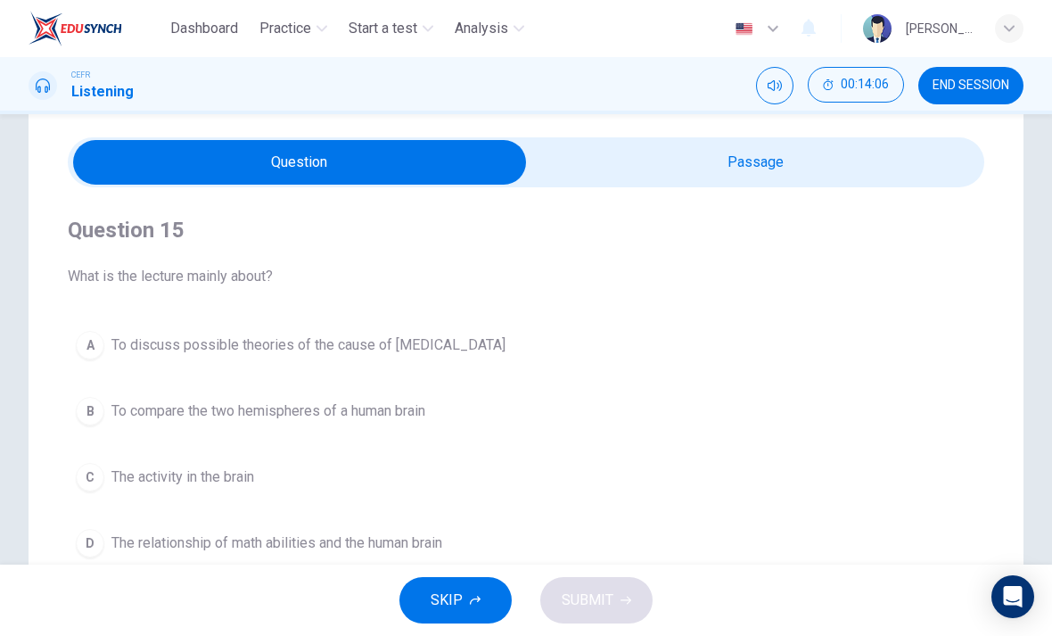
click at [955, 75] on button "END SESSION" at bounding box center [971, 85] width 105 height 37
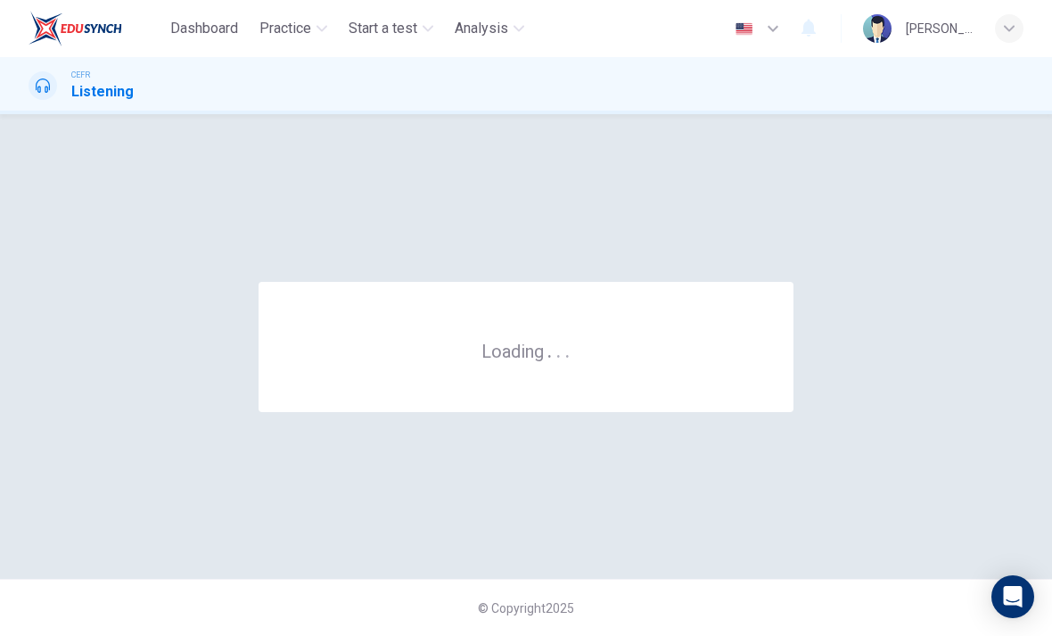
scroll to position [0, 0]
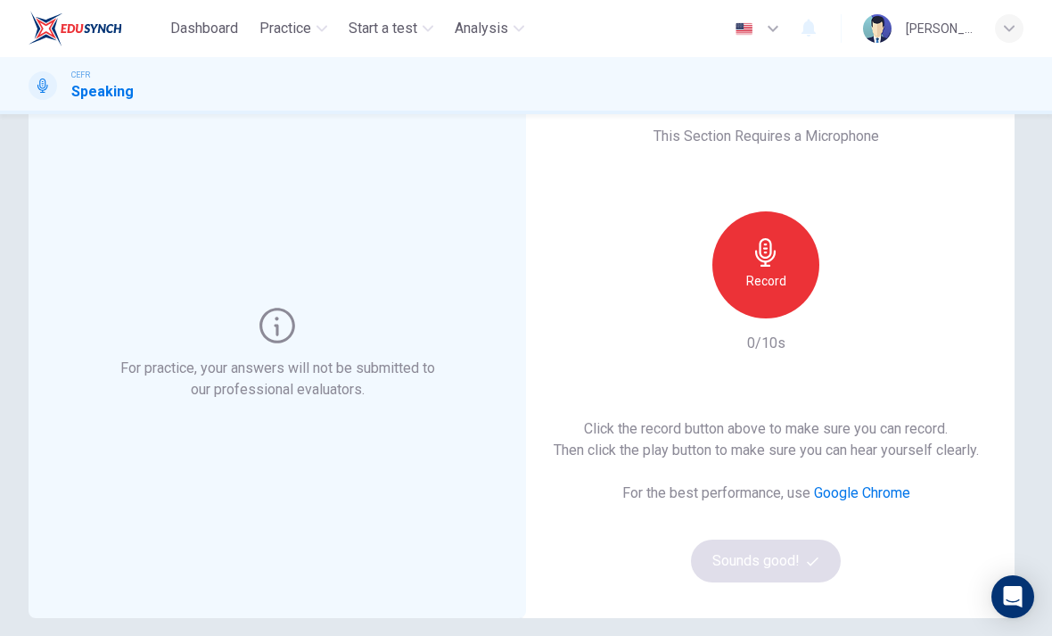
scroll to position [61, 0]
click at [779, 289] on h6 "Record" at bounding box center [766, 279] width 40 height 21
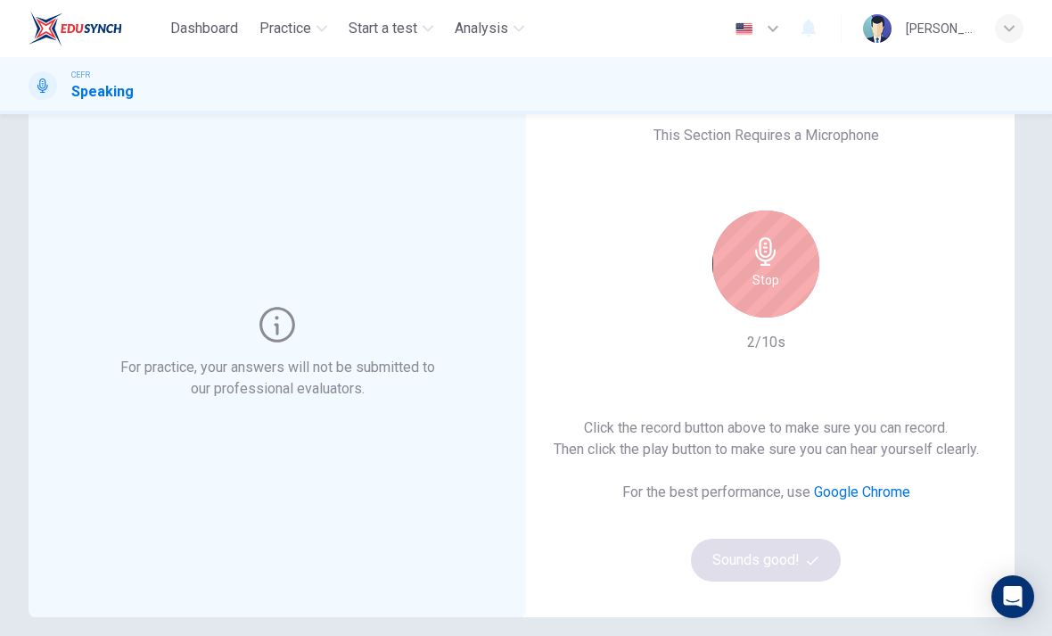
click at [789, 277] on div "Stop" at bounding box center [766, 263] width 107 height 107
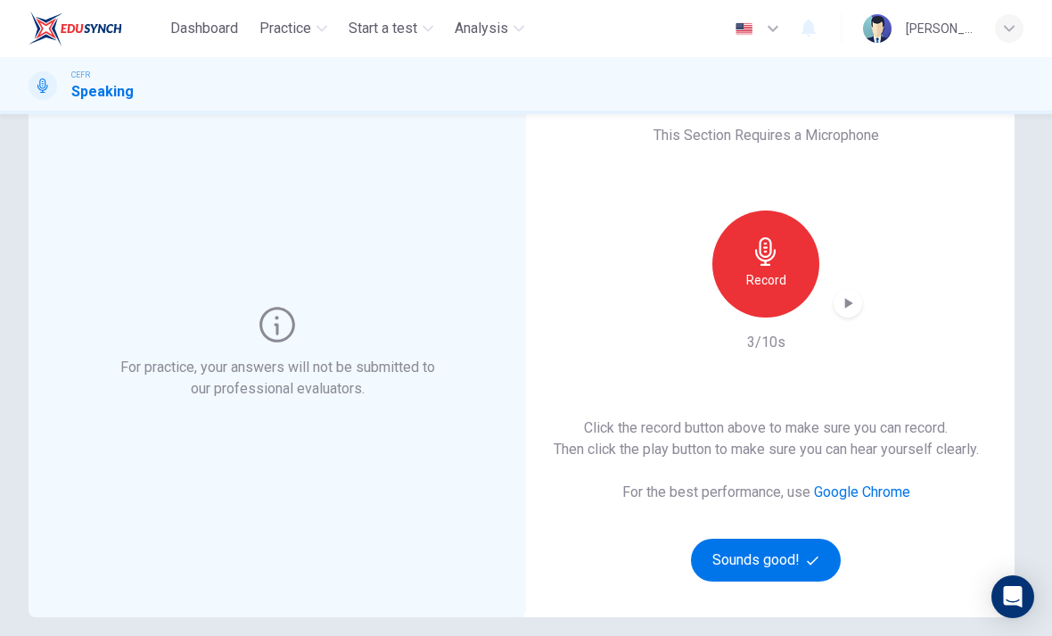
click at [810, 577] on button "Sounds good!" at bounding box center [766, 560] width 150 height 43
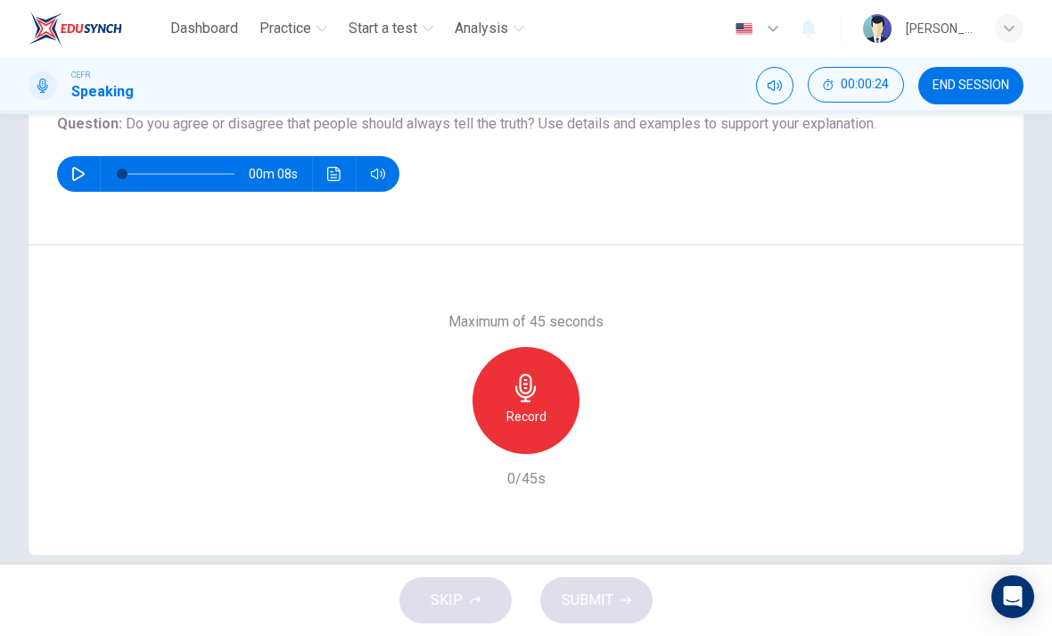
scroll to position [241, 0]
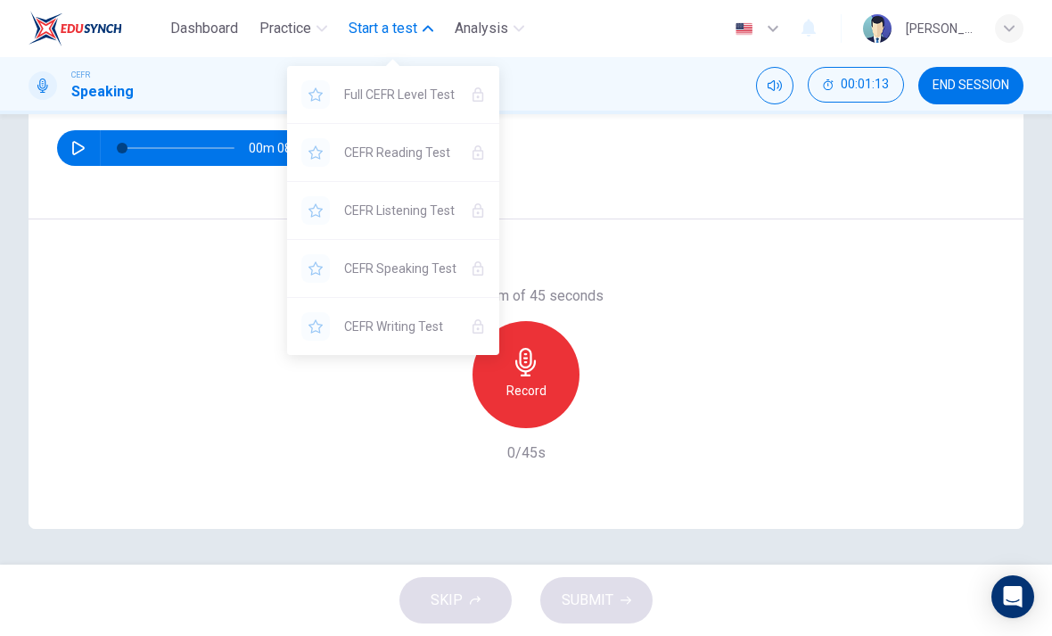
click at [656, 105] on div "CEFR Speaking 00:01:13 END SESSION" at bounding box center [526, 85] width 1052 height 57
click at [632, 193] on div "Question 1 Question Type : Independent 1 Directions : You will now be asked to …" at bounding box center [526, 64] width 995 height 310
click at [566, 284] on div "Maximum of 45 seconds Record 0/45s" at bounding box center [526, 373] width 995 height 309
